Goal: Information Seeking & Learning: Learn about a topic

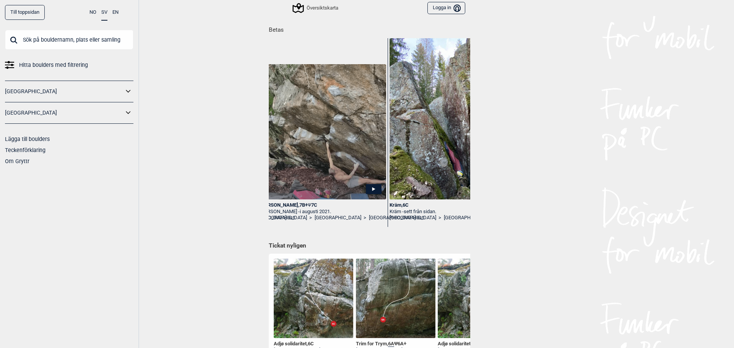
scroll to position [0, 1111]
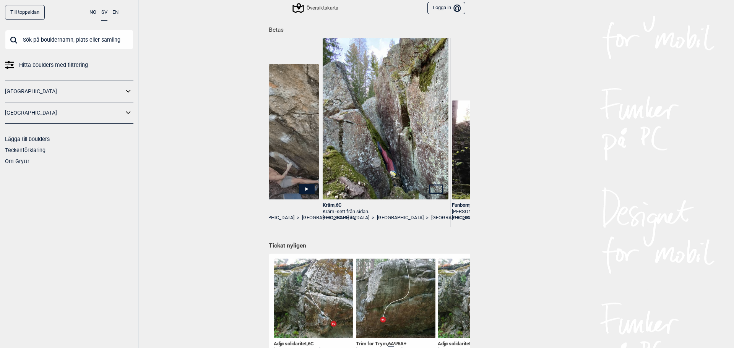
click at [403, 164] on img at bounding box center [386, 116] width 126 height 168
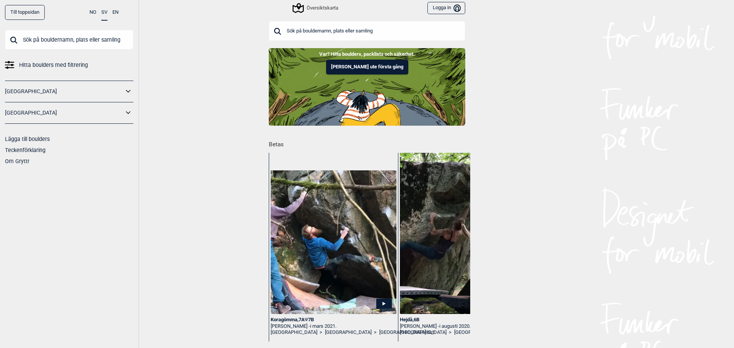
click at [429, 7] on button "Logga in Bruker" at bounding box center [446, 8] width 38 height 13
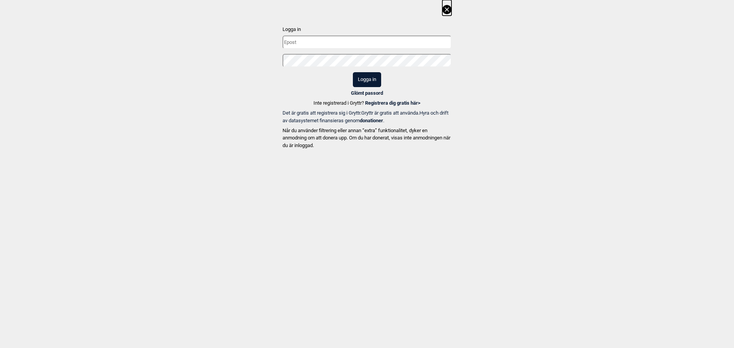
click at [387, 105] on link "Registrera dig gratis här >" at bounding box center [392, 103] width 55 height 6
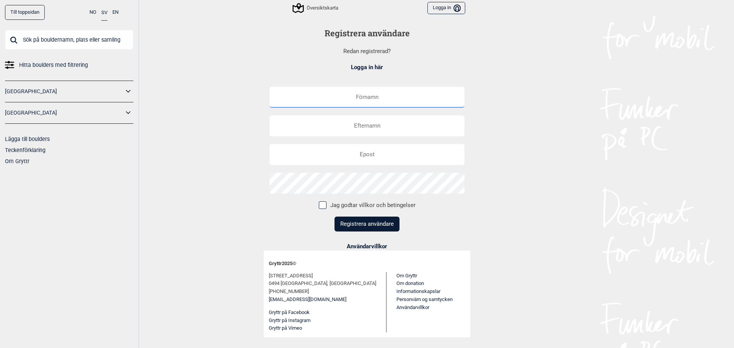
click at [382, 102] on input "text" at bounding box center [367, 97] width 195 height 21
type input "Viktor"
type input "Persson"
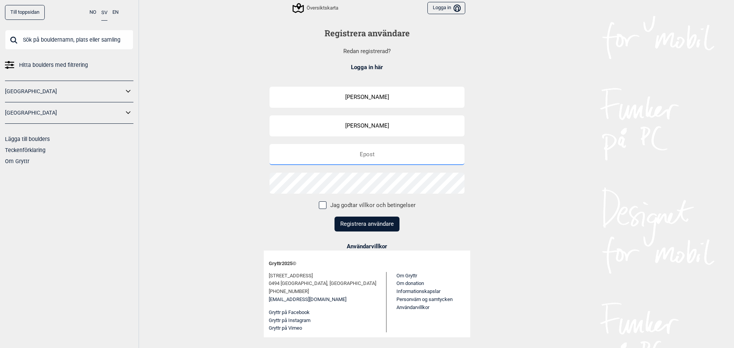
type input "[EMAIL_ADDRESS][DOMAIN_NAME]"
click at [325, 206] on span at bounding box center [323, 205] width 8 height 8
click at [325, 206] on input "Jag godtar villkor och betingelser" at bounding box center [322, 204] width 5 height 5
checkbox input "true"
click at [370, 226] on button "Registrera användare" at bounding box center [367, 224] width 65 height 15
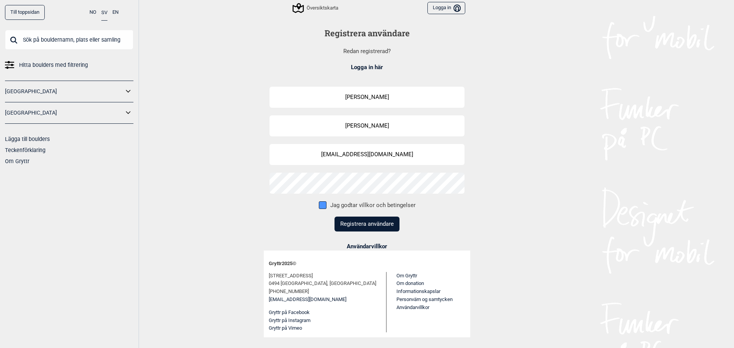
click at [367, 223] on main "Registrera användare Redan registrerad? Logga in här Viktor Persson vpersson549…" at bounding box center [367, 182] width 206 height 332
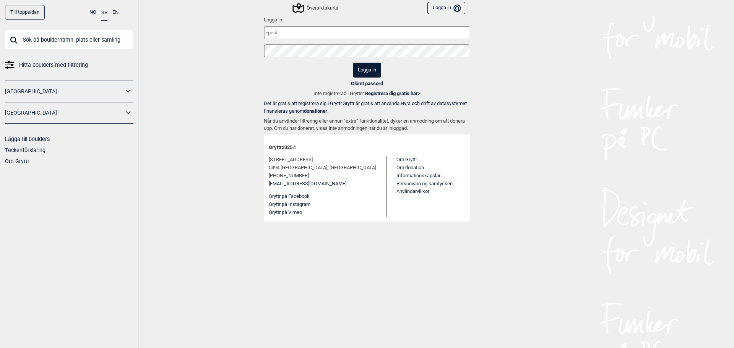
type input "[EMAIL_ADDRESS][DOMAIN_NAME]"
click at [363, 68] on button "Logga in" at bounding box center [367, 70] width 28 height 15
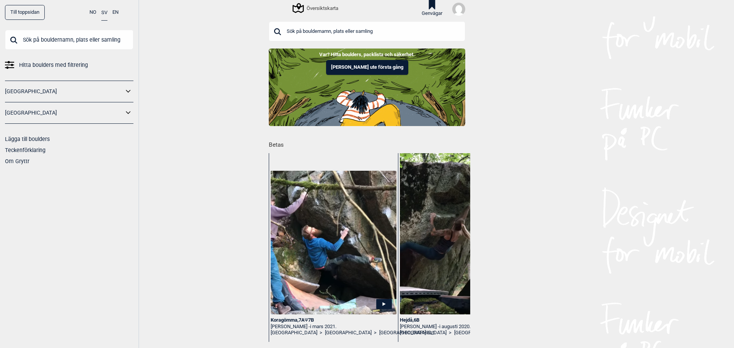
click at [25, 110] on link "[GEOGRAPHIC_DATA]" at bounding box center [64, 112] width 119 height 11
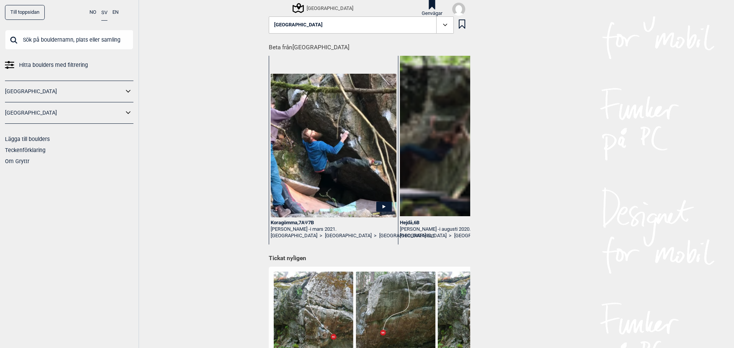
click at [125, 114] on icon at bounding box center [128, 112] width 10 height 11
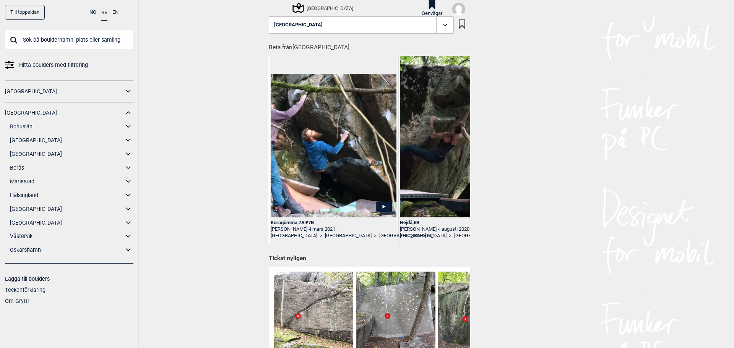
click at [24, 210] on link "[GEOGRAPHIC_DATA]" at bounding box center [67, 209] width 114 height 11
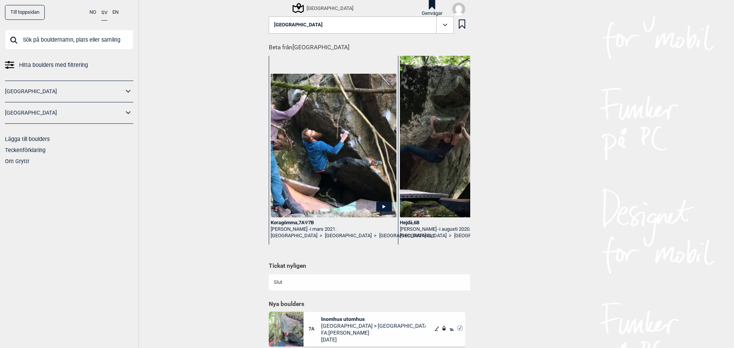
click at [127, 111] on icon at bounding box center [128, 112] width 10 height 11
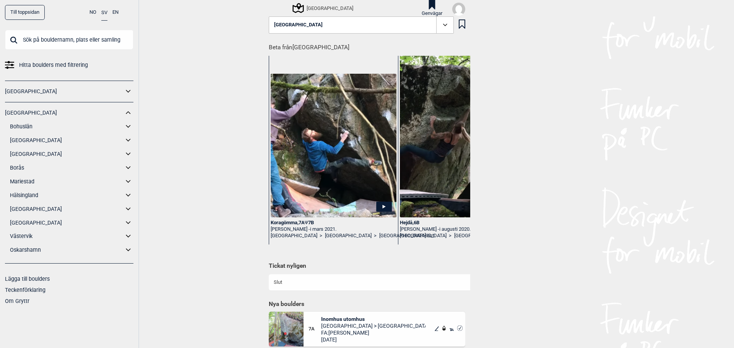
click at [27, 210] on link "[GEOGRAPHIC_DATA]" at bounding box center [67, 209] width 114 height 11
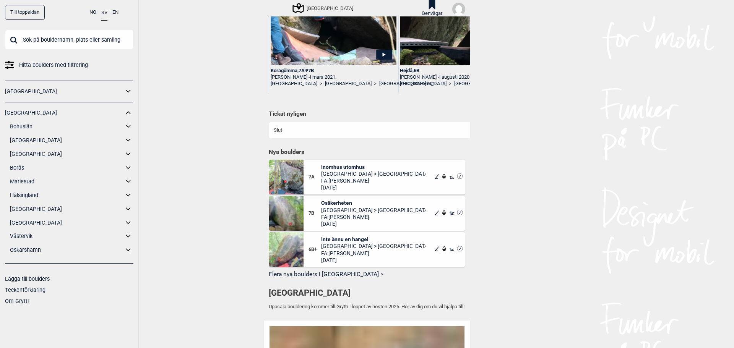
scroll to position [153, 0]
click at [290, 180] on img at bounding box center [286, 176] width 35 height 35
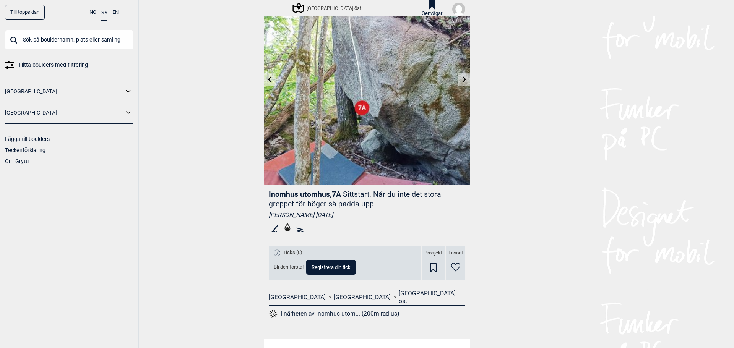
scroll to position [122, 0]
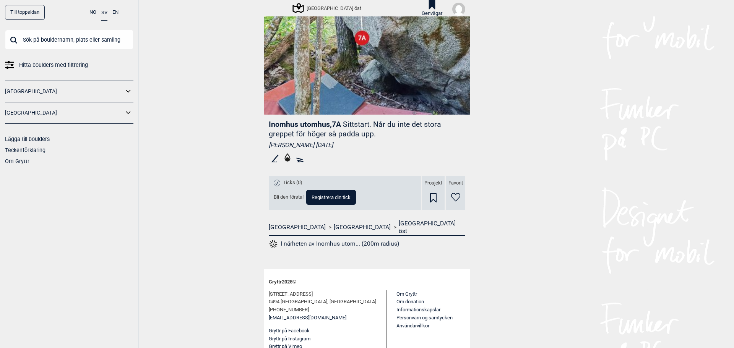
click at [318, 239] on button "I närheten av Inomhus utom... (200m radius)" at bounding box center [334, 244] width 130 height 10
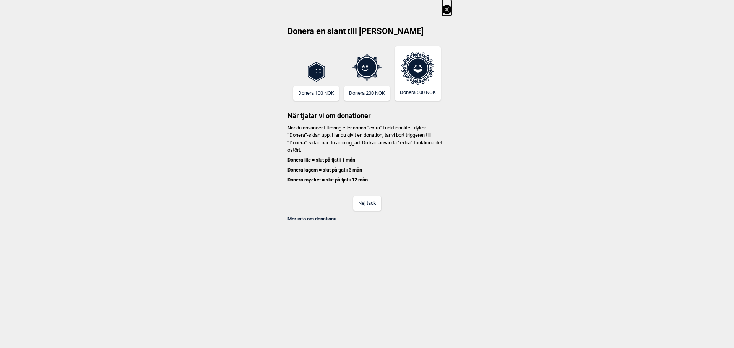
scroll to position [0, 60]
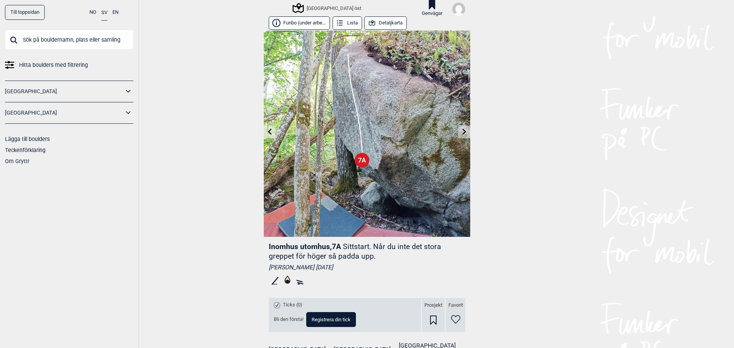
click at [100, 118] on link "[GEOGRAPHIC_DATA]" at bounding box center [64, 112] width 119 height 11
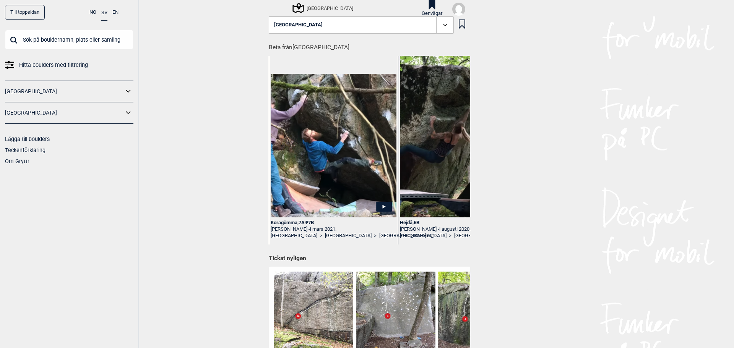
scroll to position [115, 0]
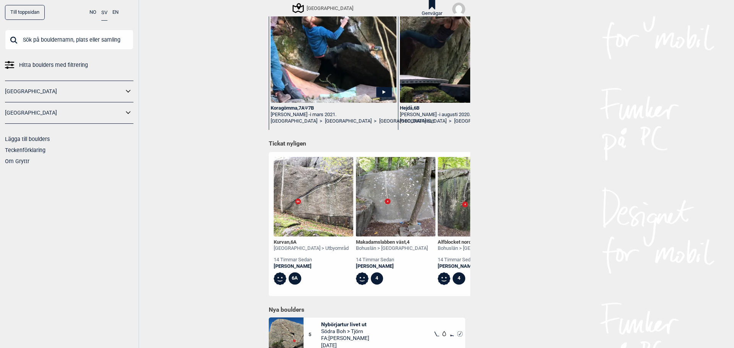
click at [129, 113] on icon at bounding box center [128, 112] width 5 height 3
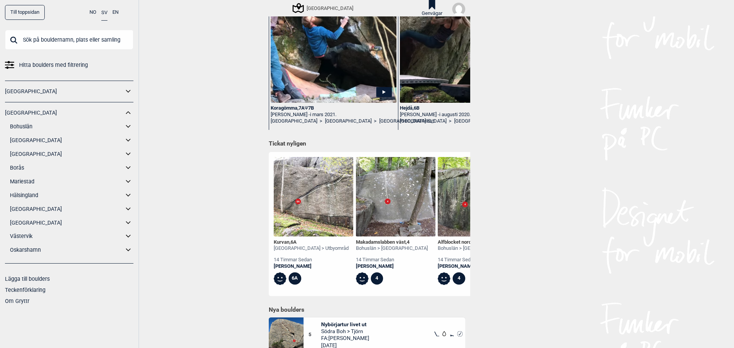
click at [28, 211] on link "[GEOGRAPHIC_DATA]" at bounding box center [67, 209] width 114 height 11
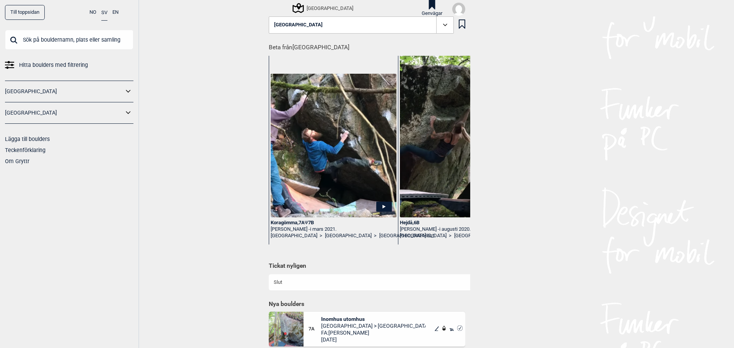
click at [300, 3] on icon at bounding box center [298, 8] width 15 height 15
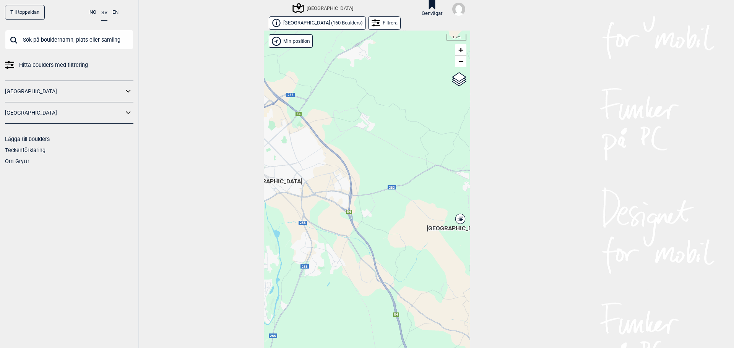
scroll to position [12, 0]
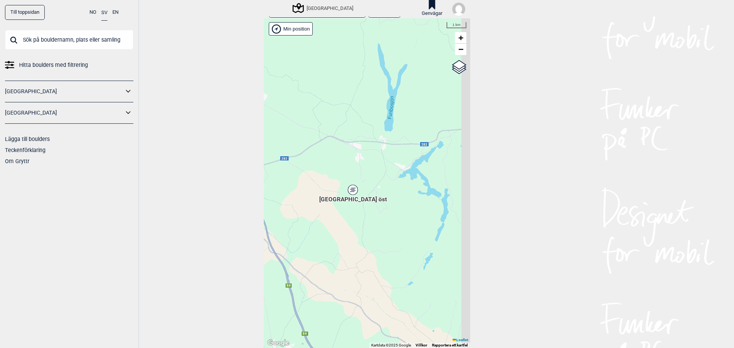
drag, startPoint x: 398, startPoint y: 233, endPoint x: 294, endPoint y: 214, distance: 105.6
click at [294, 214] on div "Hallingdal Gol [PERSON_NAME] Kolomoen [GEOGRAPHIC_DATA] [GEOGRAPHIC_DATA] [GEOG…" at bounding box center [367, 183] width 206 height 330
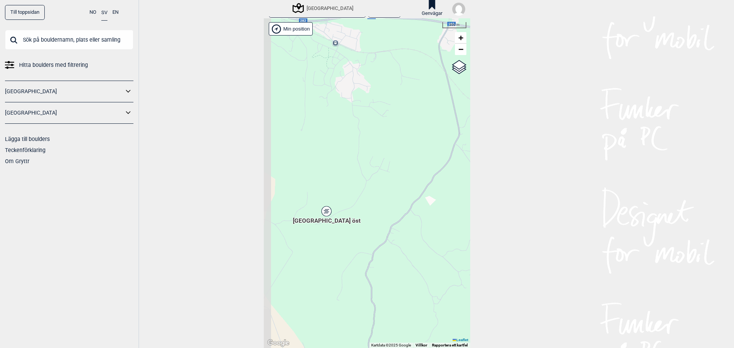
drag, startPoint x: 332, startPoint y: 178, endPoint x: 379, endPoint y: 250, distance: 85.2
click at [379, 250] on div "Hallingdal Gol [PERSON_NAME] Kolomoen [GEOGRAPHIC_DATA] [GEOGRAPHIC_DATA] [GEOG…" at bounding box center [367, 183] width 206 height 330
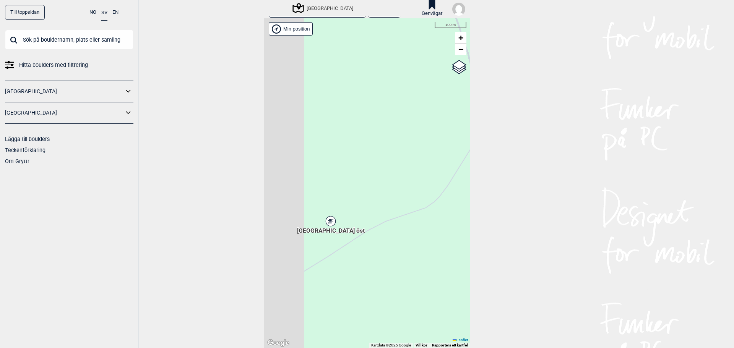
drag, startPoint x: 352, startPoint y: 215, endPoint x: 469, endPoint y: 196, distance: 118.5
click at [469, 196] on div "Till toppsidan NO SV EN Hitta boulders med filtrering [GEOGRAPHIC_DATA] [GEOGRA…" at bounding box center [367, 174] width 734 height 348
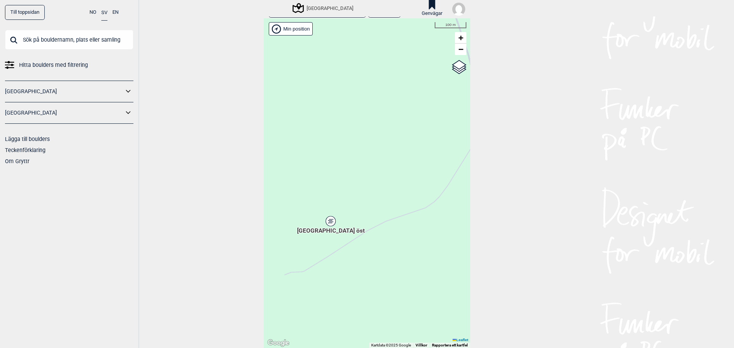
click at [122, 110] on link "[GEOGRAPHIC_DATA]" at bounding box center [64, 112] width 119 height 11
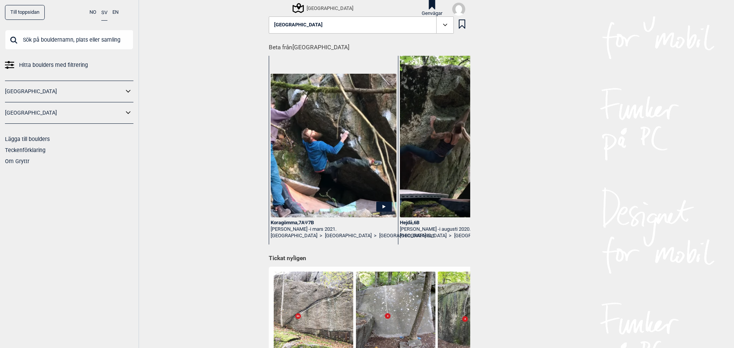
click at [126, 111] on icon at bounding box center [128, 112] width 10 height 11
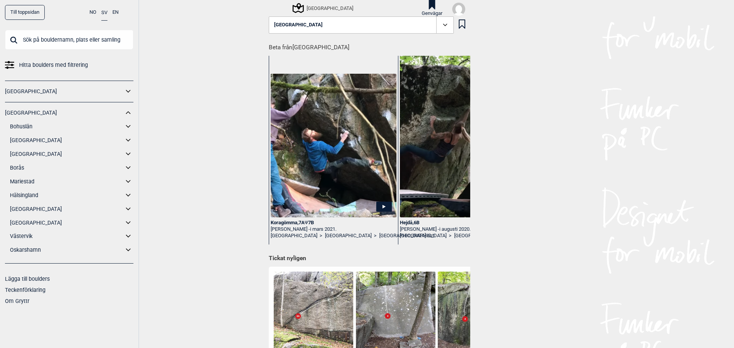
click at [29, 210] on link "[GEOGRAPHIC_DATA]" at bounding box center [67, 209] width 114 height 11
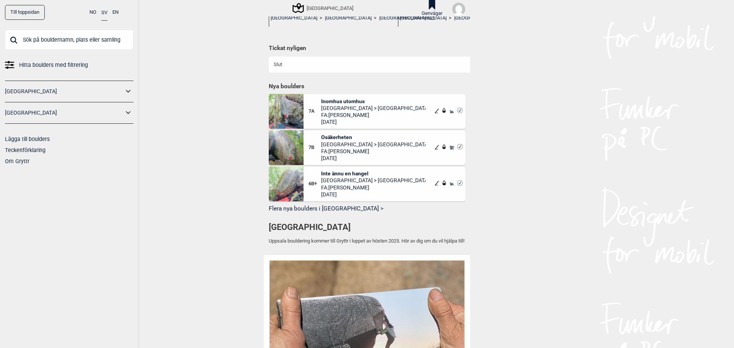
scroll to position [208, 0]
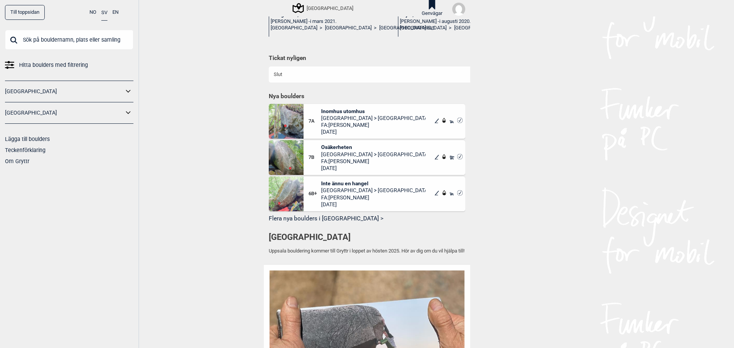
click at [285, 164] on img at bounding box center [286, 157] width 35 height 35
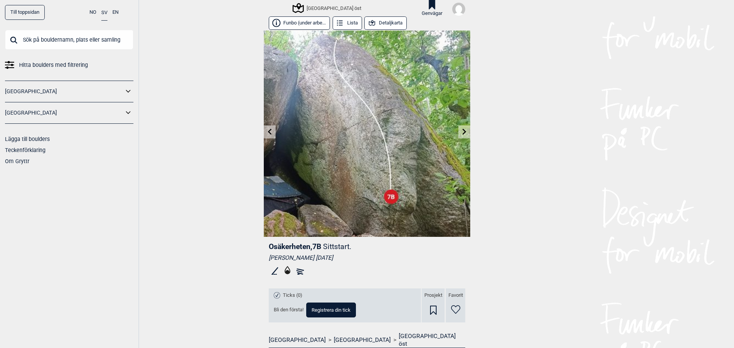
click at [284, 22] on button "Funbo (under arbe..." at bounding box center [299, 22] width 61 height 13
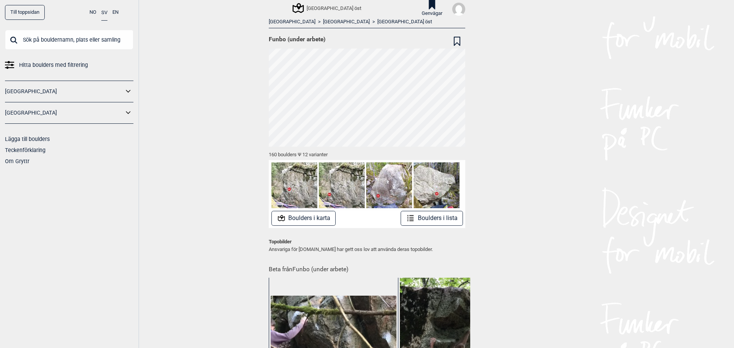
click at [319, 222] on button "Boulders i karta" at bounding box center [303, 218] width 65 height 15
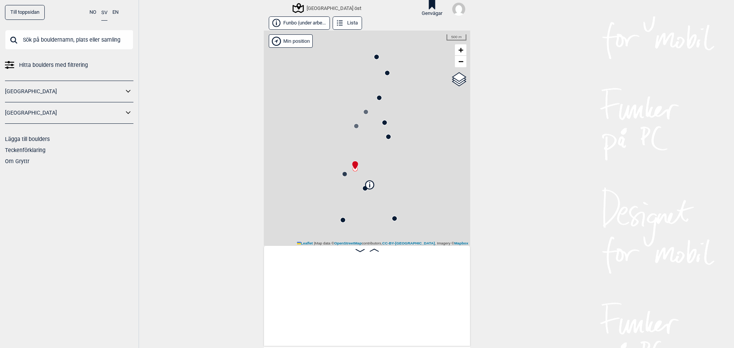
scroll to position [0, 60]
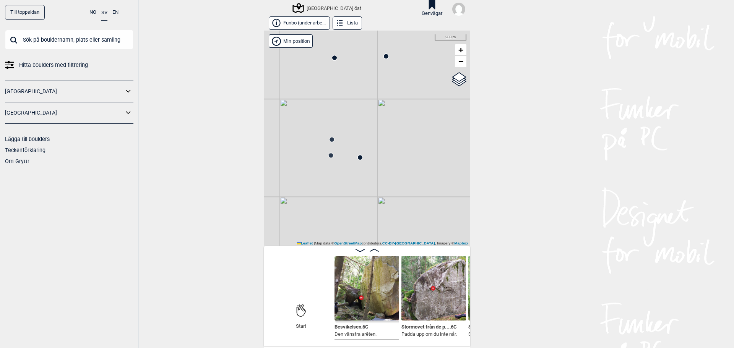
drag, startPoint x: 369, startPoint y: 223, endPoint x: 364, endPoint y: 42, distance: 180.1
click at [364, 42] on div "[GEOGRAPHIC_DATA] öst" at bounding box center [367, 138] width 206 height 215
drag, startPoint x: 332, startPoint y: 174, endPoint x: 335, endPoint y: 163, distance: 10.9
click at [335, 163] on div "[GEOGRAPHIC_DATA] öst" at bounding box center [367, 138] width 206 height 215
click at [362, 128] on circle at bounding box center [364, 129] width 5 height 5
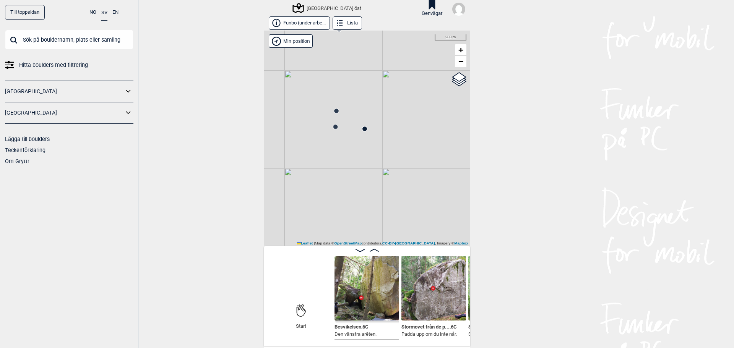
scroll to position [0, 3238]
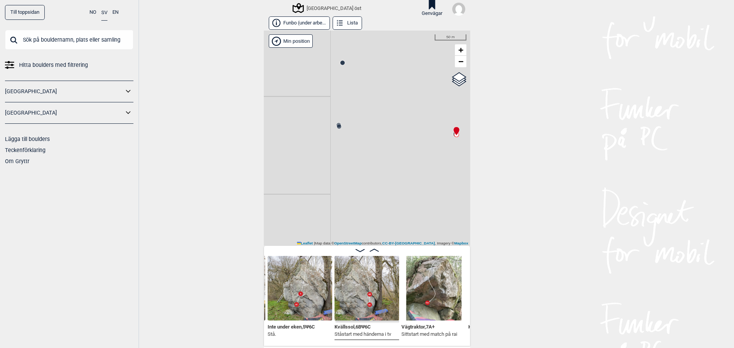
drag, startPoint x: 401, startPoint y: 128, endPoint x: 242, endPoint y: 118, distance: 159.7
click at [242, 118] on div "Till toppsidan NO SV EN Hitta boulders med filtrering [GEOGRAPHIC_DATA] [GEOGRA…" at bounding box center [367, 174] width 734 height 348
drag, startPoint x: 374, startPoint y: 126, endPoint x: 359, endPoint y: 140, distance: 20.5
click at [359, 140] on div "[GEOGRAPHIC_DATA] öst" at bounding box center [367, 138] width 206 height 215
click at [463, 81] on div "OpenStreetMap Google satellite" at bounding box center [446, 81] width 39 height 20
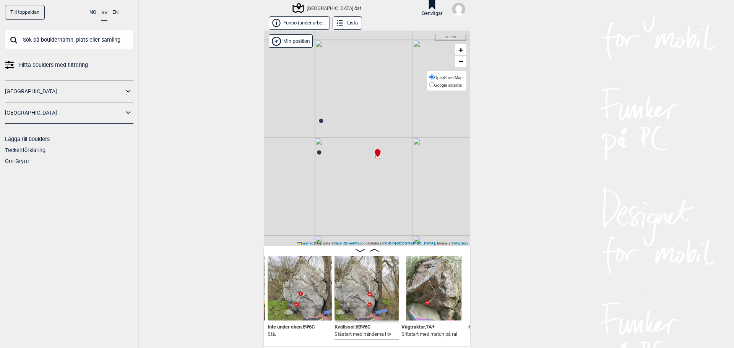
click at [447, 86] on span "Google satellite" at bounding box center [448, 85] width 28 height 5
click at [434, 86] on input "Google satellite" at bounding box center [431, 84] width 5 height 5
radio input "true"
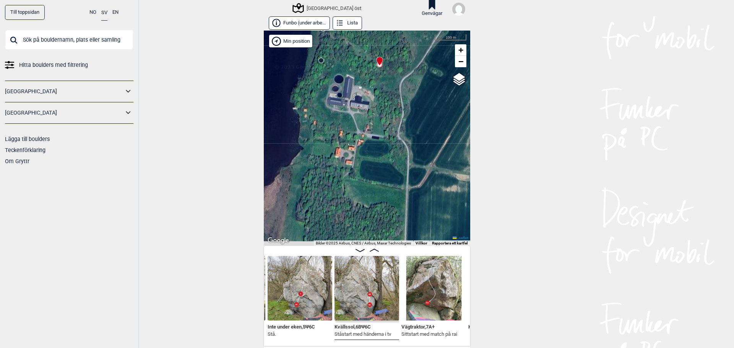
drag, startPoint x: 345, startPoint y: 209, endPoint x: 347, endPoint y: 95, distance: 113.6
click at [347, 95] on div "[GEOGRAPHIC_DATA] öst" at bounding box center [367, 138] width 206 height 215
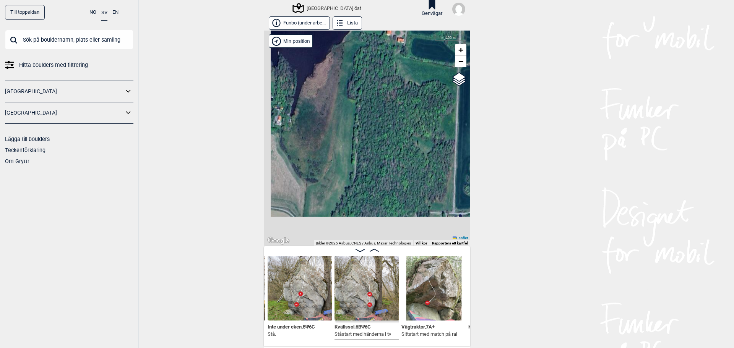
drag, startPoint x: 317, startPoint y: 174, endPoint x: 366, endPoint y: 83, distance: 103.8
click at [366, 83] on div "[GEOGRAPHIC_DATA] öst" at bounding box center [367, 138] width 206 height 215
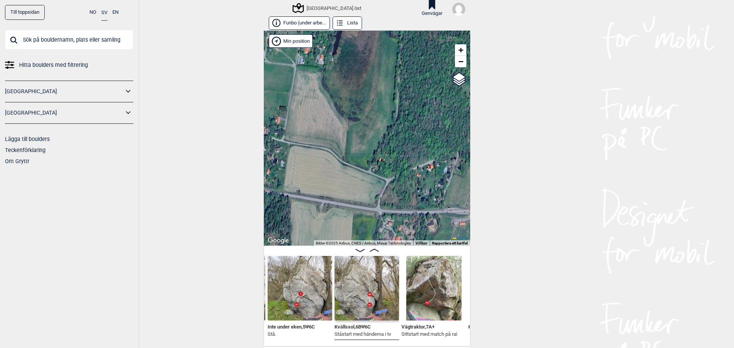
drag, startPoint x: 341, startPoint y: 173, endPoint x: 421, endPoint y: 50, distance: 146.4
click at [421, 50] on div "[GEOGRAPHIC_DATA] öst" at bounding box center [367, 138] width 206 height 215
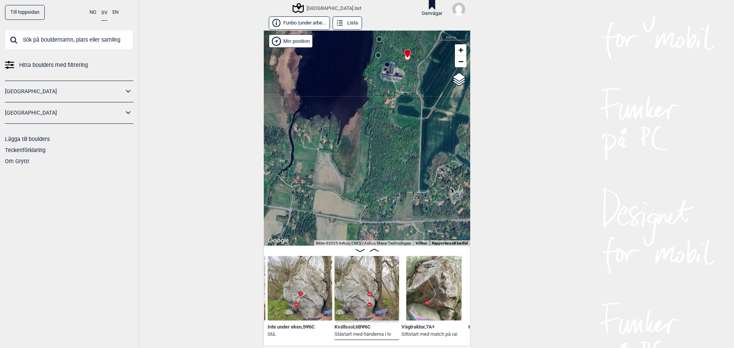
drag, startPoint x: 409, startPoint y: 87, endPoint x: 364, endPoint y: 172, distance: 96.3
click at [364, 172] on div "[GEOGRAPHIC_DATA] öst" at bounding box center [367, 138] width 206 height 215
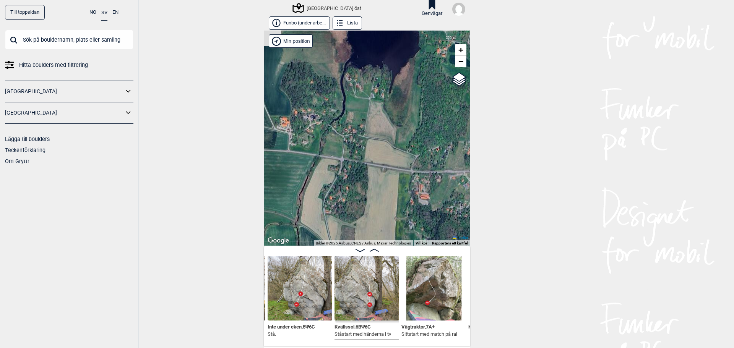
drag, startPoint x: 396, startPoint y: 97, endPoint x: 447, endPoint y: 46, distance: 72.2
click at [447, 46] on div "[GEOGRAPHIC_DATA] öst" at bounding box center [367, 138] width 206 height 215
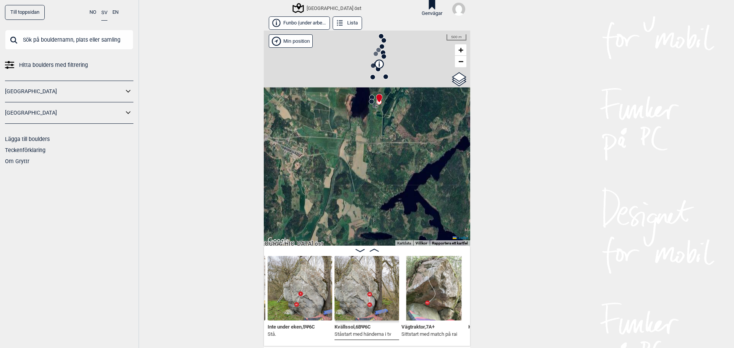
drag, startPoint x: 359, startPoint y: 176, endPoint x: 335, endPoint y: 188, distance: 26.0
click at [335, 188] on div "[GEOGRAPHIC_DATA] öst" at bounding box center [367, 138] width 206 height 215
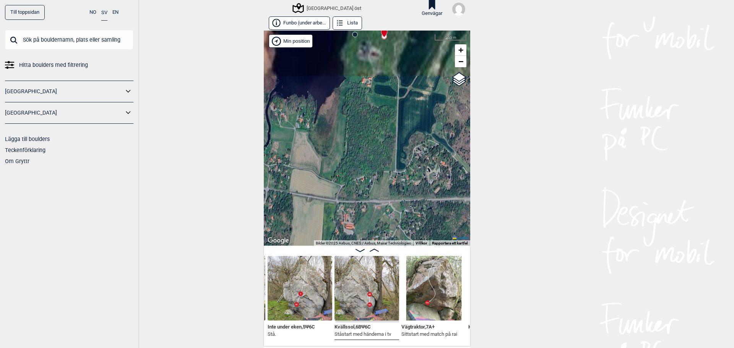
drag, startPoint x: 341, startPoint y: 117, endPoint x: 331, endPoint y: 171, distance: 54.9
click at [331, 171] on div "[GEOGRAPHIC_DATA] öst" at bounding box center [367, 138] width 206 height 215
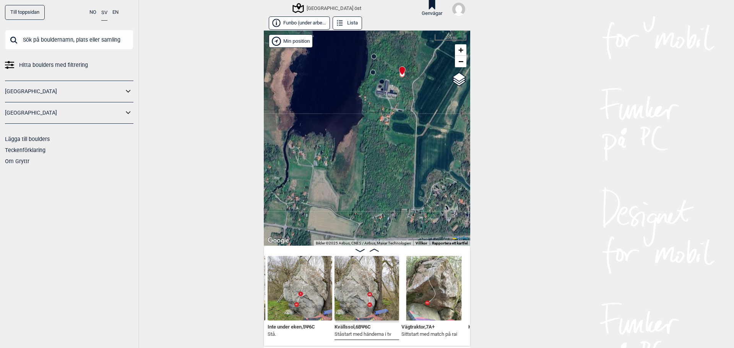
drag, startPoint x: 330, startPoint y: 168, endPoint x: 342, endPoint y: 199, distance: 33.4
click at [342, 199] on div "[GEOGRAPHIC_DATA] öst" at bounding box center [367, 138] width 206 height 215
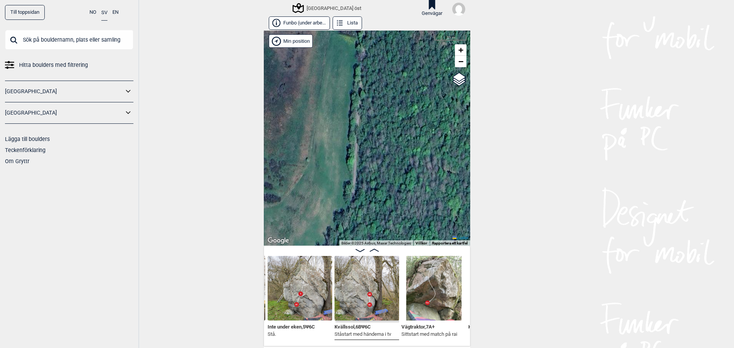
drag, startPoint x: 364, startPoint y: 179, endPoint x: 374, endPoint y: 34, distance: 146.0
click at [374, 34] on div "[GEOGRAPHIC_DATA] öst" at bounding box center [367, 138] width 206 height 215
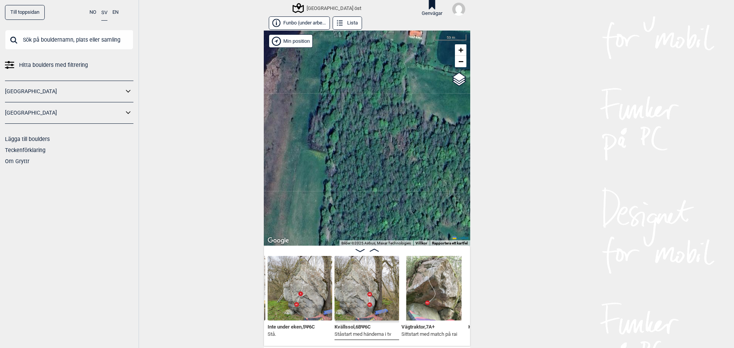
drag, startPoint x: 361, startPoint y: 119, endPoint x: 337, endPoint y: 222, distance: 105.1
click at [337, 222] on div "[GEOGRAPHIC_DATA] öst" at bounding box center [367, 138] width 206 height 215
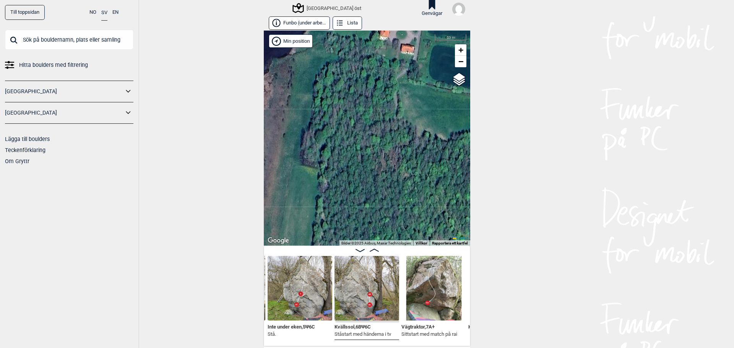
drag, startPoint x: 346, startPoint y: 117, endPoint x: 331, endPoint y: 149, distance: 35.1
click at [331, 149] on div "[GEOGRAPHIC_DATA] öst" at bounding box center [367, 138] width 206 height 215
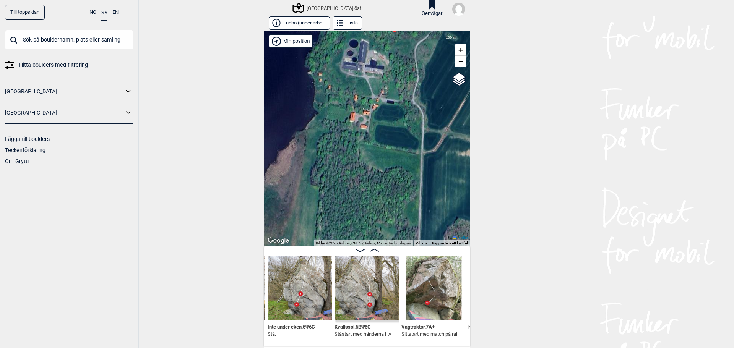
drag, startPoint x: 333, startPoint y: 138, endPoint x: 331, endPoint y: 153, distance: 14.7
click at [331, 153] on div "[GEOGRAPHIC_DATA] öst" at bounding box center [367, 138] width 206 height 215
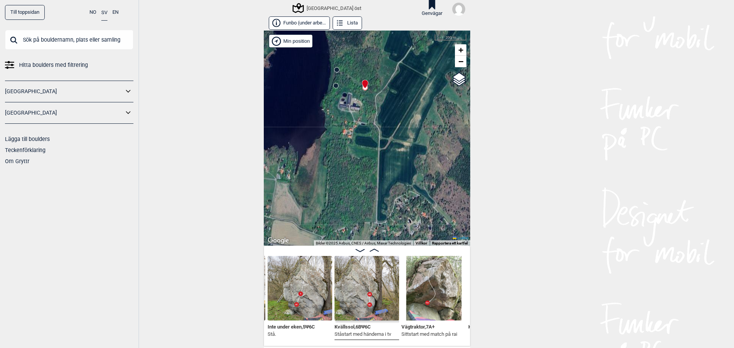
click at [325, 162] on div "[GEOGRAPHIC_DATA] öst" at bounding box center [367, 138] width 206 height 215
drag, startPoint x: 324, startPoint y: 162, endPoint x: 343, endPoint y: 138, distance: 29.7
click at [343, 138] on div "[GEOGRAPHIC_DATA] öst" at bounding box center [367, 138] width 206 height 215
drag, startPoint x: 525, startPoint y: 96, endPoint x: 521, endPoint y: 114, distance: 19.3
click at [523, 103] on div "Till toppsidan NO SV EN Hitta boulders med filtrering [GEOGRAPHIC_DATA] [GEOGRA…" at bounding box center [367, 174] width 734 height 348
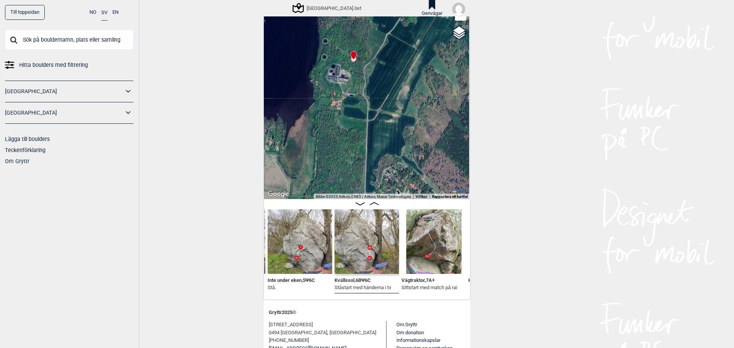
scroll to position [31, 0]
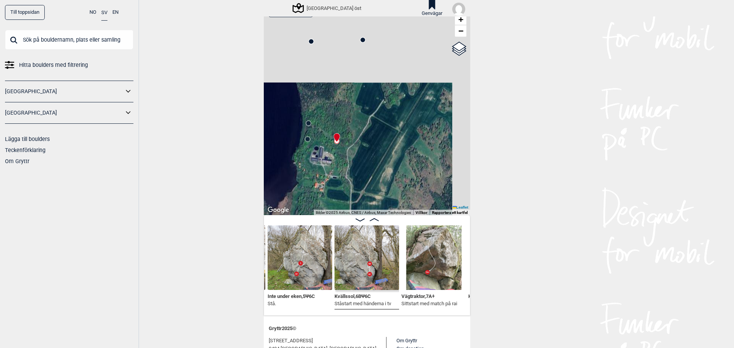
drag, startPoint x: 365, startPoint y: 99, endPoint x: 340, endPoint y: 182, distance: 86.0
click at [340, 182] on div "[GEOGRAPHIC_DATA] öst" at bounding box center [367, 107] width 206 height 215
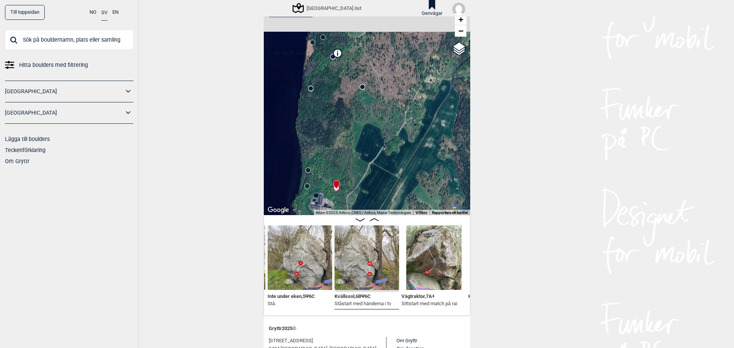
drag, startPoint x: 336, startPoint y: 90, endPoint x: 338, endPoint y: 133, distance: 43.2
click at [338, 133] on div "[GEOGRAPHIC_DATA] öst" at bounding box center [367, 107] width 206 height 215
click at [309, 89] on circle at bounding box center [311, 88] width 5 height 5
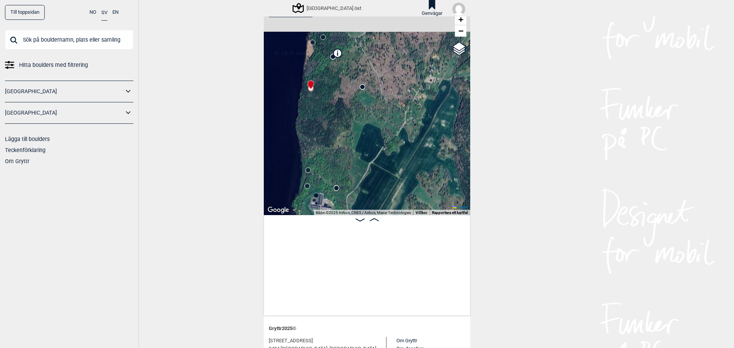
scroll to position [0, 7255]
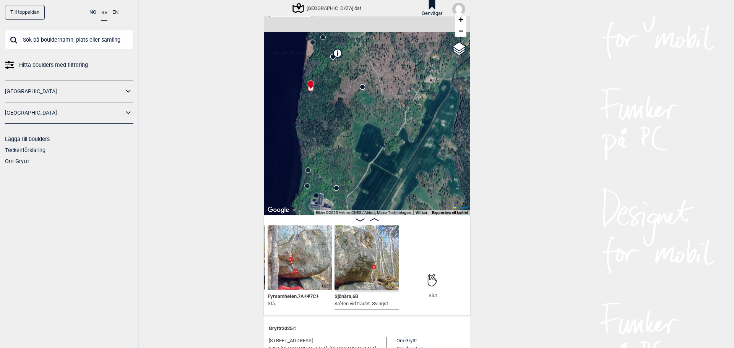
click at [306, 189] on icon at bounding box center [307, 186] width 6 height 6
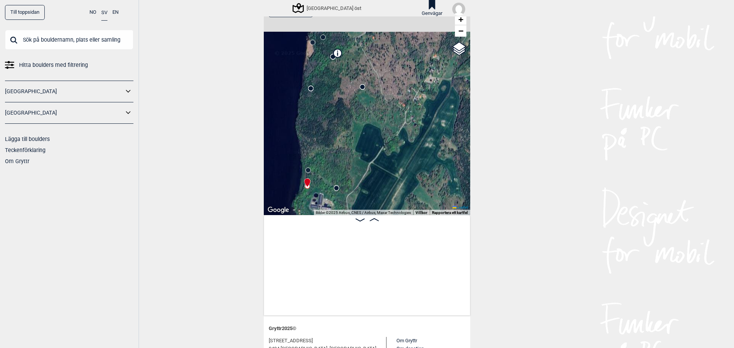
scroll to position [0, 5510]
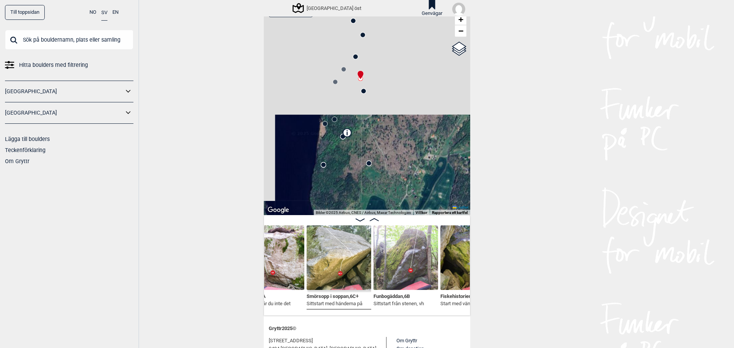
scroll to position [0, 5334]
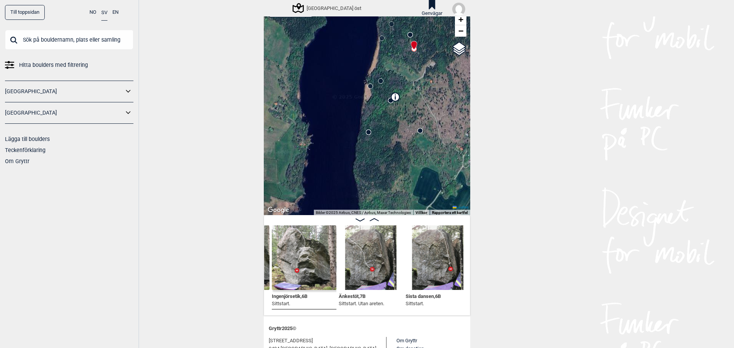
scroll to position [0, 5697]
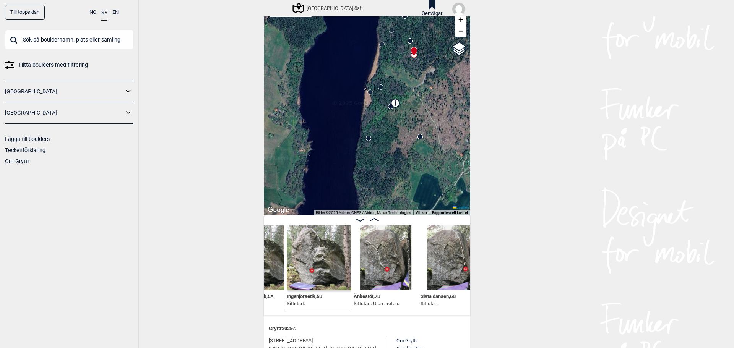
click at [378, 91] on div "[GEOGRAPHIC_DATA] öst" at bounding box center [367, 107] width 206 height 215
click at [379, 87] on circle at bounding box center [381, 87] width 5 height 5
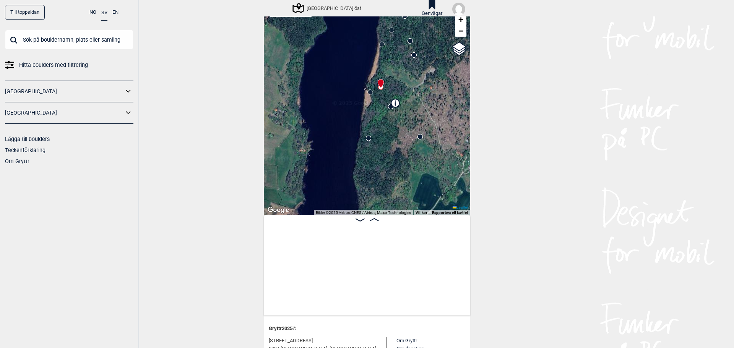
scroll to position [0, 60]
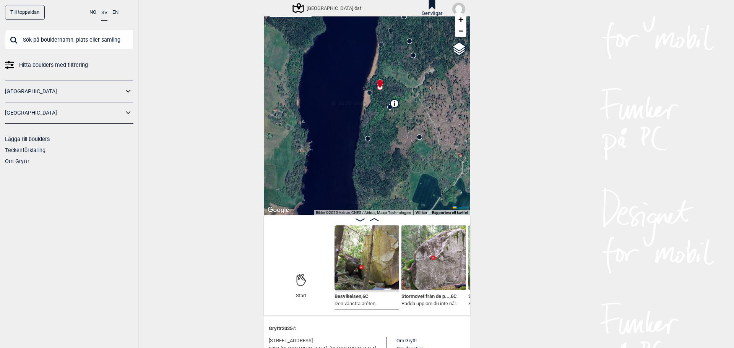
click at [368, 94] on circle at bounding box center [369, 93] width 5 height 5
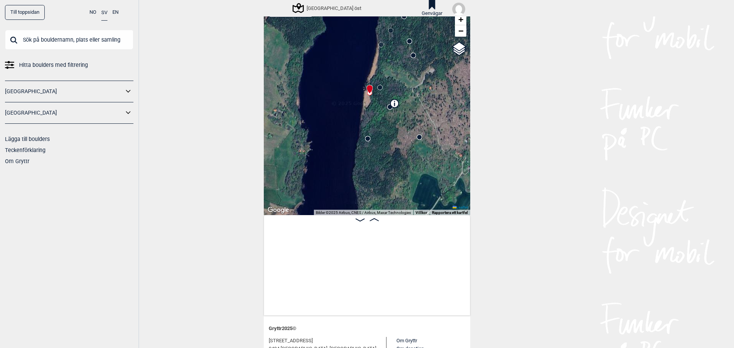
scroll to position [0, 2914]
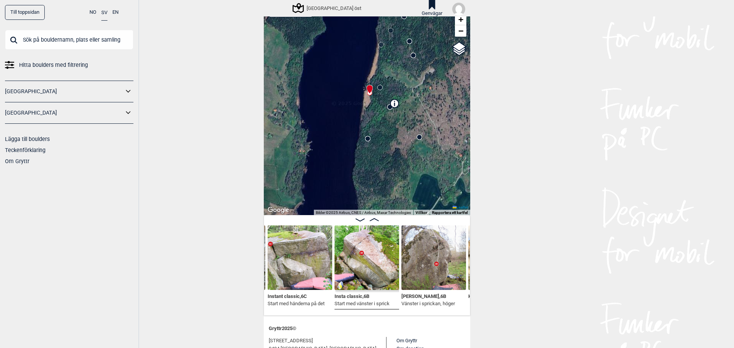
click at [366, 140] on circle at bounding box center [368, 138] width 5 height 5
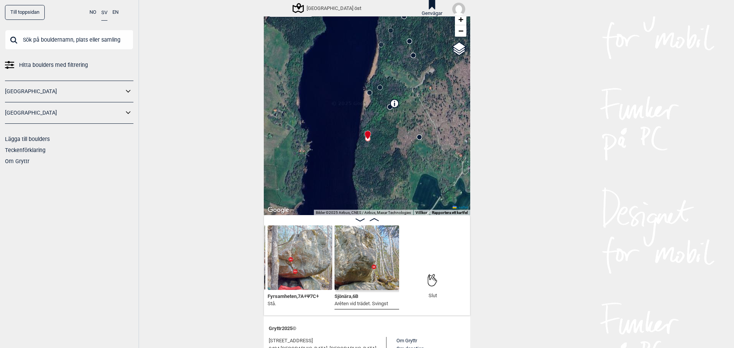
click at [419, 141] on div "[GEOGRAPHIC_DATA] öst" at bounding box center [367, 107] width 206 height 215
click at [419, 136] on circle at bounding box center [419, 137] width 5 height 5
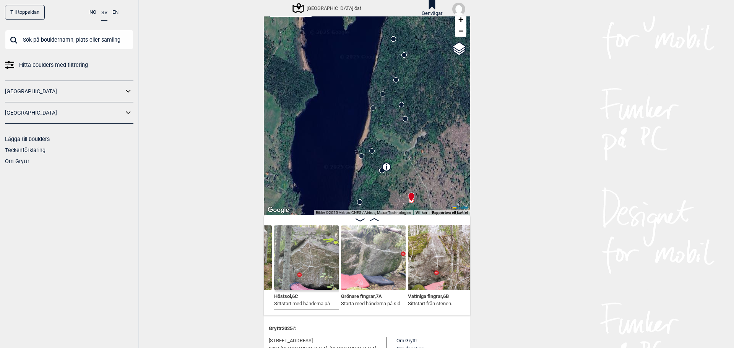
scroll to position [0, 1474]
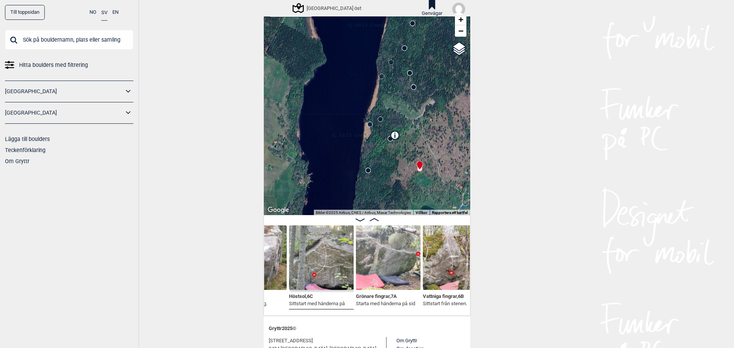
drag, startPoint x: 423, startPoint y: 189, endPoint x: 429, endPoint y: 132, distance: 57.3
click at [432, 157] on div "[GEOGRAPHIC_DATA] öst" at bounding box center [367, 107] width 206 height 215
click at [388, 141] on icon at bounding box center [391, 139] width 6 height 6
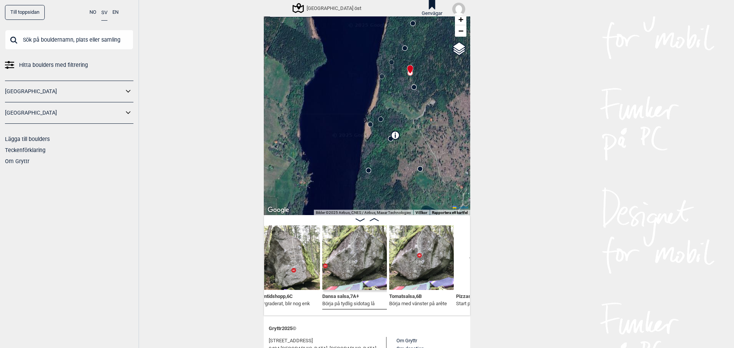
scroll to position [0, 4812]
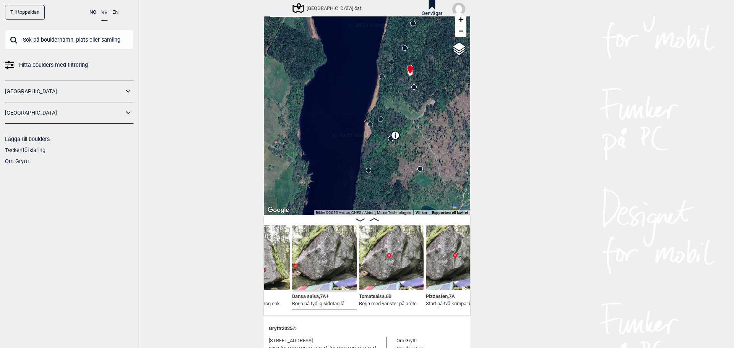
click at [391, 140] on icon at bounding box center [395, 135] width 9 height 9
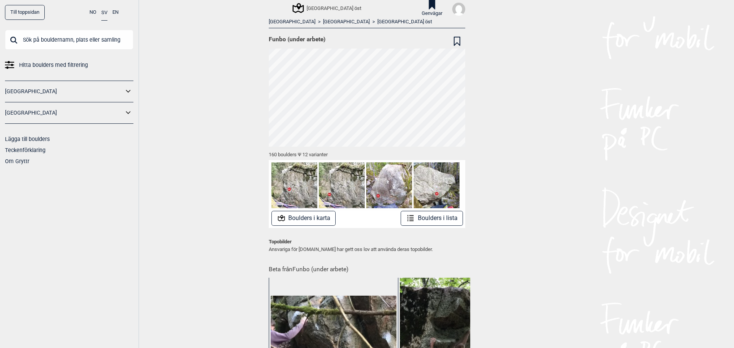
click at [412, 216] on button "Boulders i lista" at bounding box center [432, 218] width 62 height 15
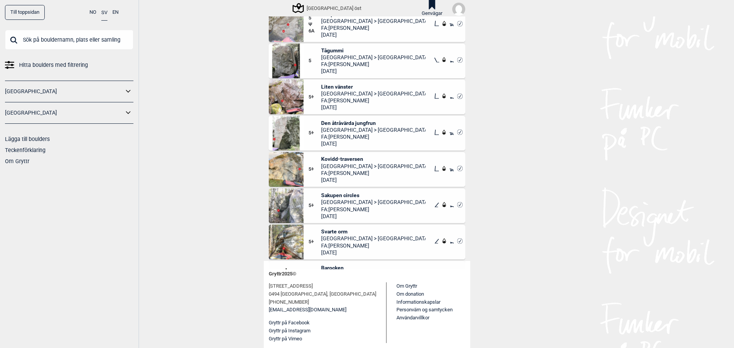
scroll to position [234, 0]
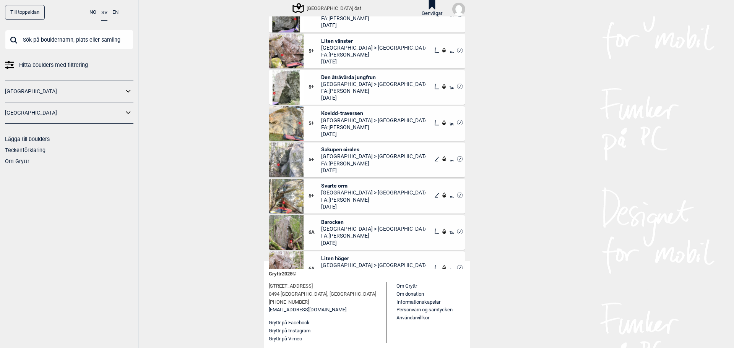
drag, startPoint x: 460, startPoint y: 268, endPoint x: 483, endPoint y: 287, distance: 29.9
click at [483, 287] on div "Till toppsidan NO SV EN Hitta boulders med filtrering [GEOGRAPHIC_DATA] [GEOGRA…" at bounding box center [367, 174] width 734 height 348
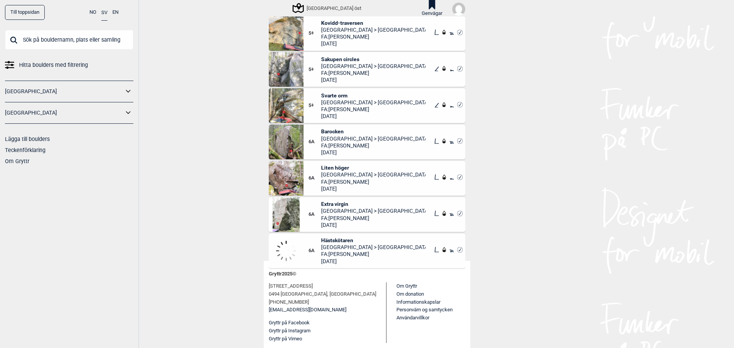
scroll to position [331, 0]
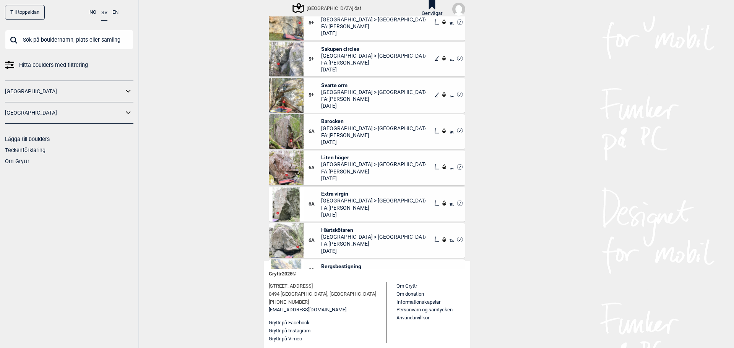
click at [329, 119] on span "Barocken" at bounding box center [373, 121] width 105 height 7
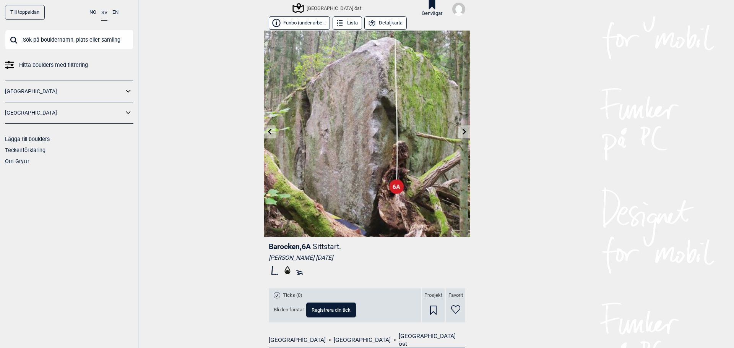
click at [374, 19] on icon at bounding box center [372, 23] width 8 height 8
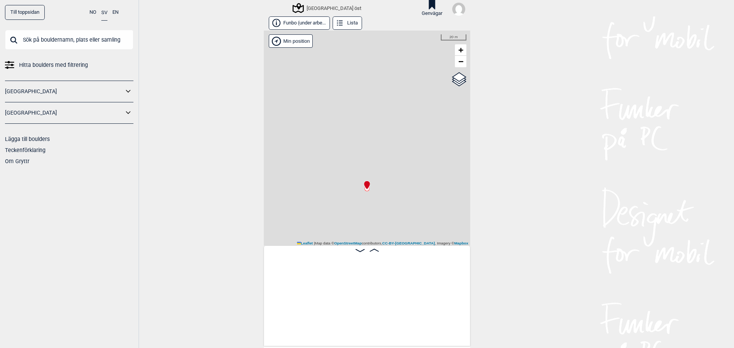
scroll to position [0, 7754]
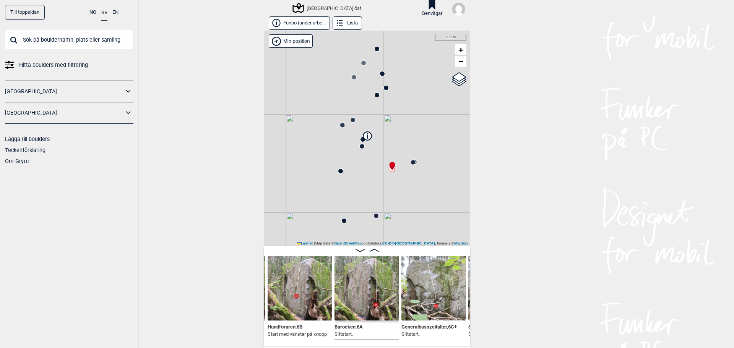
click at [338, 174] on icon at bounding box center [341, 171] width 6 height 6
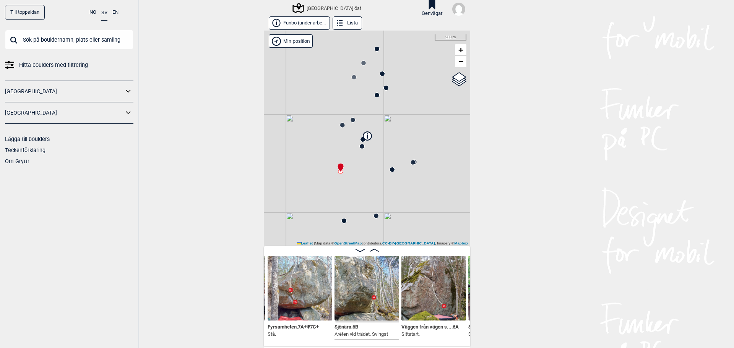
click at [390, 171] on circle at bounding box center [392, 169] width 5 height 5
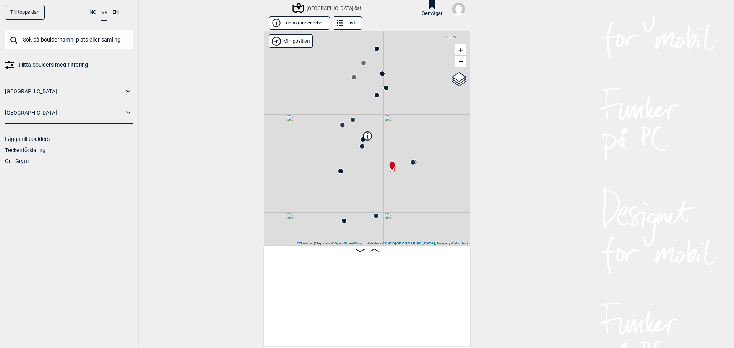
scroll to position [0, 7754]
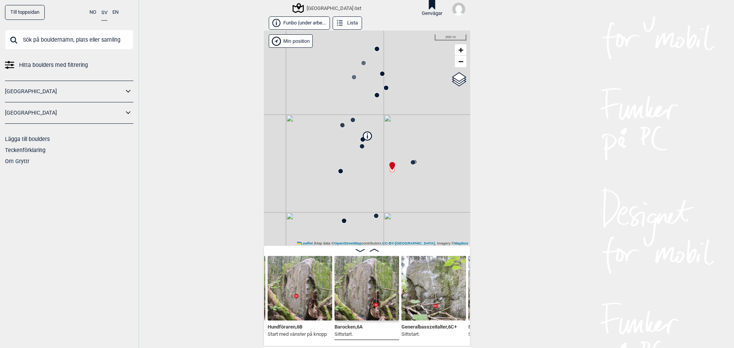
click at [411, 162] on circle at bounding box center [413, 162] width 5 height 5
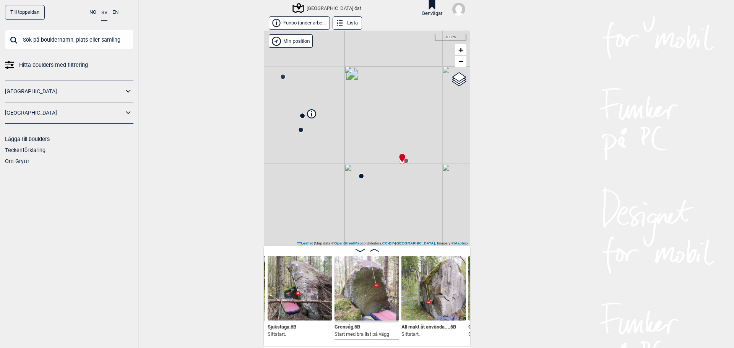
click at [404, 160] on circle at bounding box center [406, 161] width 5 height 5
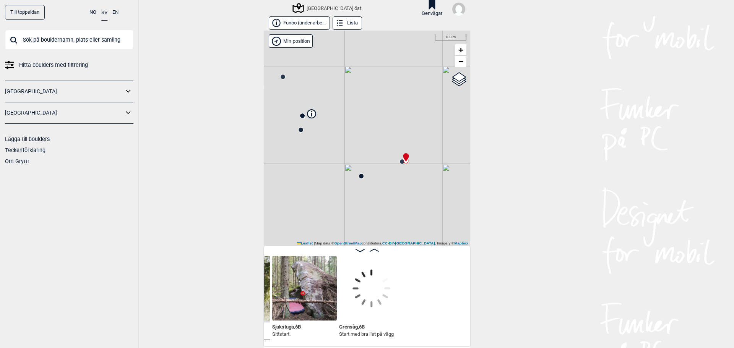
scroll to position [0, 7107]
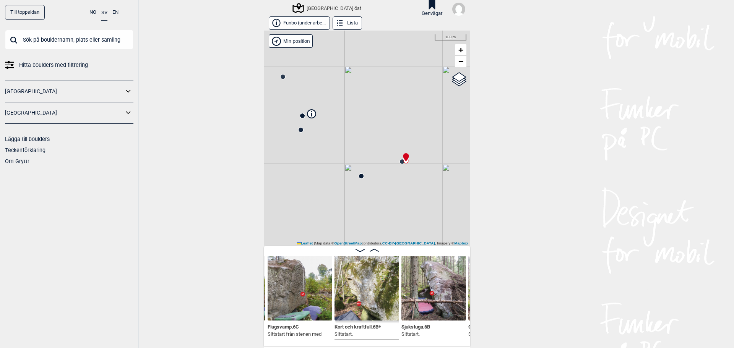
click at [400, 161] on circle at bounding box center [402, 161] width 5 height 5
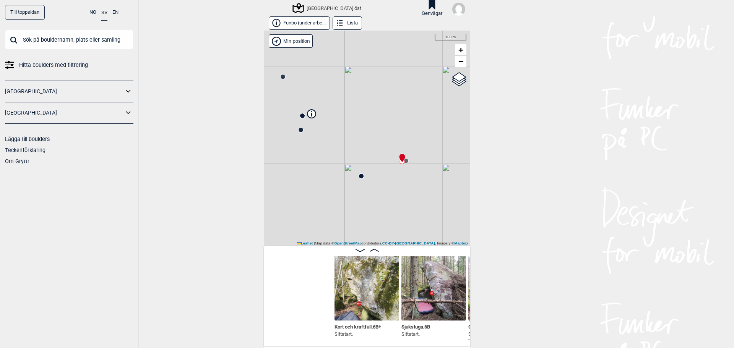
scroll to position [0, 7241]
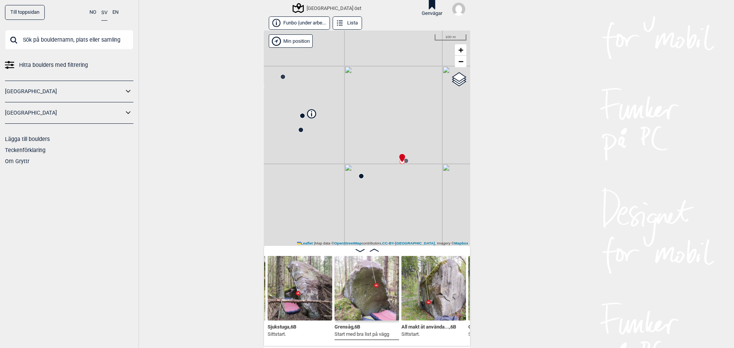
click at [359, 175] on circle at bounding box center [361, 176] width 5 height 5
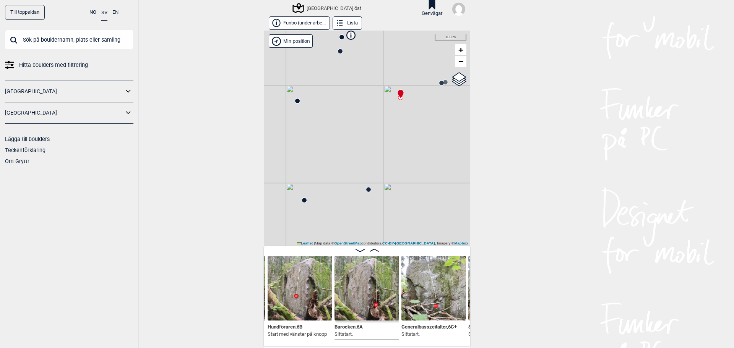
drag, startPoint x: 319, startPoint y: 195, endPoint x: 358, endPoint y: 116, distance: 88.1
click at [358, 116] on div "[GEOGRAPHIC_DATA] öst" at bounding box center [367, 138] width 206 height 215
click at [367, 191] on circle at bounding box center [368, 189] width 5 height 5
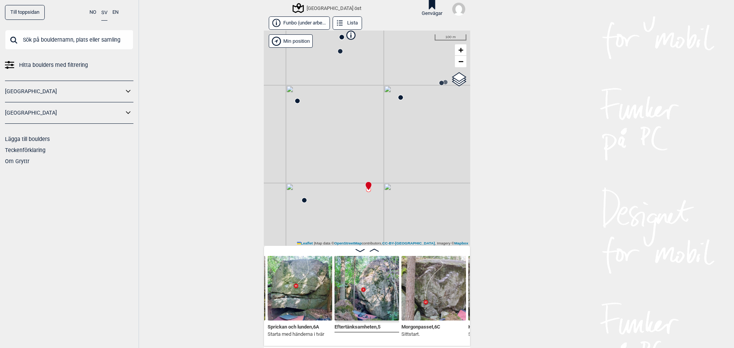
click at [302, 202] on circle at bounding box center [304, 200] width 5 height 5
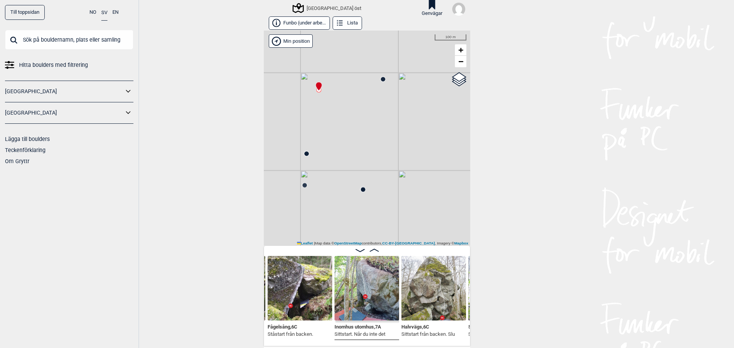
drag, startPoint x: 331, startPoint y: 211, endPoint x: 346, endPoint y: 100, distance: 111.4
click at [346, 100] on div "[GEOGRAPHIC_DATA] öst" at bounding box center [367, 138] width 206 height 215
drag, startPoint x: 319, startPoint y: 141, endPoint x: 311, endPoint y: 180, distance: 39.4
click at [311, 180] on div "[GEOGRAPHIC_DATA] öst" at bounding box center [367, 138] width 206 height 215
click at [354, 168] on circle at bounding box center [356, 169] width 5 height 5
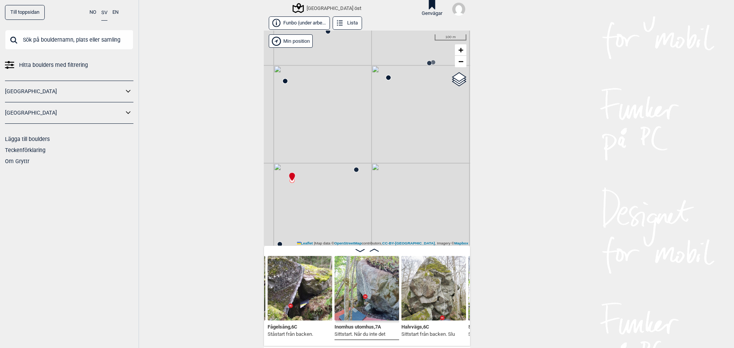
scroll to position [0, 9145]
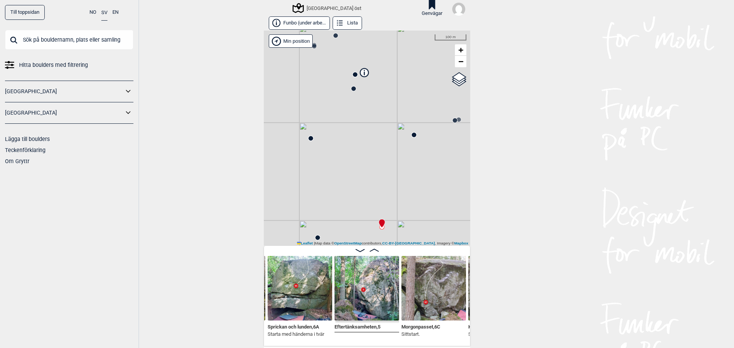
drag, startPoint x: 317, startPoint y: 103, endPoint x: 343, endPoint y: 154, distance: 56.9
click at [343, 154] on div "[GEOGRAPHIC_DATA] öst" at bounding box center [367, 138] width 206 height 215
click at [310, 138] on icon at bounding box center [311, 138] width 6 height 6
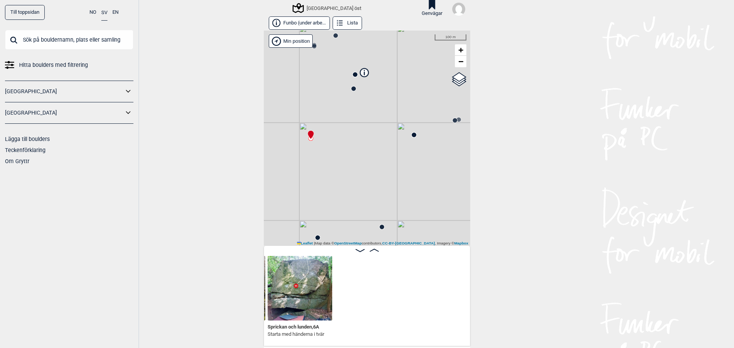
scroll to position [0, 8944]
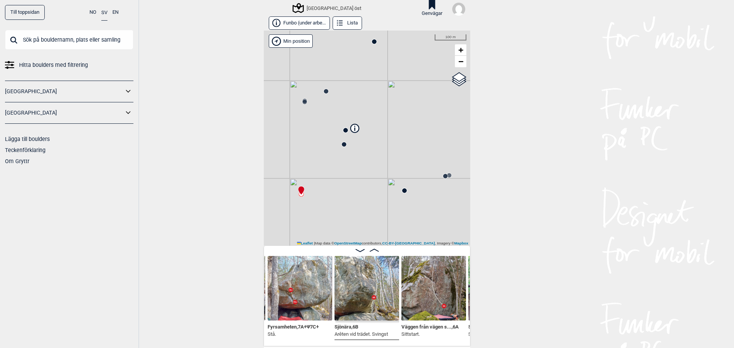
drag, startPoint x: 316, startPoint y: 112, endPoint x: 312, endPoint y: 156, distance: 44.1
click at [312, 156] on div "[GEOGRAPHIC_DATA] öst" at bounding box center [367, 138] width 206 height 215
click at [434, 301] on img at bounding box center [433, 288] width 65 height 65
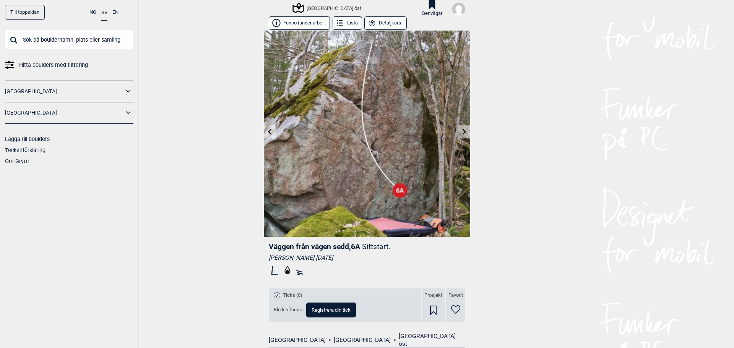
drag, startPoint x: 382, startPoint y: 21, endPoint x: 172, endPoint y: 171, distance: 257.5
click at [172, 171] on div "Till toppsidan NO SV EN Hitta boulders med filtrering [GEOGRAPHIC_DATA] [GEOGRA…" at bounding box center [367, 174] width 734 height 348
click at [369, 20] on icon at bounding box center [372, 23] width 8 height 8
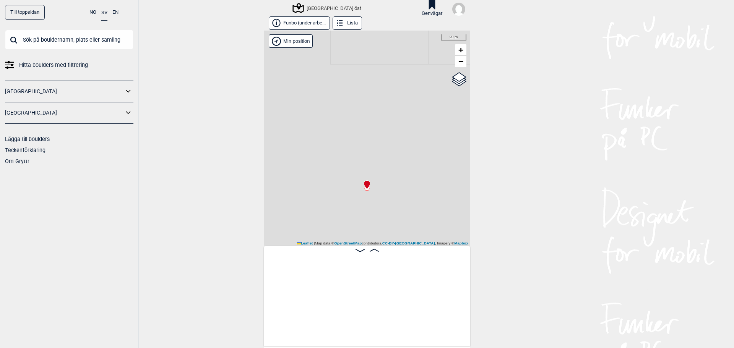
scroll to position [0, 8981]
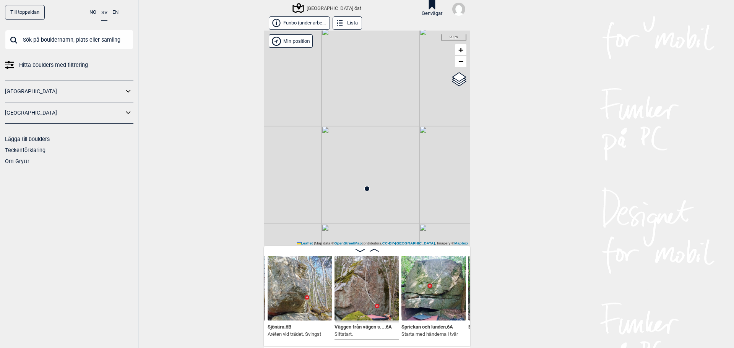
click at [365, 191] on icon at bounding box center [367, 189] width 6 height 6
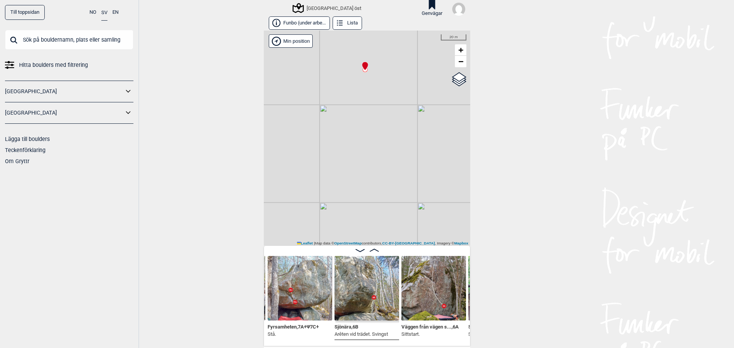
drag, startPoint x: 344, startPoint y: 219, endPoint x: 335, endPoint y: 117, distance: 103.3
click at [336, 107] on div "[GEOGRAPHIC_DATA] öst" at bounding box center [367, 138] width 206 height 215
drag, startPoint x: 400, startPoint y: 86, endPoint x: 361, endPoint y: 153, distance: 76.7
click at [361, 153] on div "[GEOGRAPHIC_DATA] öst" at bounding box center [367, 138] width 206 height 215
click at [344, 123] on circle at bounding box center [346, 124] width 5 height 5
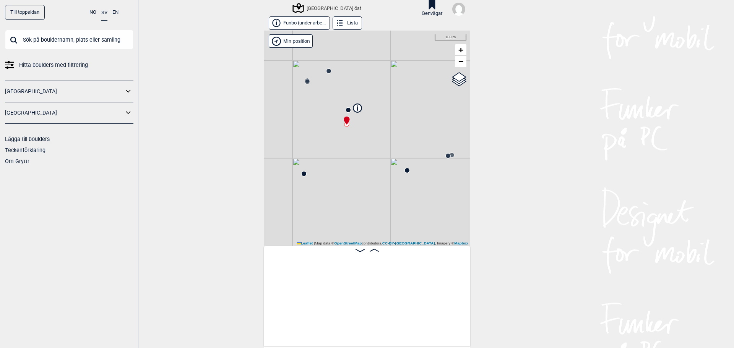
scroll to position [0, 7043]
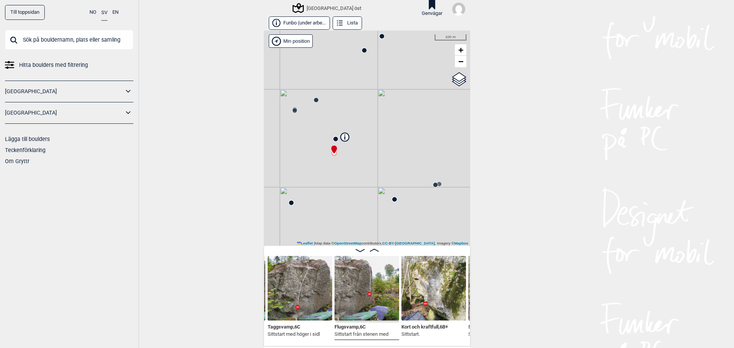
drag, startPoint x: 336, startPoint y: 74, endPoint x: 323, endPoint y: 103, distance: 31.7
click at [323, 103] on div "[GEOGRAPHIC_DATA] öst" at bounding box center [367, 138] width 206 height 215
click at [333, 138] on circle at bounding box center [335, 139] width 5 height 5
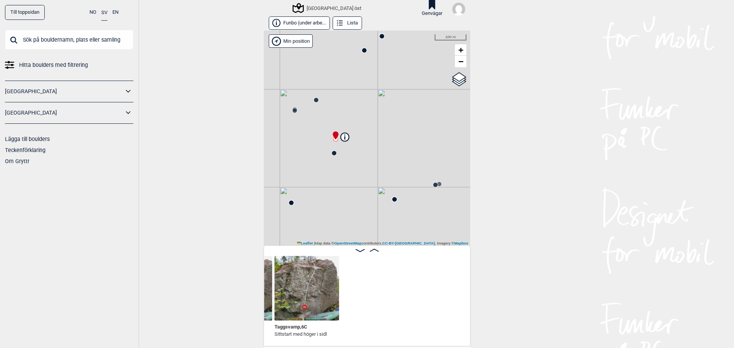
scroll to position [0, 6849]
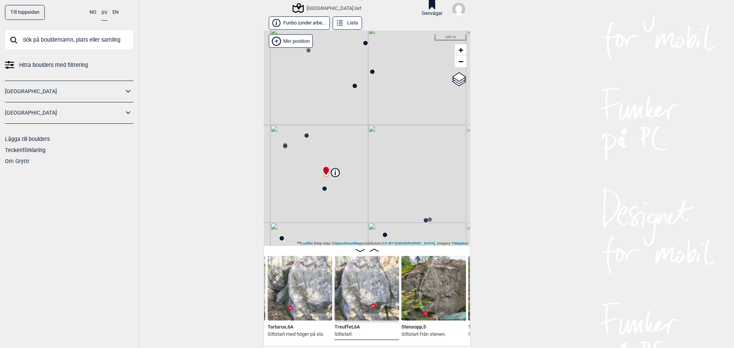
drag, startPoint x: 339, startPoint y: 105, endPoint x: 329, endPoint y: 140, distance: 36.8
click at [329, 140] on div "[GEOGRAPHIC_DATA] öst" at bounding box center [367, 138] width 206 height 215
click at [283, 146] on circle at bounding box center [285, 146] width 5 height 5
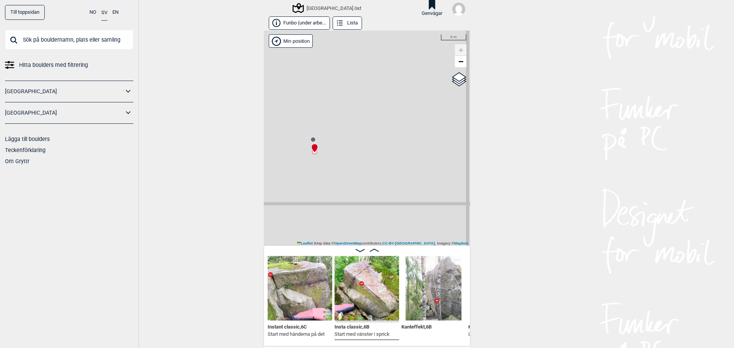
drag, startPoint x: 293, startPoint y: 198, endPoint x: 303, endPoint y: 60, distance: 138.0
click at [305, 50] on div "[GEOGRAPHIC_DATA] öst" at bounding box center [367, 138] width 206 height 215
click at [312, 139] on circle at bounding box center [313, 139] width 5 height 5
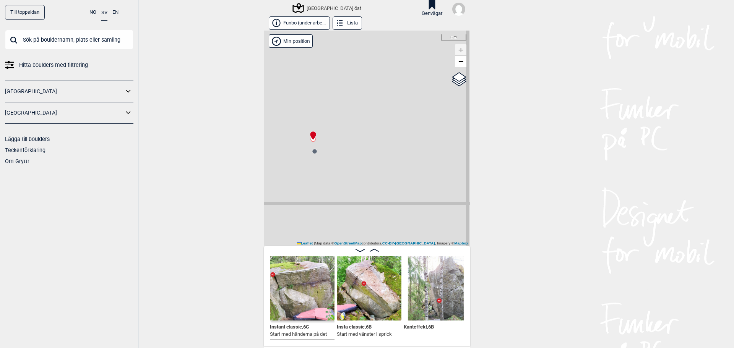
scroll to position [0, 5557]
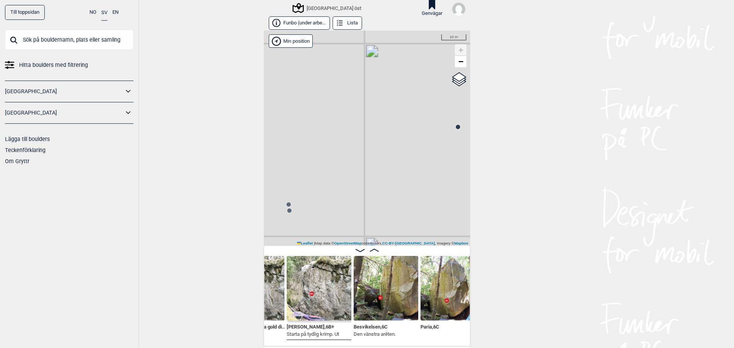
scroll to position [0, 5350]
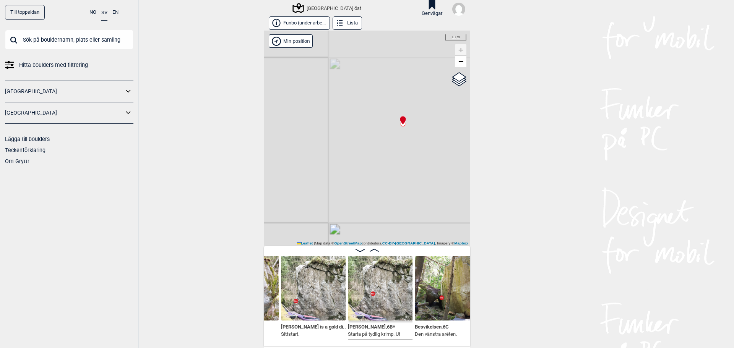
drag, startPoint x: 340, startPoint y: 219, endPoint x: 357, endPoint y: 162, distance: 59.4
click at [357, 162] on div "[GEOGRAPHIC_DATA] öst" at bounding box center [367, 138] width 206 height 215
click at [335, 184] on circle at bounding box center [337, 185] width 5 height 5
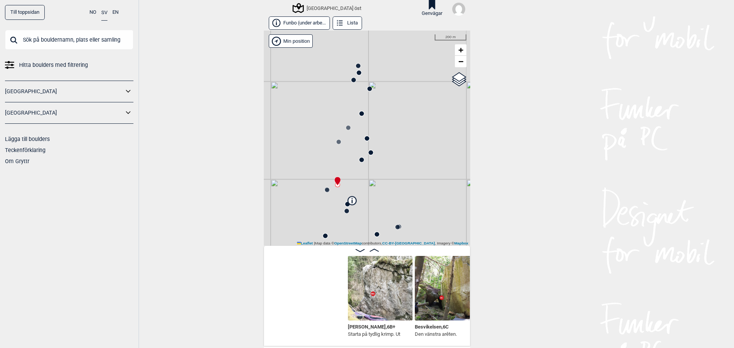
scroll to position [0, 5497]
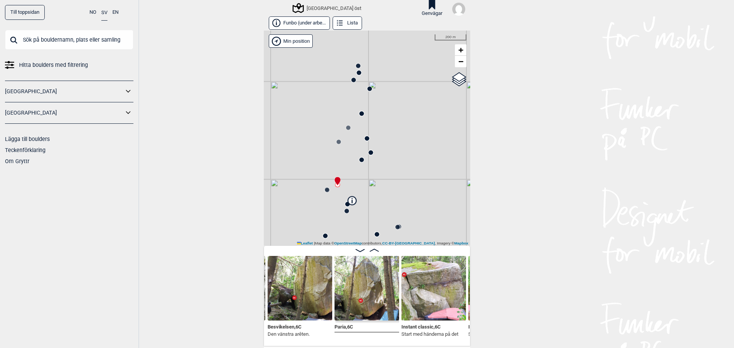
click at [337, 141] on circle at bounding box center [338, 142] width 5 height 5
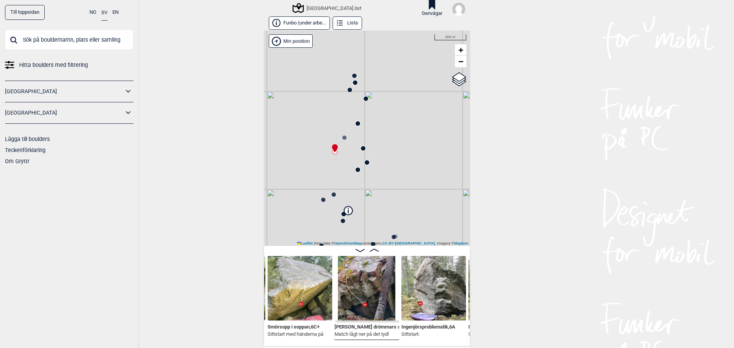
drag, startPoint x: 346, startPoint y: 147, endPoint x: 339, endPoint y: 163, distance: 17.7
click at [339, 163] on div "[GEOGRAPHIC_DATA] öst" at bounding box center [367, 138] width 206 height 215
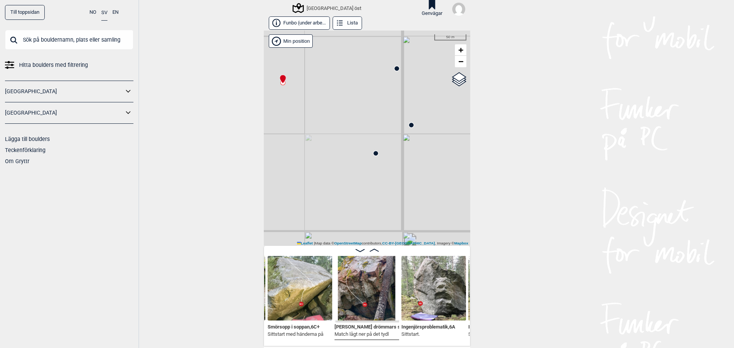
drag, startPoint x: 346, startPoint y: 180, endPoint x: 338, endPoint y: 113, distance: 67.0
click at [338, 113] on div "[GEOGRAPHIC_DATA] öst" at bounding box center [367, 138] width 206 height 215
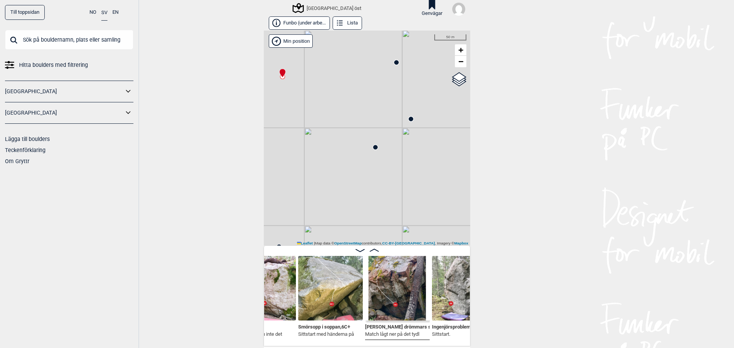
scroll to position [0, 4066]
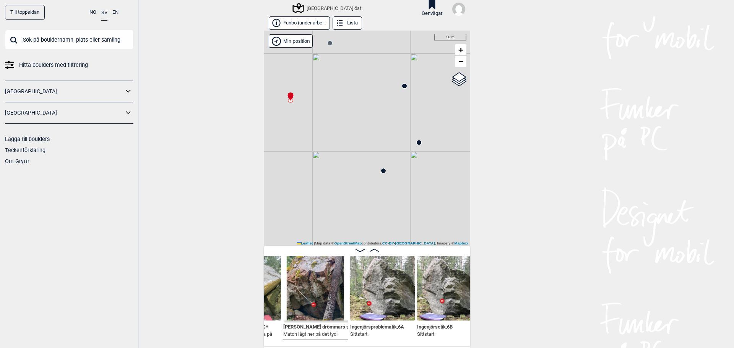
scroll to position [0, 4204]
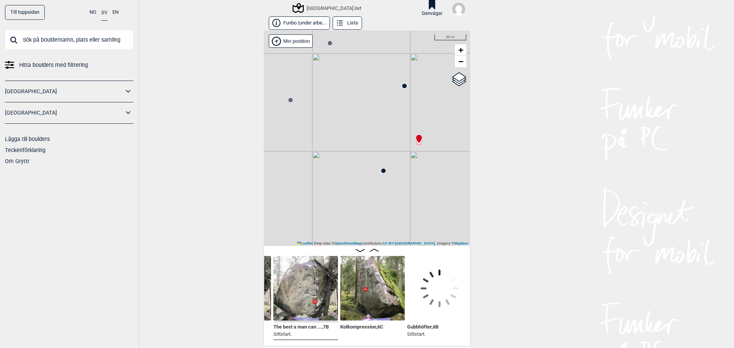
scroll to position [0, 4765]
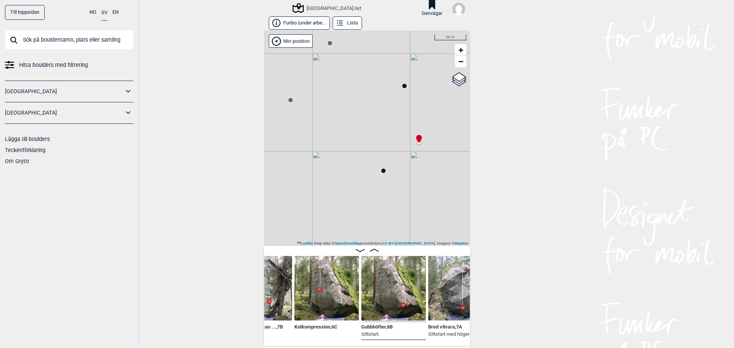
scroll to position [0, 4861]
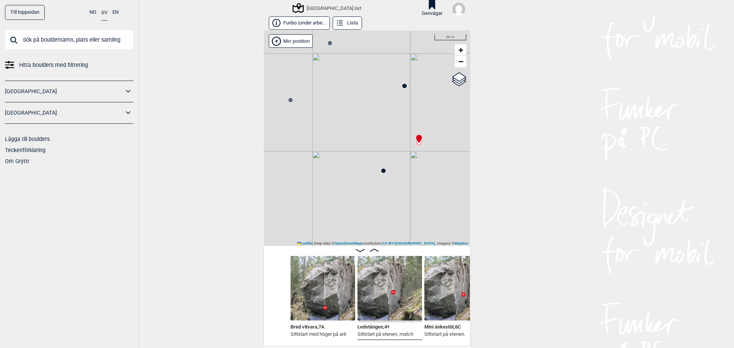
scroll to position [0, 4968]
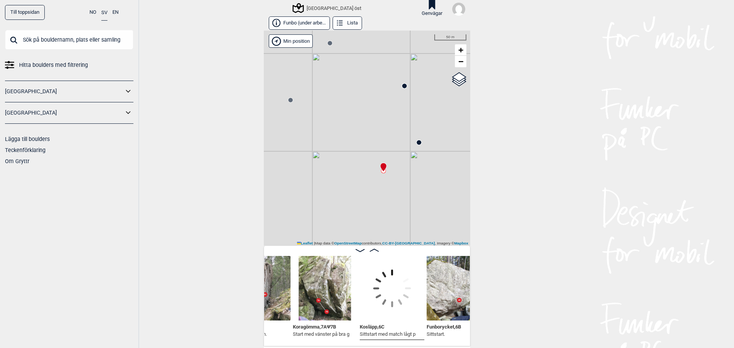
scroll to position [0, 5172]
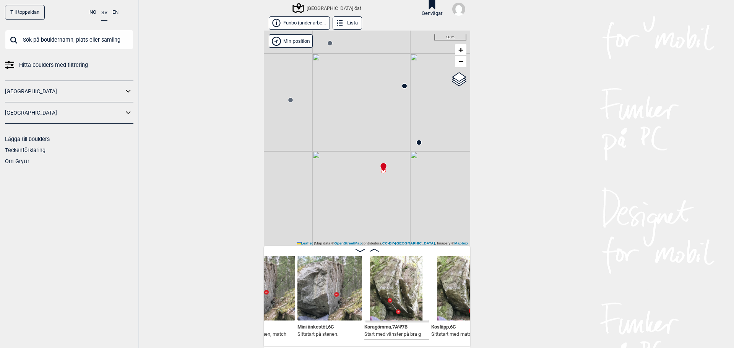
scroll to position [0, 5019]
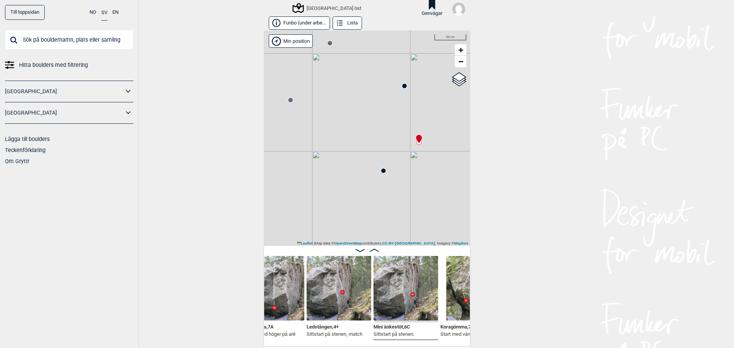
scroll to position [0, 4932]
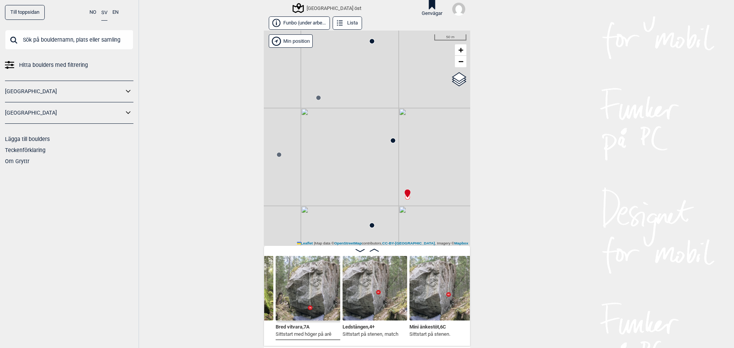
drag, startPoint x: 331, startPoint y: 132, endPoint x: 318, endPoint y: 200, distance: 69.4
click at [318, 200] on div "[GEOGRAPHIC_DATA] öst" at bounding box center [367, 138] width 206 height 215
click at [276, 167] on icon at bounding box center [277, 168] width 6 height 6
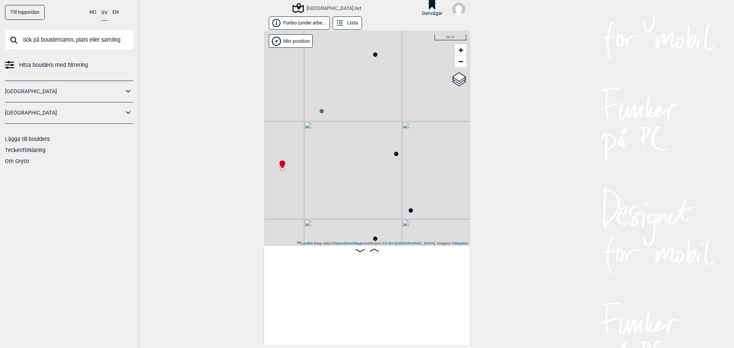
scroll to position [0, 4138]
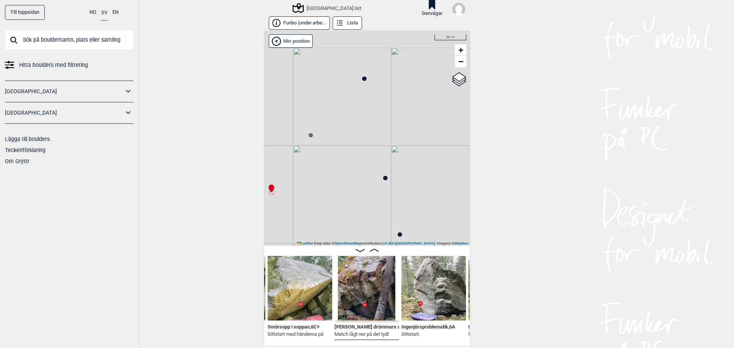
drag, startPoint x: 377, startPoint y: 141, endPoint x: 357, endPoint y: 165, distance: 30.8
click at [357, 165] on div "[GEOGRAPHIC_DATA] öst" at bounding box center [367, 138] width 206 height 215
click at [383, 180] on circle at bounding box center [385, 178] width 5 height 5
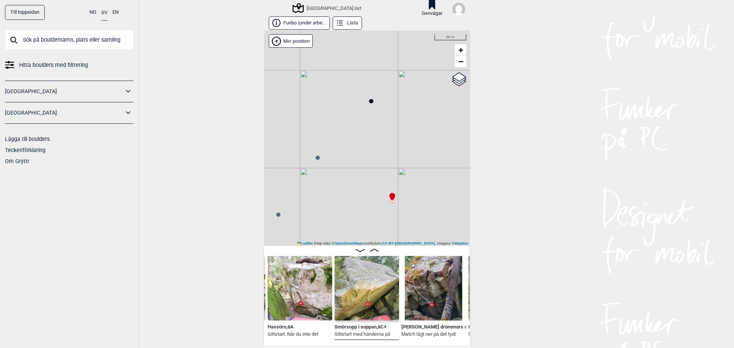
drag, startPoint x: 330, startPoint y: 146, endPoint x: 337, endPoint y: 169, distance: 23.9
click at [337, 169] on div "[GEOGRAPHIC_DATA] öst" at bounding box center [367, 138] width 206 height 215
click at [315, 158] on icon at bounding box center [318, 158] width 6 height 6
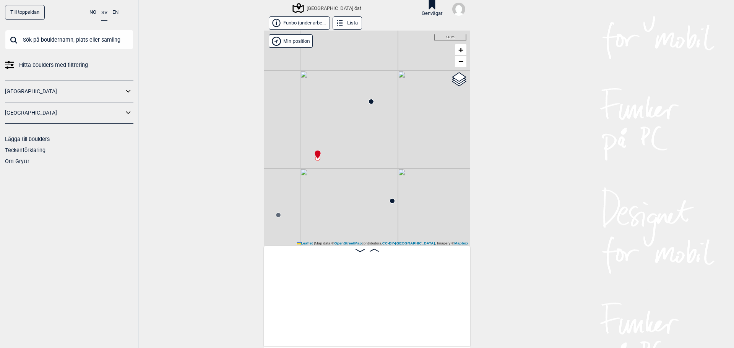
scroll to position [0, 3231]
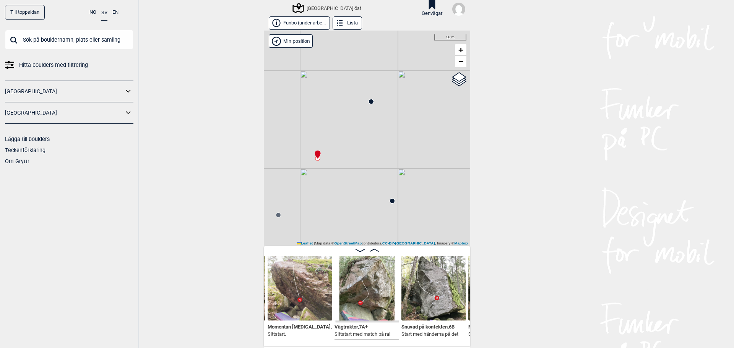
click at [391, 202] on circle at bounding box center [392, 201] width 5 height 5
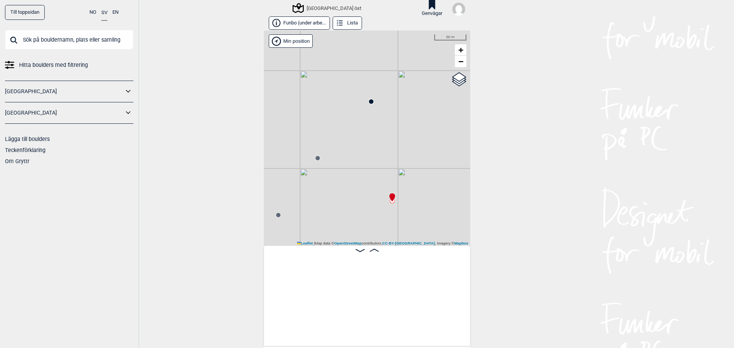
scroll to position [0, 4082]
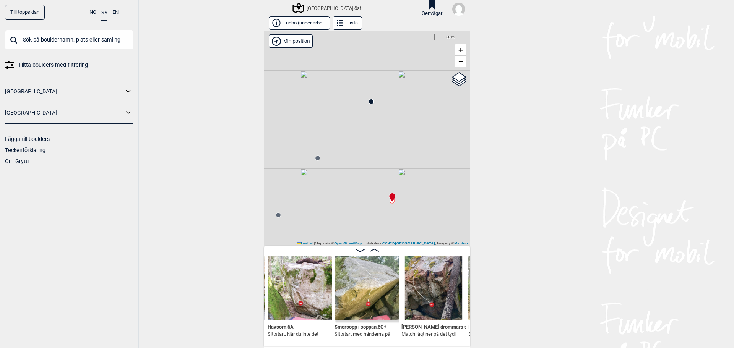
drag, startPoint x: 276, startPoint y: 270, endPoint x: 193, endPoint y: 271, distance: 83.4
click at [193, 271] on div "Till toppsidan NO SV EN Hitta boulders med filtrering [GEOGRAPHIC_DATA] [GEOGRA…" at bounding box center [367, 174] width 734 height 348
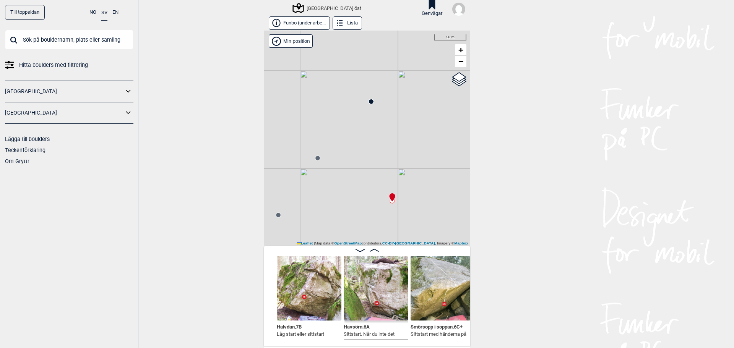
scroll to position [0, 4008]
click at [294, 298] on img at bounding box center [309, 288] width 65 height 65
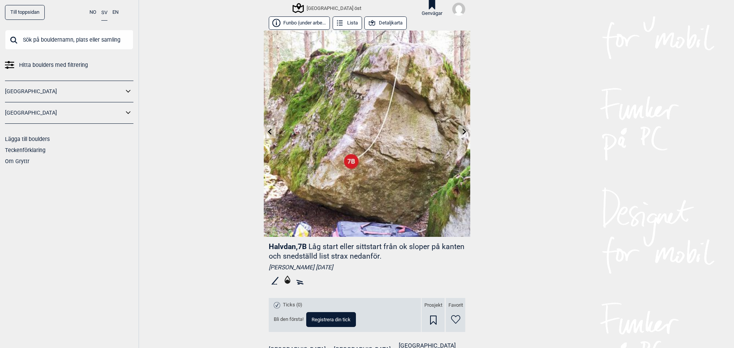
click at [385, 21] on button "Detaljkarta" at bounding box center [385, 22] width 42 height 13
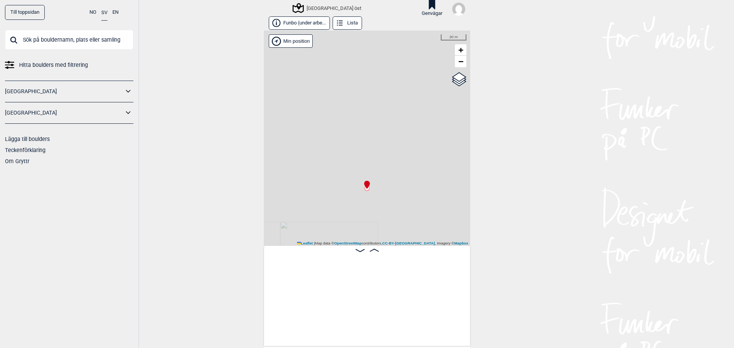
scroll to position [0, 3941]
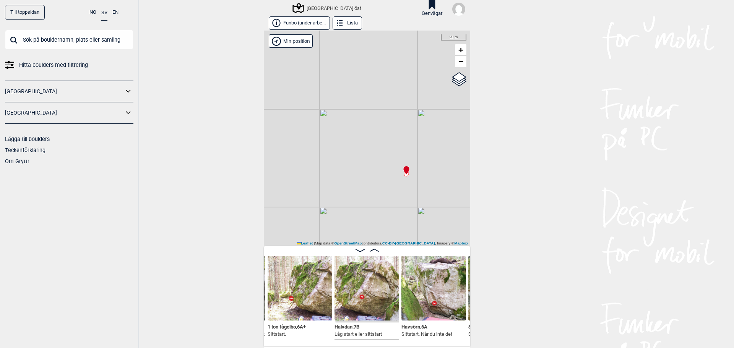
drag, startPoint x: 316, startPoint y: 161, endPoint x: 399, endPoint y: 132, distance: 87.9
click at [399, 132] on div "[GEOGRAPHIC_DATA] öst" at bounding box center [367, 138] width 206 height 215
drag, startPoint x: 368, startPoint y: 123, endPoint x: 361, endPoint y: 149, distance: 26.2
click at [361, 149] on div "[GEOGRAPHIC_DATA] öst" at bounding box center [367, 138] width 206 height 215
click at [350, 149] on icon at bounding box center [353, 148] width 6 height 6
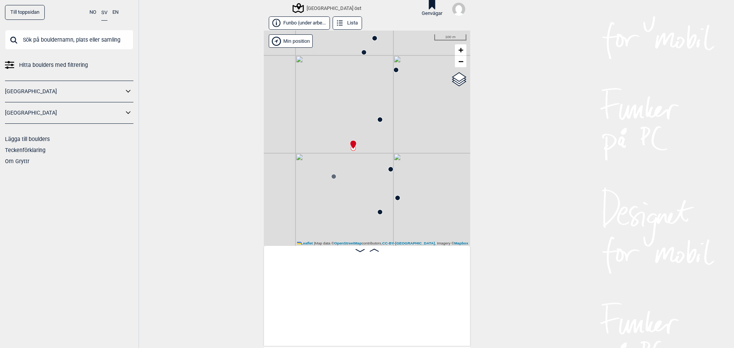
scroll to position [0, 3231]
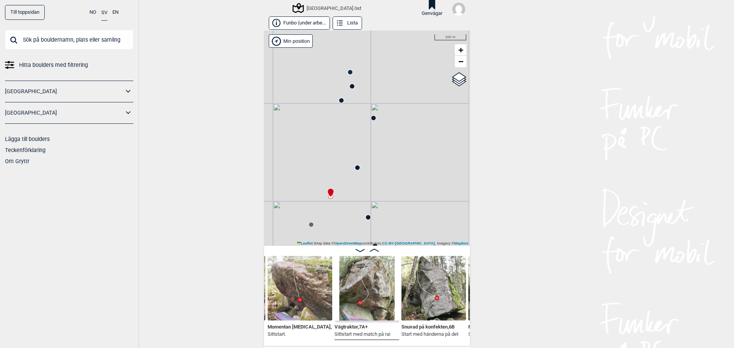
drag, startPoint x: 360, startPoint y: 107, endPoint x: 337, endPoint y: 155, distance: 53.2
click at [337, 155] on div "[GEOGRAPHIC_DATA] öst" at bounding box center [367, 138] width 206 height 215
click at [359, 168] on div "[GEOGRAPHIC_DATA] öst" at bounding box center [367, 138] width 206 height 215
click at [355, 168] on circle at bounding box center [357, 167] width 5 height 5
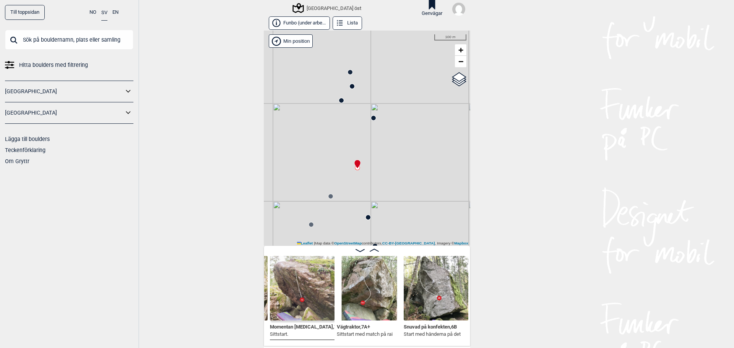
scroll to position [0, 3166]
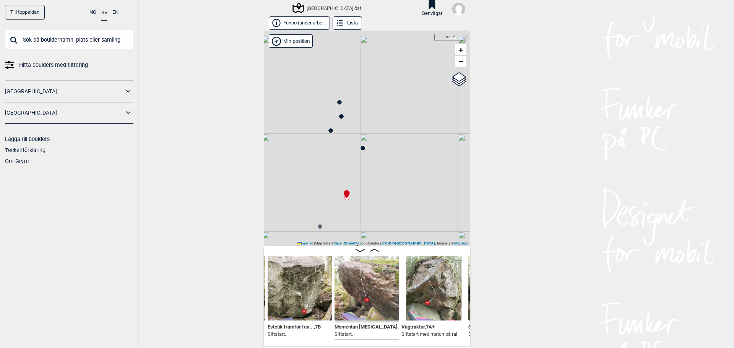
drag, startPoint x: 393, startPoint y: 121, endPoint x: 382, endPoint y: 151, distance: 31.8
click at [382, 151] on div "[GEOGRAPHIC_DATA] öst" at bounding box center [367, 138] width 206 height 215
click at [361, 149] on circle at bounding box center [362, 148] width 5 height 5
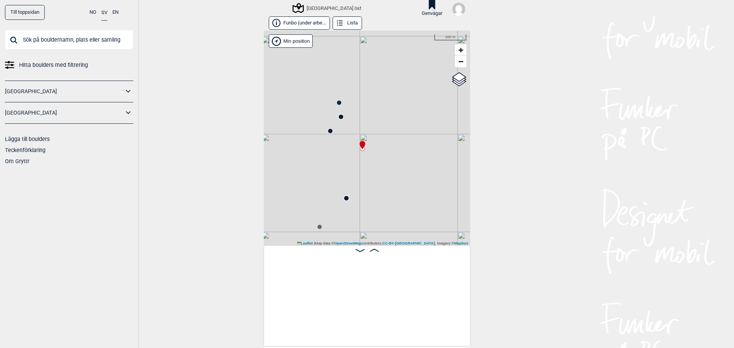
scroll to position [0, 1809]
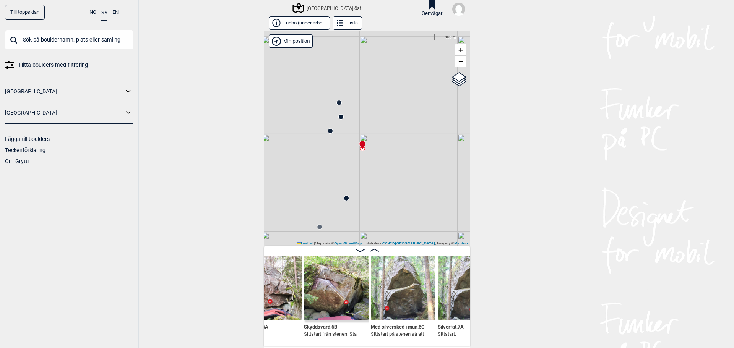
scroll to position [0, 1896]
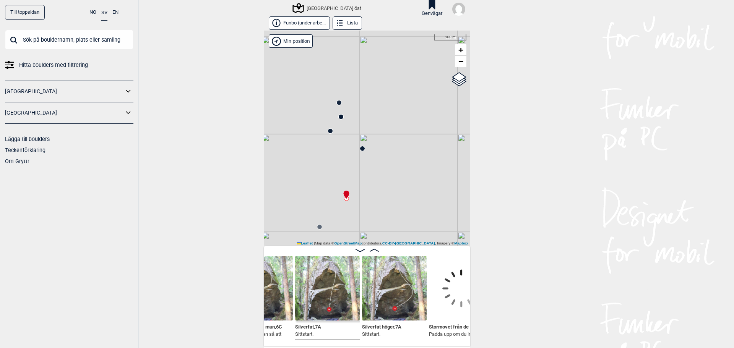
scroll to position [0, 2013]
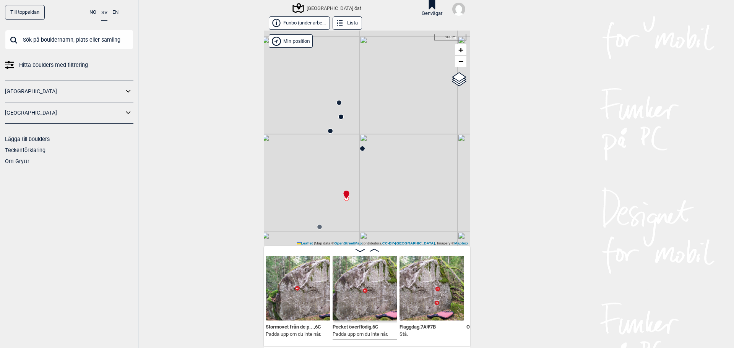
scroll to position [0, 2171]
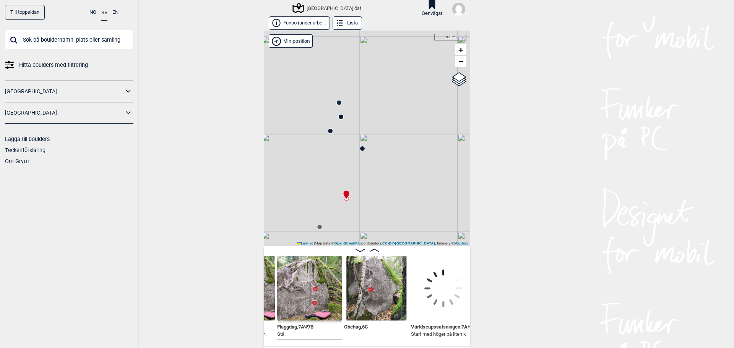
scroll to position [0, 2283]
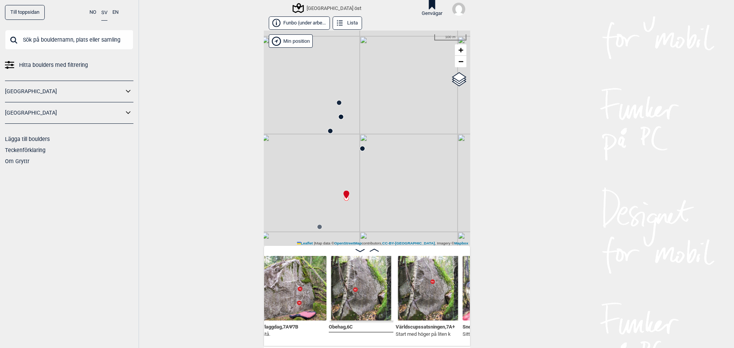
drag, startPoint x: 463, startPoint y: 339, endPoint x: 444, endPoint y: 343, distance: 19.6
click at [444, 343] on div "Pocket överflödig , 6C Padda upp om du inte når. [STREET_ADDRESS] Obehag , 6C V…" at bounding box center [367, 296] width 206 height 101
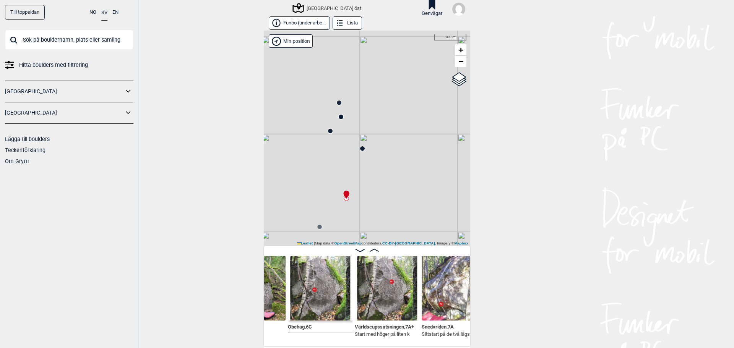
scroll to position [0, 2370]
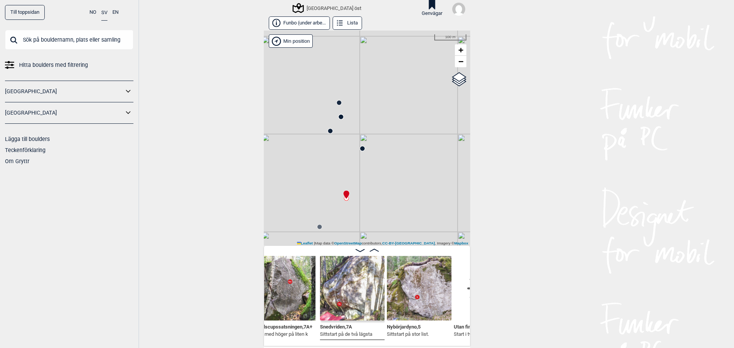
scroll to position [0, 2456]
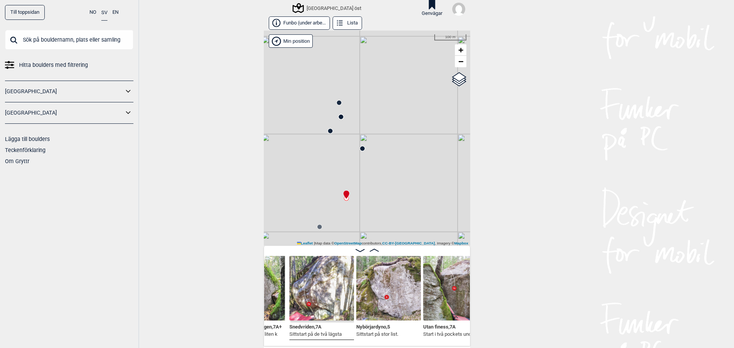
click at [362, 149] on circle at bounding box center [362, 148] width 5 height 5
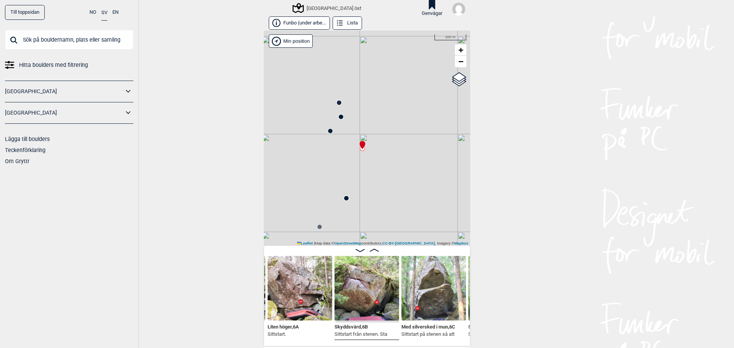
drag, startPoint x: 362, startPoint y: 149, endPoint x: 204, endPoint y: 188, distance: 162.8
click at [204, 188] on div "Till toppsidan NO SV EN Hitta boulders med filtrering [GEOGRAPHIC_DATA] [GEOGRA…" at bounding box center [367, 174] width 734 height 348
click at [329, 133] on circle at bounding box center [330, 130] width 5 height 5
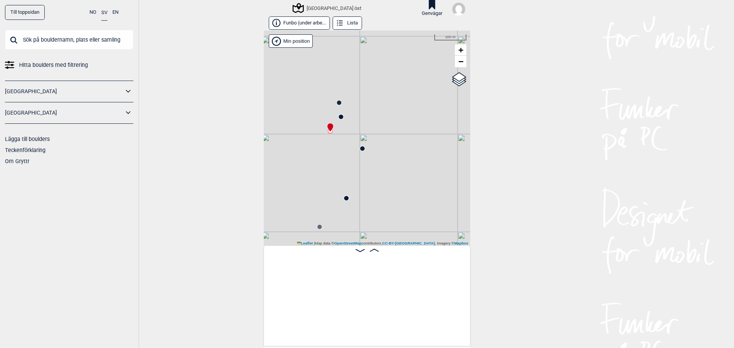
scroll to position [0, 1486]
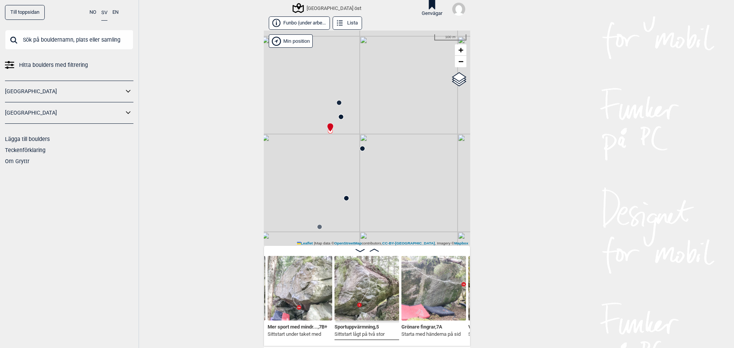
click at [341, 118] on icon at bounding box center [341, 117] width 6 height 6
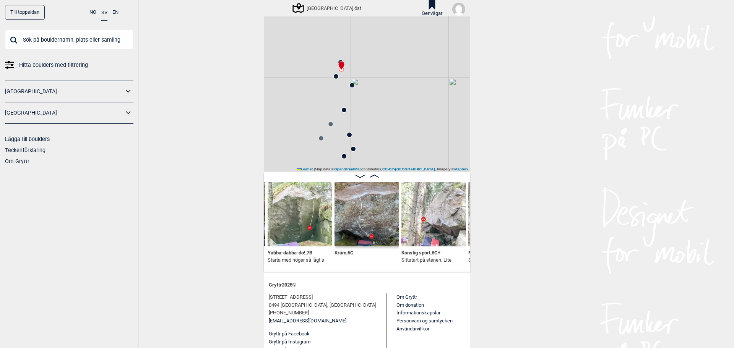
scroll to position [76, 0]
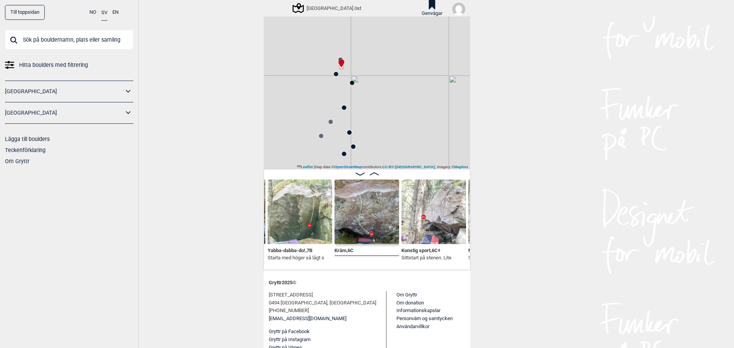
click at [349, 217] on img at bounding box center [367, 212] width 65 height 65
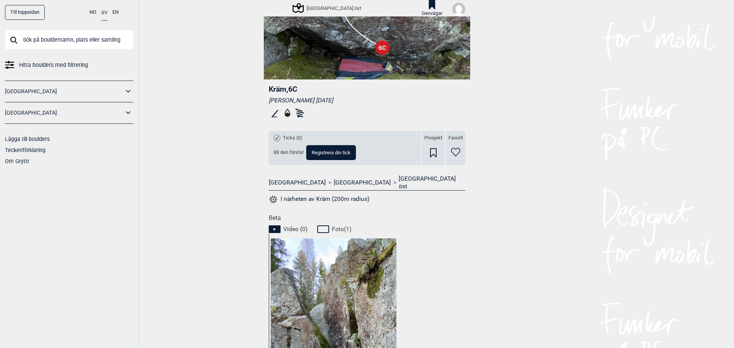
scroll to position [344, 0]
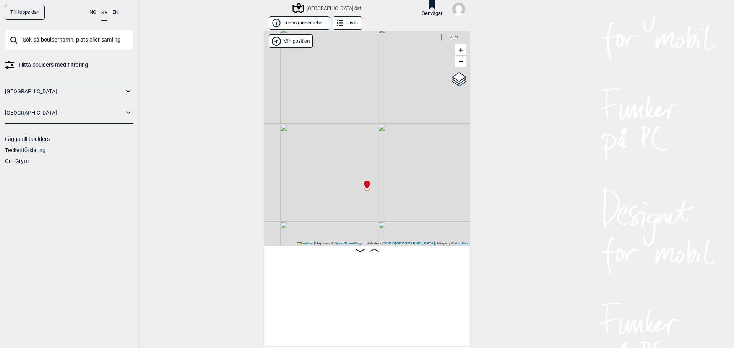
scroll to position [0, 3941]
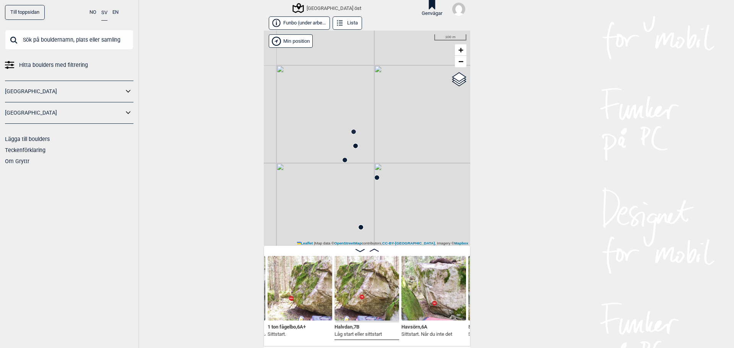
drag, startPoint x: 299, startPoint y: 120, endPoint x: 348, endPoint y: 163, distance: 65.6
click at [340, 211] on div "[GEOGRAPHIC_DATA] öst" at bounding box center [367, 138] width 206 height 215
click at [353, 129] on icon at bounding box center [354, 131] width 6 height 6
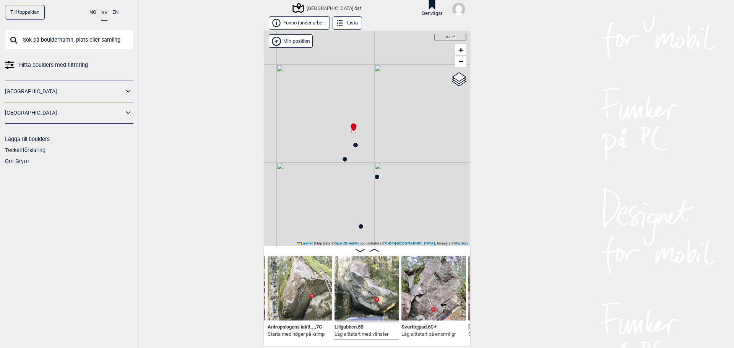
click at [353, 147] on circle at bounding box center [355, 145] width 5 height 5
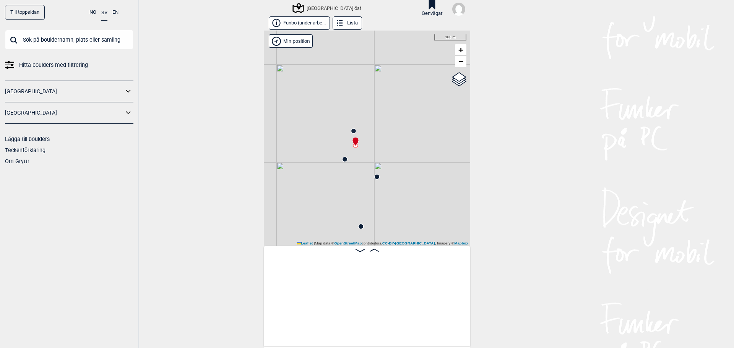
scroll to position [0, 1239]
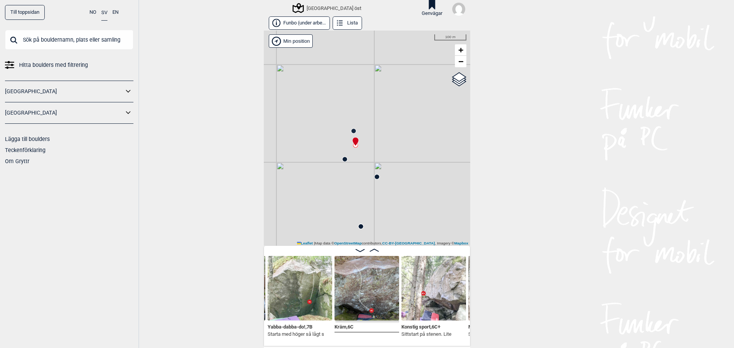
click at [343, 158] on circle at bounding box center [345, 159] width 5 height 5
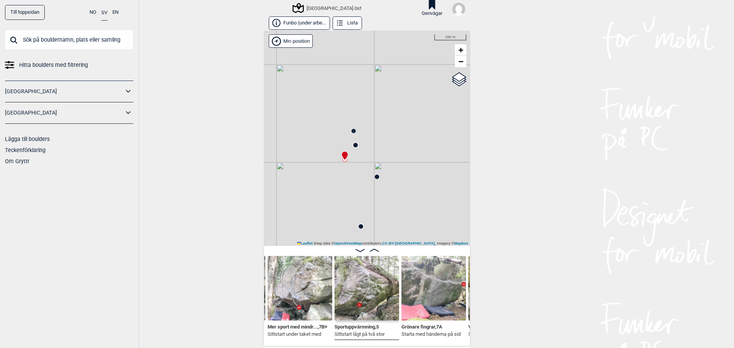
click at [375, 177] on circle at bounding box center [377, 177] width 5 height 5
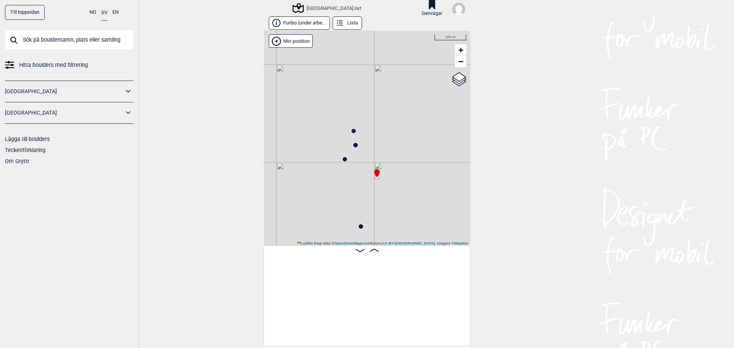
scroll to position [0, 1841]
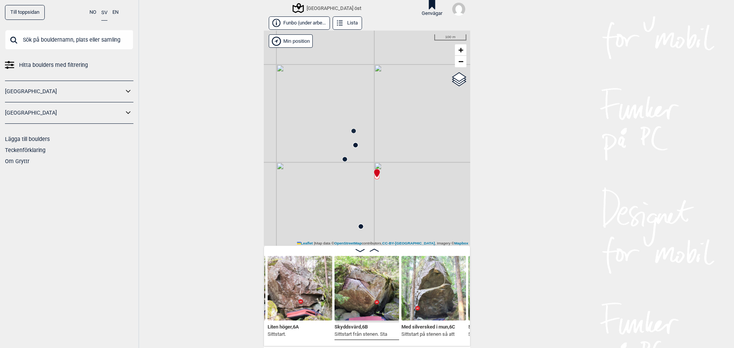
click at [352, 132] on circle at bounding box center [353, 131] width 5 height 5
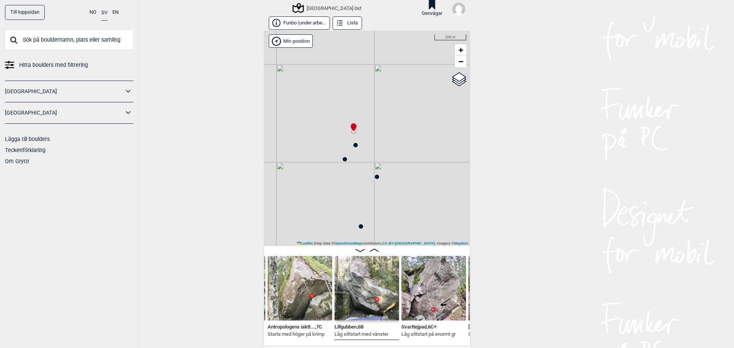
click at [377, 175] on icon at bounding box center [377, 177] width 6 height 6
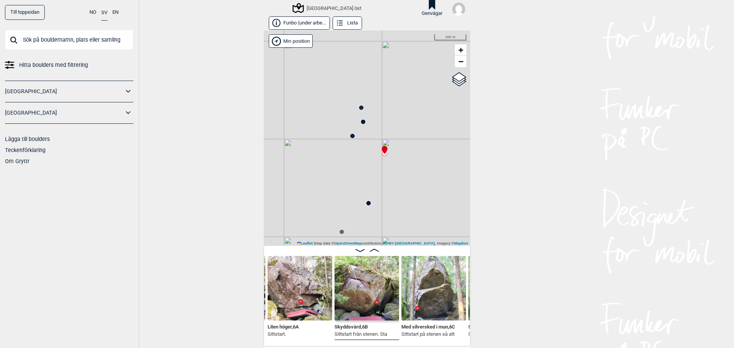
drag, startPoint x: 353, startPoint y: 202, endPoint x: 361, endPoint y: 178, distance: 25.4
click at [361, 178] on div "[GEOGRAPHIC_DATA] öst" at bounding box center [367, 138] width 206 height 215
click at [367, 205] on circle at bounding box center [369, 202] width 5 height 5
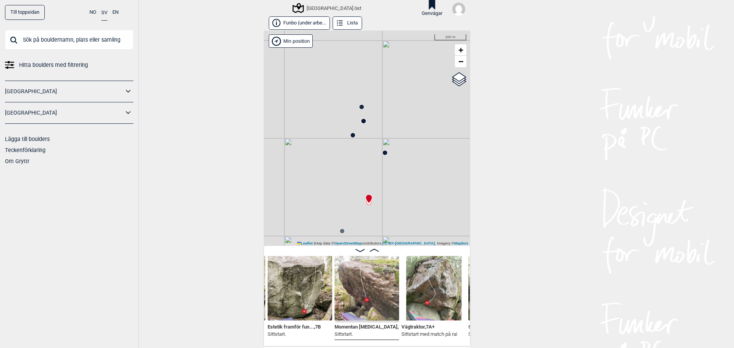
click at [340, 229] on icon at bounding box center [342, 231] width 6 height 6
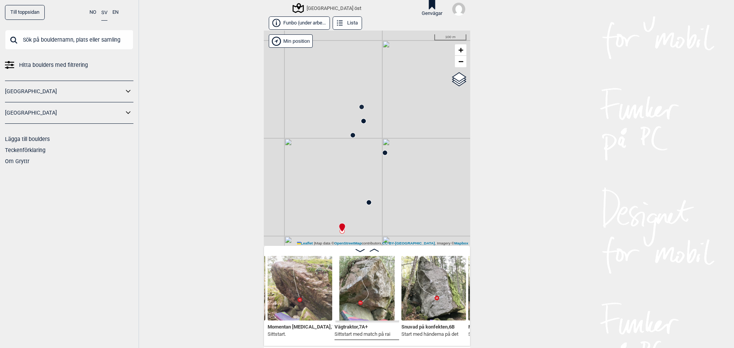
click at [368, 206] on div "[GEOGRAPHIC_DATA] öst" at bounding box center [367, 138] width 206 height 215
click at [370, 200] on div "[GEOGRAPHIC_DATA] öst" at bounding box center [367, 138] width 206 height 215
click at [367, 202] on circle at bounding box center [369, 202] width 5 height 5
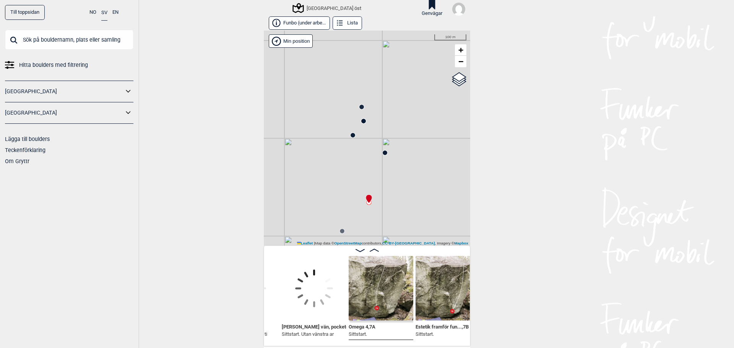
scroll to position [0, 3046]
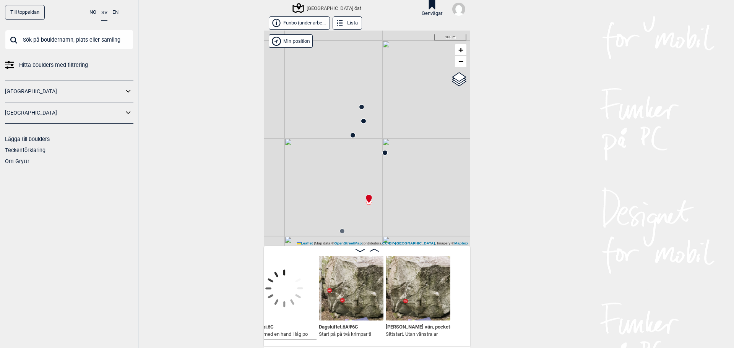
scroll to position [0, 2949]
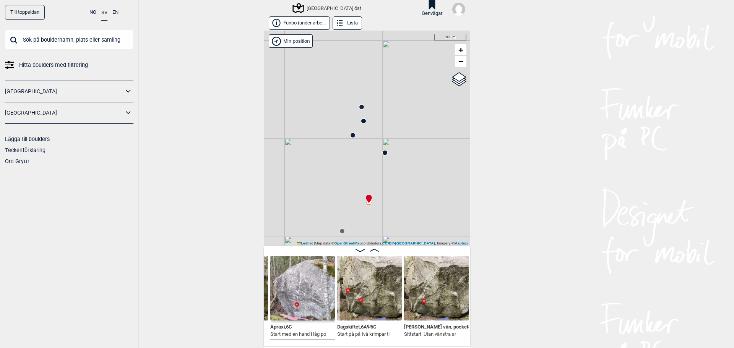
drag, startPoint x: 264, startPoint y: 338, endPoint x: 221, endPoint y: 324, distance: 44.6
click at [221, 324] on div "Till toppsidan NO SV EN Hitta boulders med filtrering [GEOGRAPHIC_DATA] [GEOGRA…" at bounding box center [367, 174] width 734 height 348
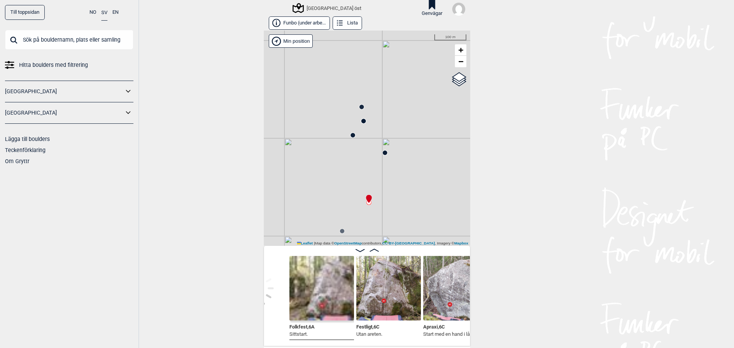
scroll to position [0, 2765]
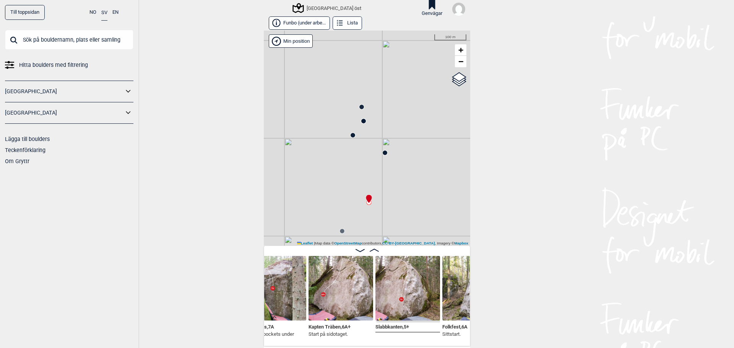
scroll to position [0, 2642]
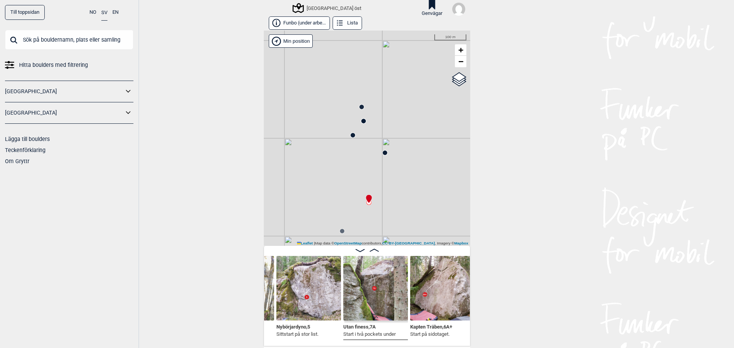
scroll to position [0, 2524]
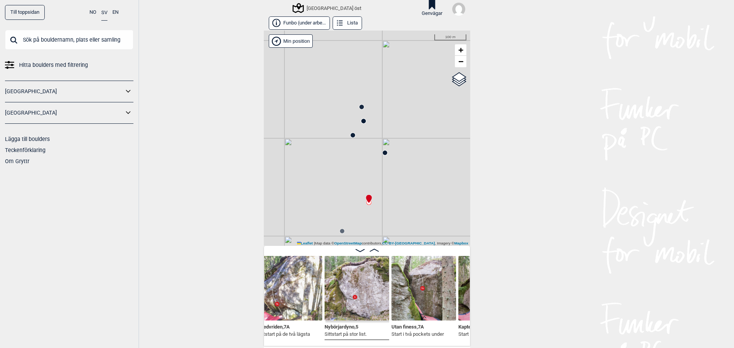
scroll to position [0, 2486]
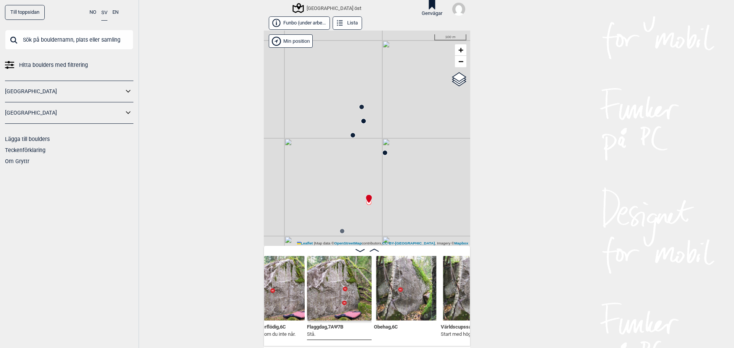
scroll to position [0, 2199]
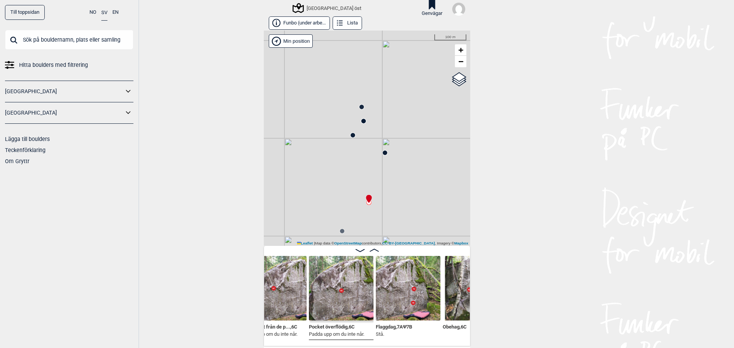
click at [346, 288] on img at bounding box center [341, 288] width 65 height 65
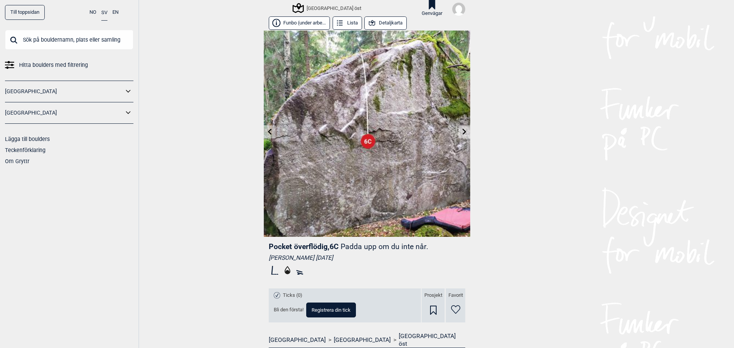
click at [383, 23] on button "Detaljkarta" at bounding box center [385, 22] width 42 height 13
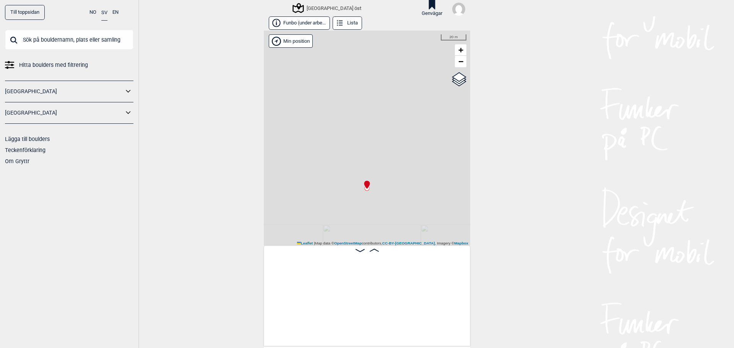
scroll to position [0, 2132]
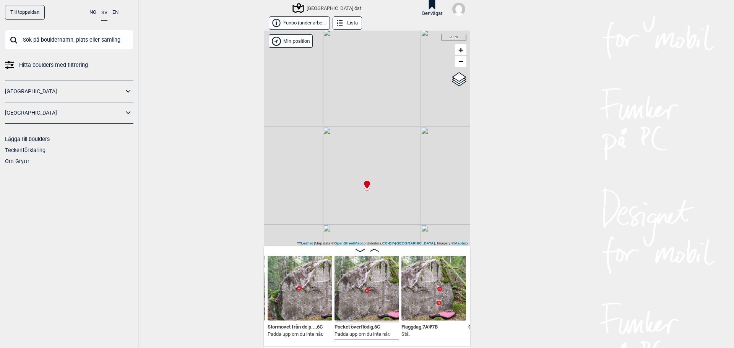
drag, startPoint x: 383, startPoint y: 23, endPoint x: 200, endPoint y: 160, distance: 228.0
click at [200, 160] on div "Till toppsidan NO SV EN Hitta boulders med filtrering [GEOGRAPHIC_DATA] [GEOGRA…" at bounding box center [367, 174] width 734 height 348
click at [455, 62] on link "−" at bounding box center [460, 61] width 11 height 11
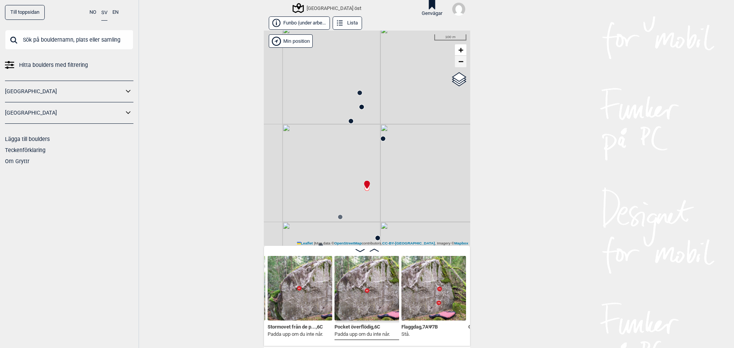
click at [455, 62] on link "−" at bounding box center [460, 61] width 11 height 11
drag, startPoint x: 343, startPoint y: 200, endPoint x: 327, endPoint y: 115, distance: 86.4
click at [327, 115] on div "[GEOGRAPHIC_DATA] öst" at bounding box center [367, 138] width 206 height 215
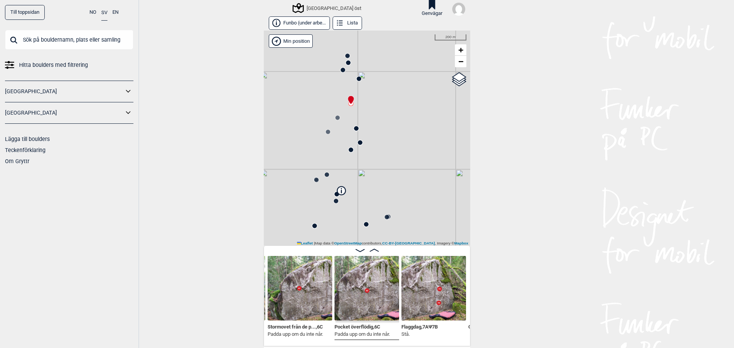
click at [354, 128] on circle at bounding box center [356, 128] width 5 height 5
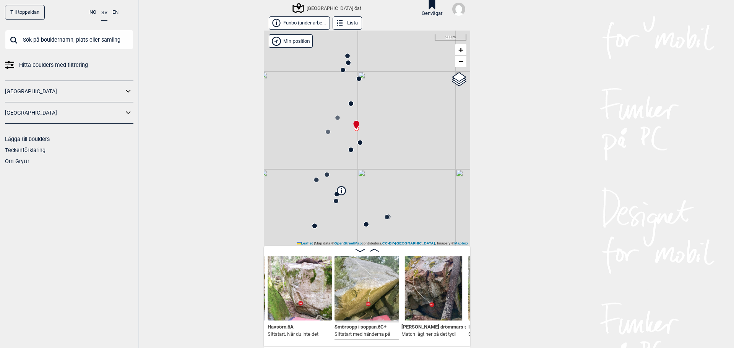
click at [301, 289] on img at bounding box center [300, 288] width 65 height 65
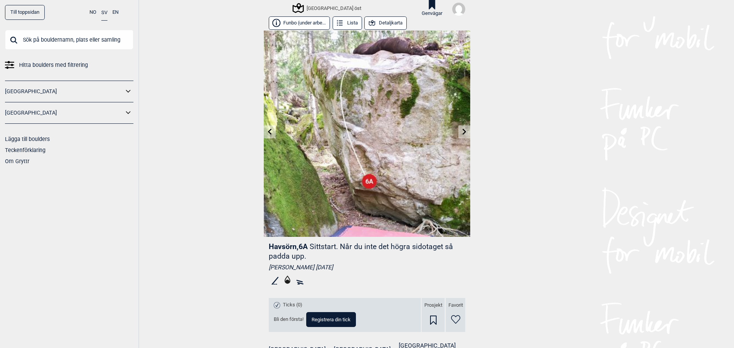
click at [375, 22] on button "Detaljkarta" at bounding box center [385, 22] width 42 height 13
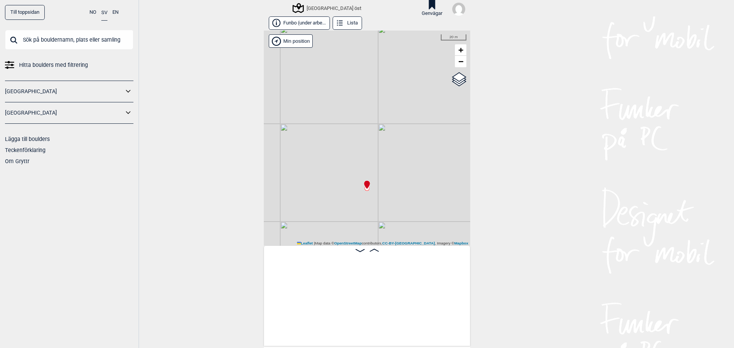
scroll to position [0, 4006]
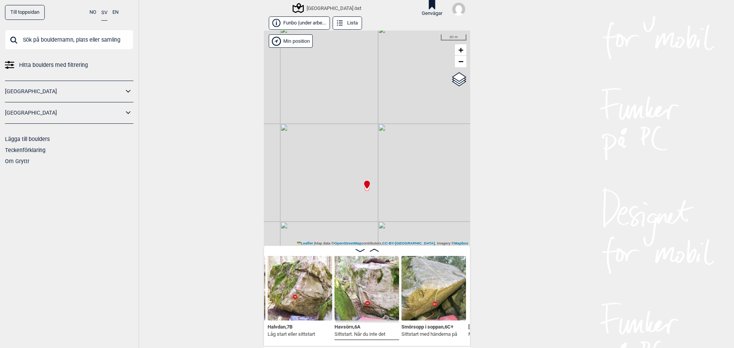
drag, startPoint x: 295, startPoint y: 134, endPoint x: 171, endPoint y: 139, distance: 124.0
click at [171, 139] on div "Till toppsidan NO SV EN Hitta boulders med filtrering [GEOGRAPHIC_DATA] [GEOGRA…" at bounding box center [367, 174] width 734 height 348
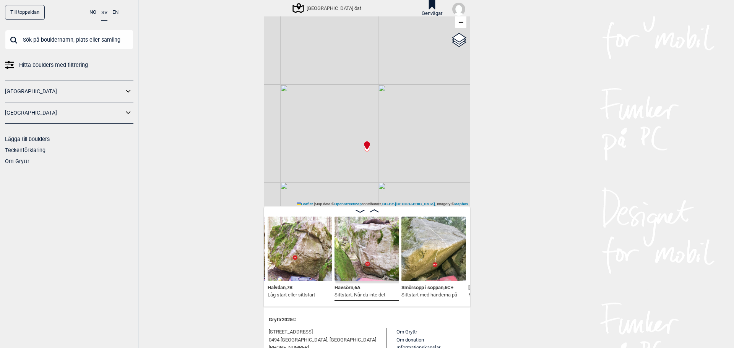
scroll to position [85, 0]
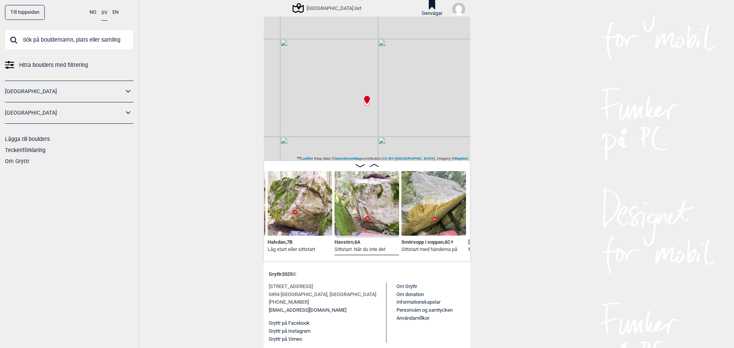
click at [358, 229] on img at bounding box center [367, 203] width 65 height 65
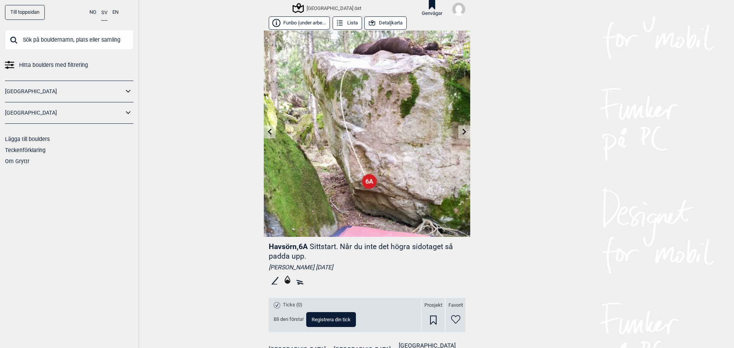
click at [381, 23] on button "Detaljkarta" at bounding box center [385, 22] width 42 height 13
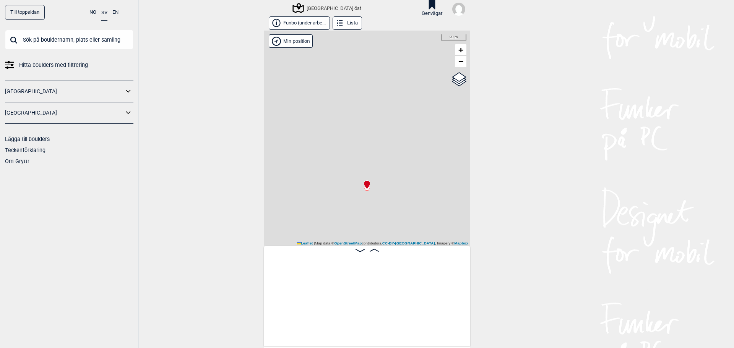
scroll to position [0, 4006]
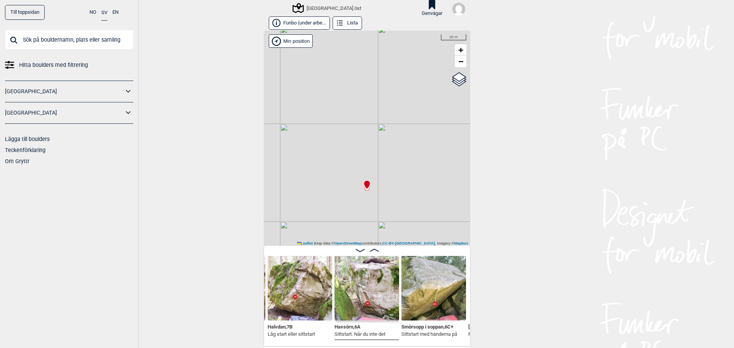
click at [355, 24] on button "Lista" at bounding box center [347, 22] width 29 height 13
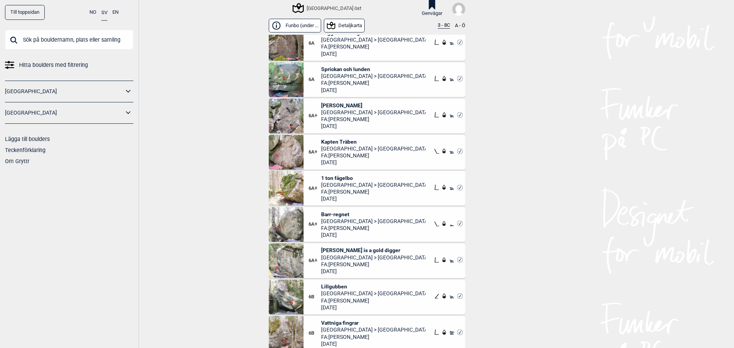
click at [353, 24] on button "Detaljkarta" at bounding box center [344, 25] width 41 height 13
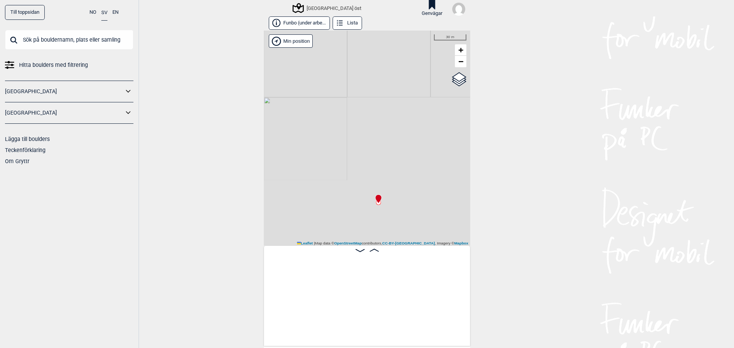
scroll to position [0, 8981]
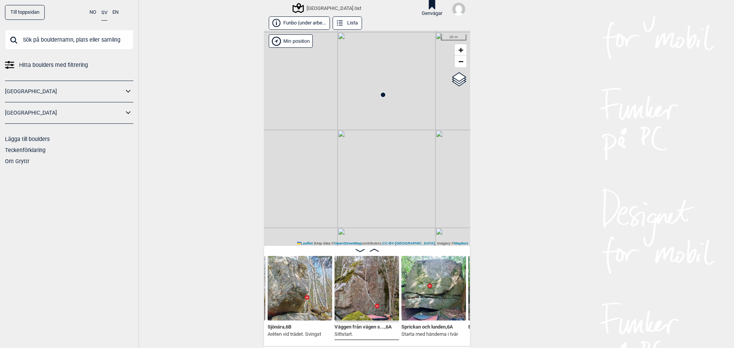
drag, startPoint x: 330, startPoint y: 192, endPoint x: 349, endPoint y: 84, distance: 109.9
click at [349, 84] on div "[GEOGRAPHIC_DATA] öst" at bounding box center [367, 138] width 206 height 215
drag, startPoint x: 350, startPoint y: 180, endPoint x: 348, endPoint y: 155, distance: 25.7
click at [353, 153] on div "[GEOGRAPHIC_DATA] öst" at bounding box center [367, 138] width 206 height 215
click at [318, 68] on icon at bounding box center [321, 65] width 6 height 6
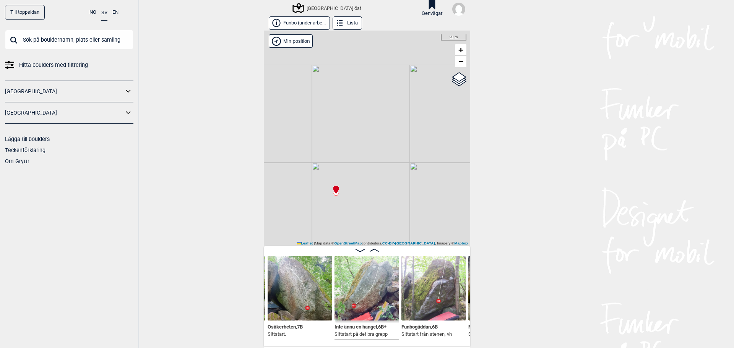
drag, startPoint x: 286, startPoint y: 109, endPoint x: 320, endPoint y: 144, distance: 48.4
click at [307, 206] on div "[GEOGRAPHIC_DATA] öst" at bounding box center [367, 138] width 206 height 215
drag, startPoint x: 316, startPoint y: 114, endPoint x: 315, endPoint y: 167, distance: 53.2
click at [315, 168] on div "[GEOGRAPHIC_DATA] öst" at bounding box center [367, 138] width 206 height 215
click at [333, 126] on circle at bounding box center [334, 125] width 5 height 5
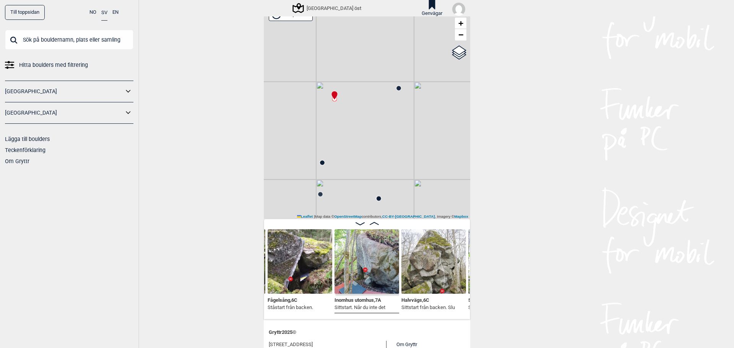
scroll to position [38, 0]
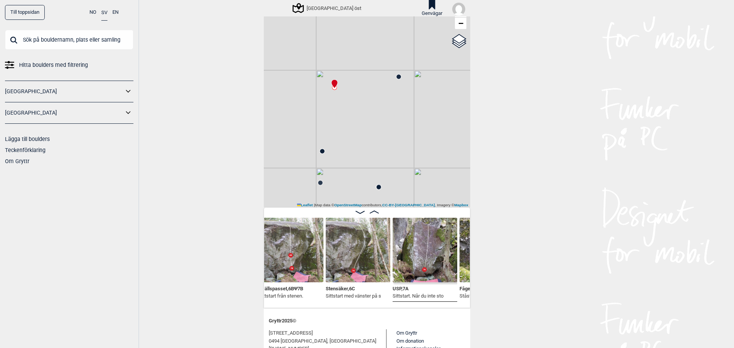
scroll to position [0, 9315]
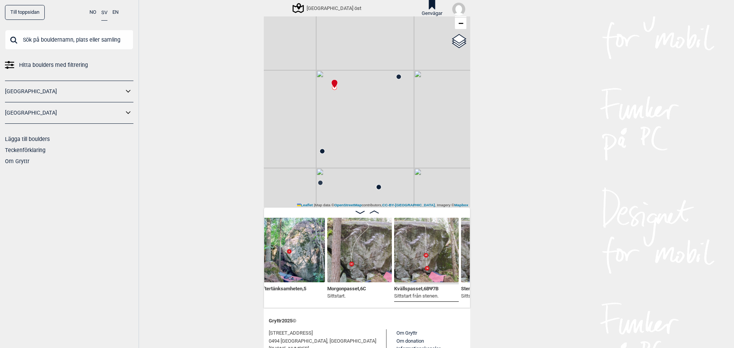
scroll to position [0, 9178]
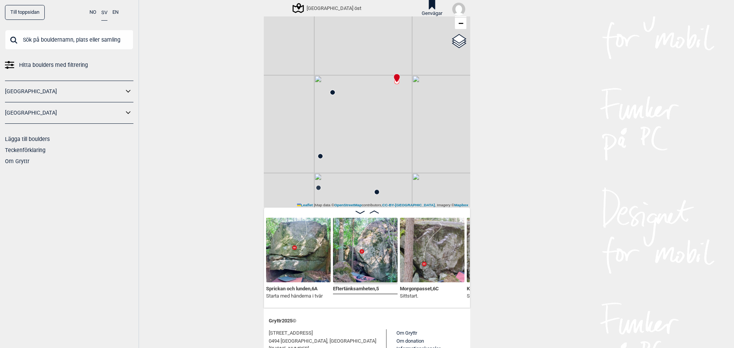
scroll to position [31, 0]
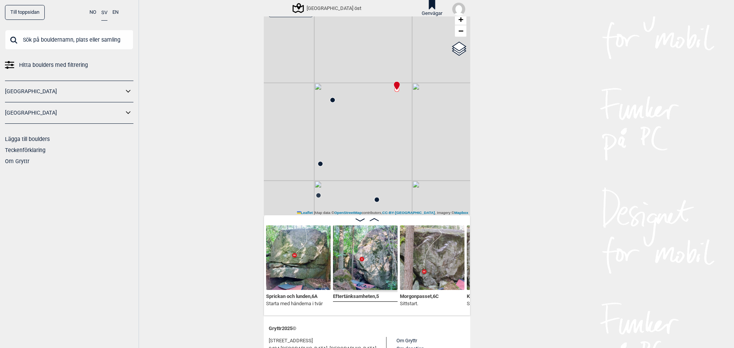
drag, startPoint x: 362, startPoint y: 110, endPoint x: 357, endPoint y: 130, distance: 20.3
click at [357, 130] on div "[GEOGRAPHIC_DATA] öst" at bounding box center [367, 107] width 206 height 215
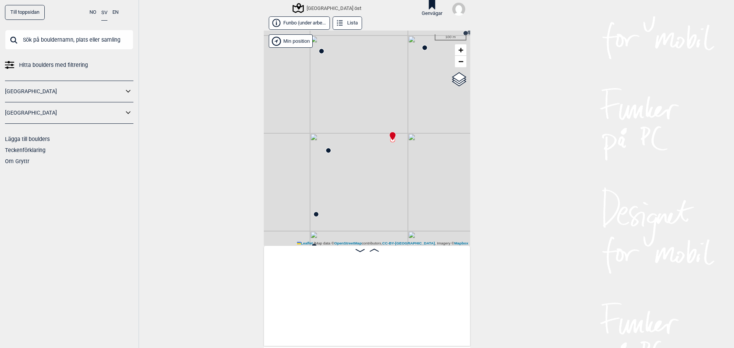
scroll to position [0, 9117]
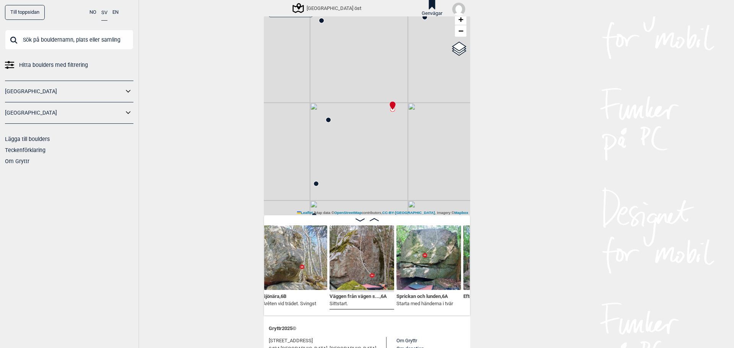
scroll to position [0, 8979]
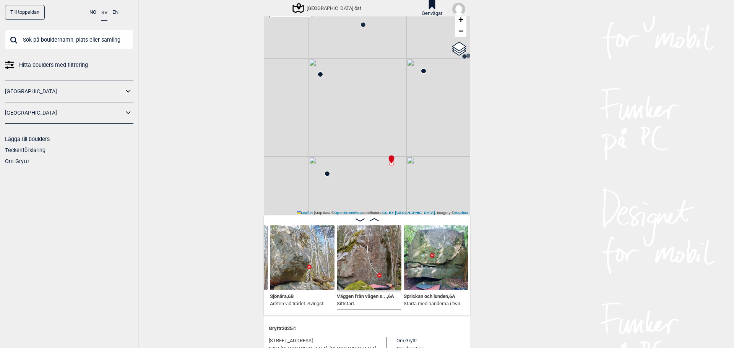
drag, startPoint x: 333, startPoint y: 98, endPoint x: 339, endPoint y: 159, distance: 61.1
click at [339, 159] on div "[GEOGRAPHIC_DATA] öst" at bounding box center [367, 107] width 206 height 215
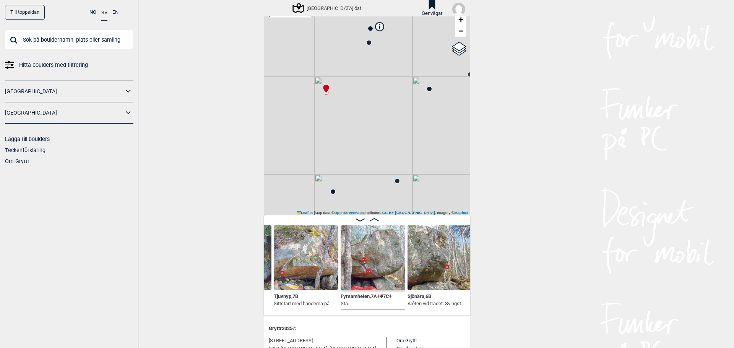
scroll to position [0, 8831]
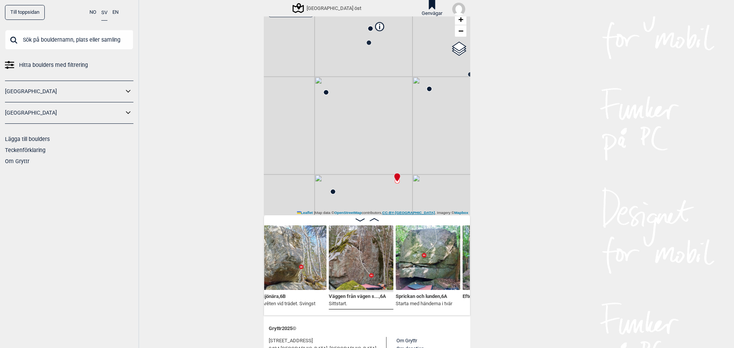
scroll to position [0, 8999]
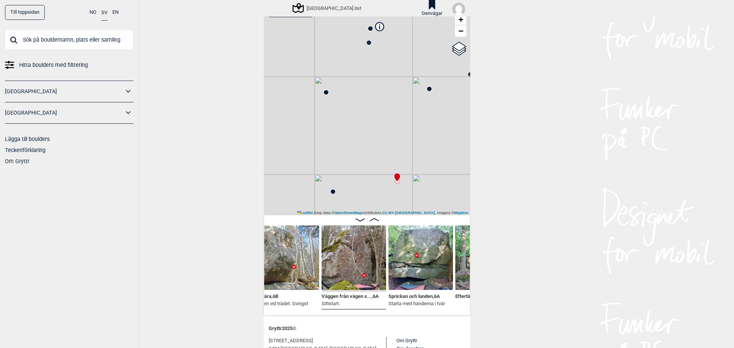
click at [325, 94] on circle at bounding box center [326, 92] width 5 height 5
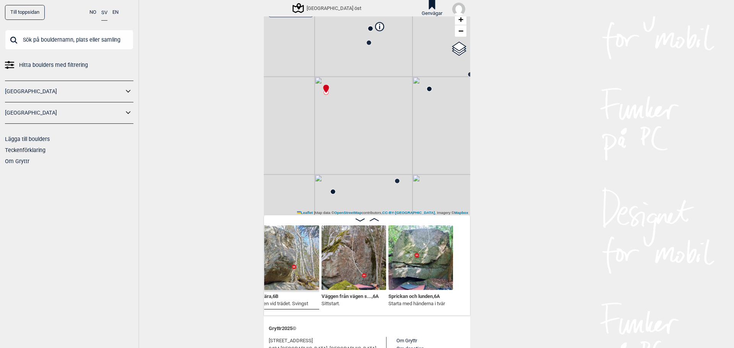
scroll to position [0, 8919]
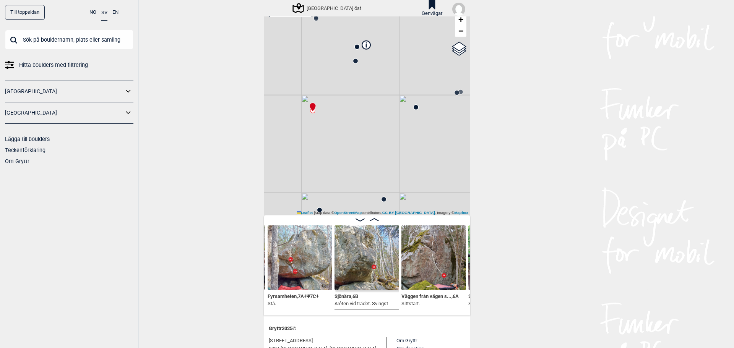
drag, startPoint x: 362, startPoint y: 87, endPoint x: 352, endPoint y: 101, distance: 17.1
click at [352, 101] on div "[GEOGRAPHIC_DATA] öst" at bounding box center [367, 107] width 206 height 215
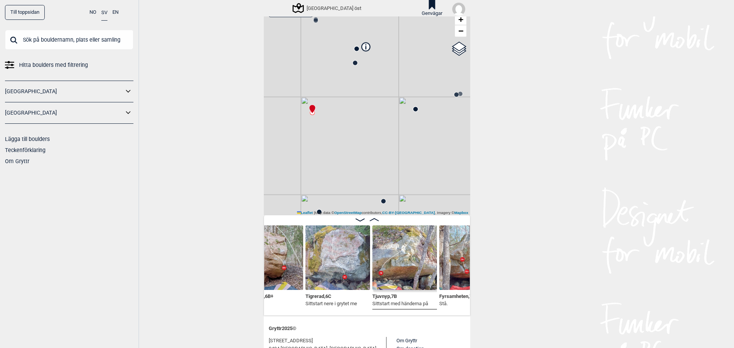
scroll to position [0, 8738]
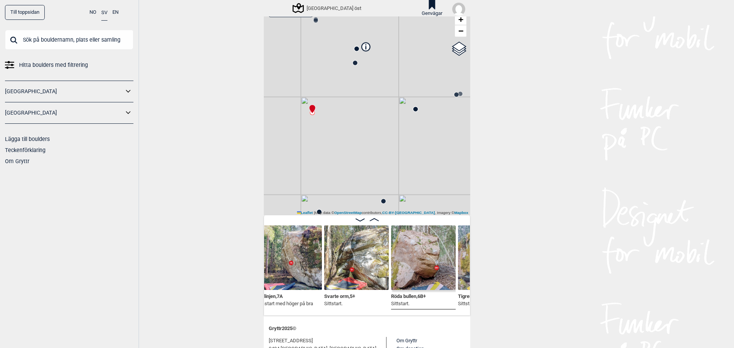
scroll to position [0, 8592]
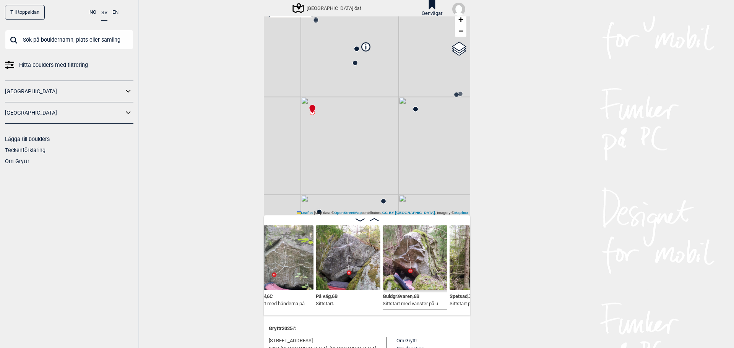
scroll to position [0, 8078]
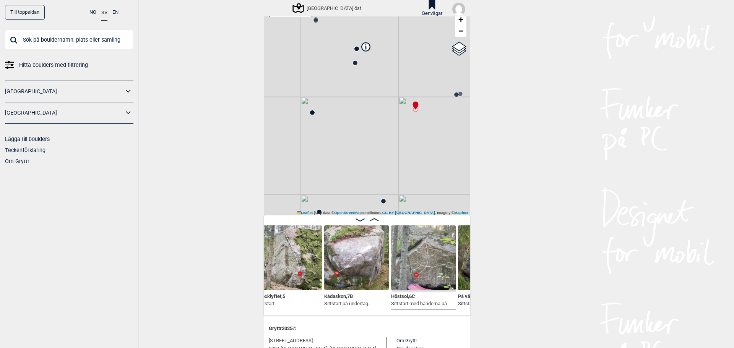
scroll to position [0, 7947]
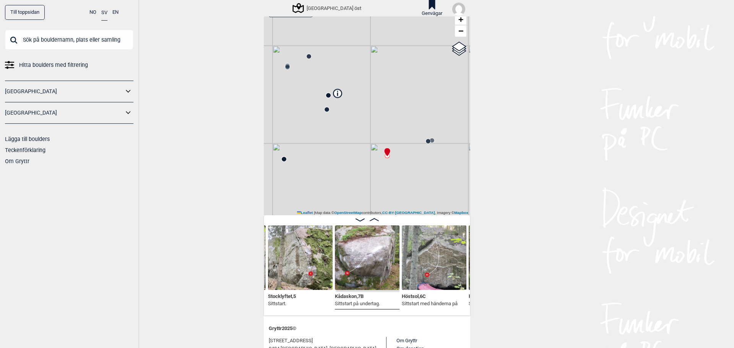
drag, startPoint x: 425, startPoint y: 119, endPoint x: 408, endPoint y: 167, distance: 51.0
click at [405, 167] on div "[GEOGRAPHIC_DATA] öst" at bounding box center [367, 107] width 206 height 215
click at [436, 145] on icon at bounding box center [437, 143] width 6 height 6
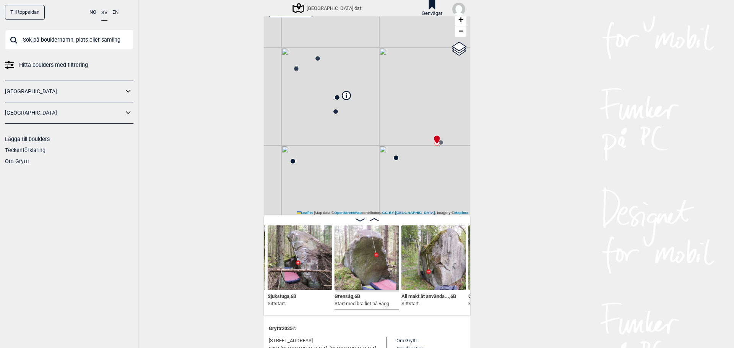
click at [444, 141] on div "[GEOGRAPHIC_DATA] öst" at bounding box center [367, 107] width 206 height 215
click at [439, 141] on circle at bounding box center [441, 142] width 5 height 5
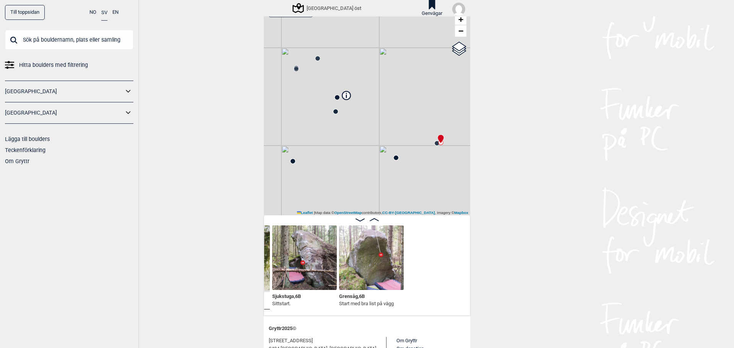
scroll to position [0, 7107]
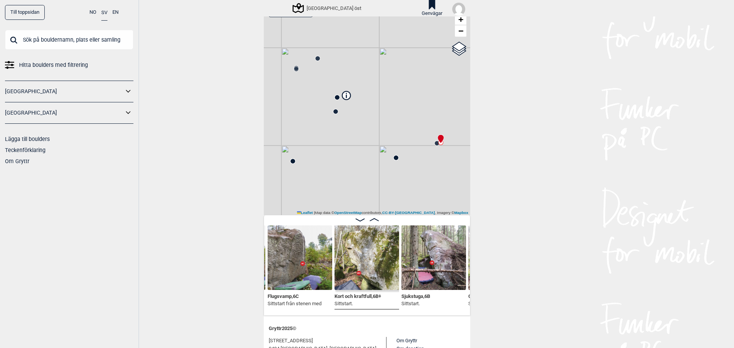
click at [277, 265] on img at bounding box center [300, 258] width 65 height 65
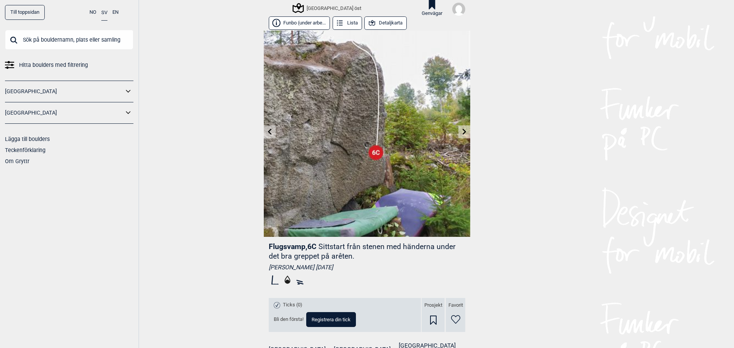
click at [387, 26] on button "Detaljkarta" at bounding box center [385, 22] width 42 height 13
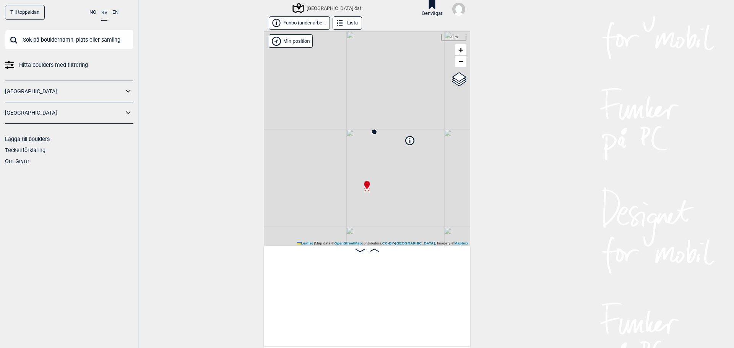
scroll to position [0, 7043]
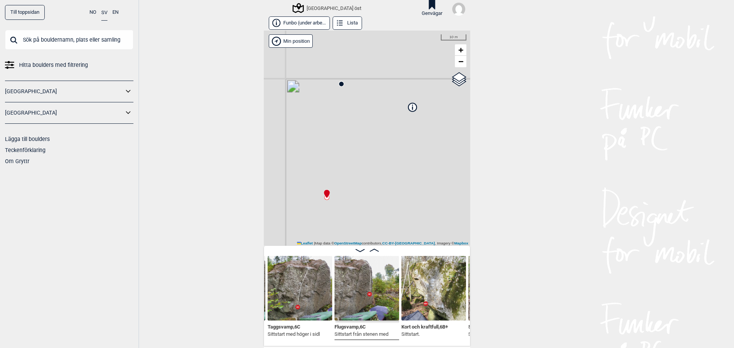
drag, startPoint x: 346, startPoint y: 140, endPoint x: 405, endPoint y: 195, distance: 80.3
click at [405, 195] on div "[GEOGRAPHIC_DATA] öst" at bounding box center [367, 138] width 206 height 215
click at [339, 89] on div "[GEOGRAPHIC_DATA] öst" at bounding box center [367, 138] width 206 height 215
click at [342, 83] on div "[GEOGRAPHIC_DATA] öst" at bounding box center [367, 138] width 206 height 215
click at [340, 84] on circle at bounding box center [341, 84] width 5 height 5
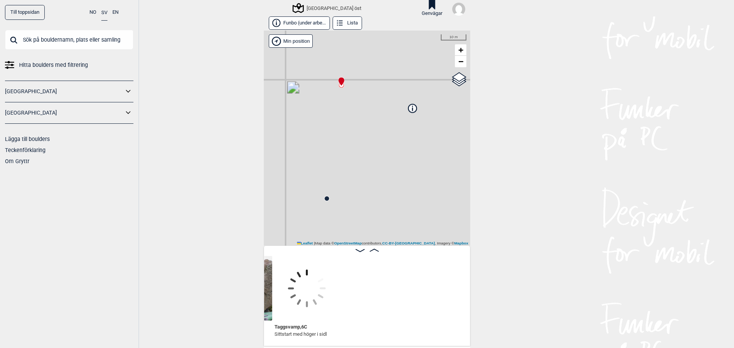
scroll to position [0, 6849]
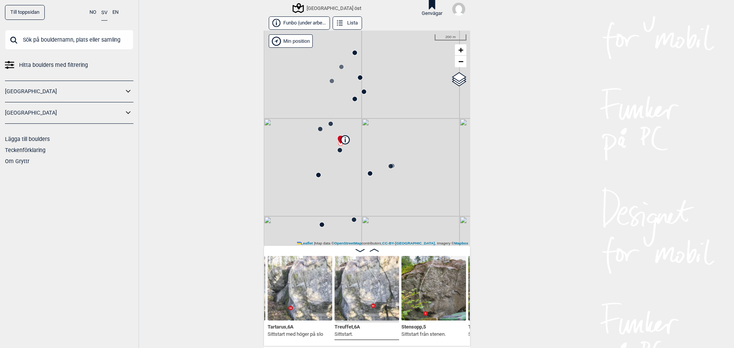
drag, startPoint x: 324, startPoint y: 183, endPoint x: 345, endPoint y: 171, distance: 23.8
click at [345, 171] on div "[GEOGRAPHIC_DATA] öst" at bounding box center [367, 138] width 206 height 215
click at [375, 171] on icon at bounding box center [377, 169] width 6 height 6
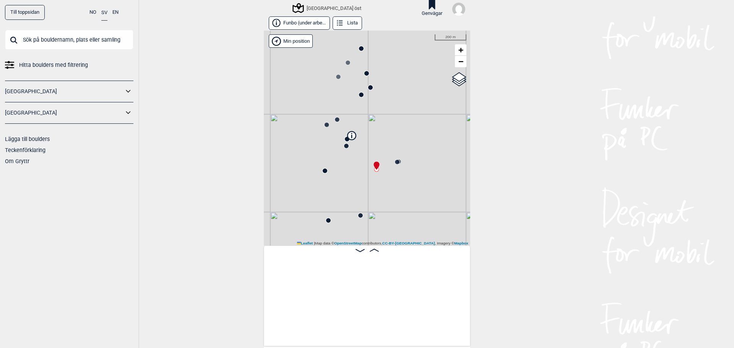
scroll to position [0, 8030]
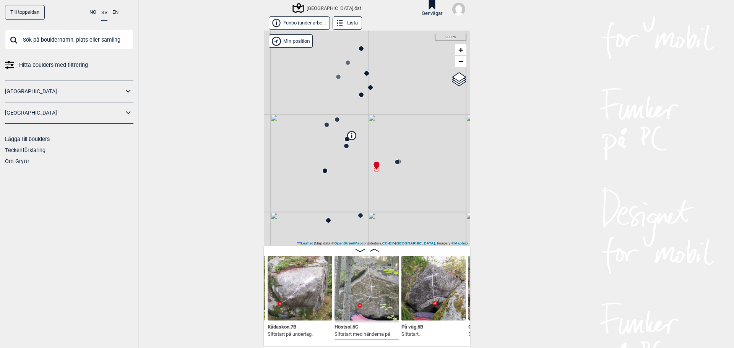
click at [343, 145] on icon at bounding box center [346, 146] width 6 height 6
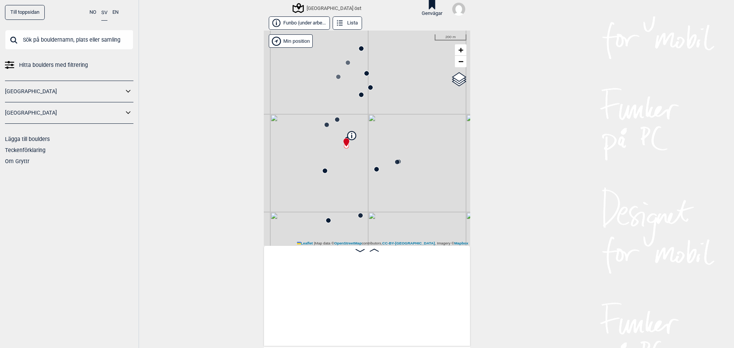
scroll to position [0, 7050]
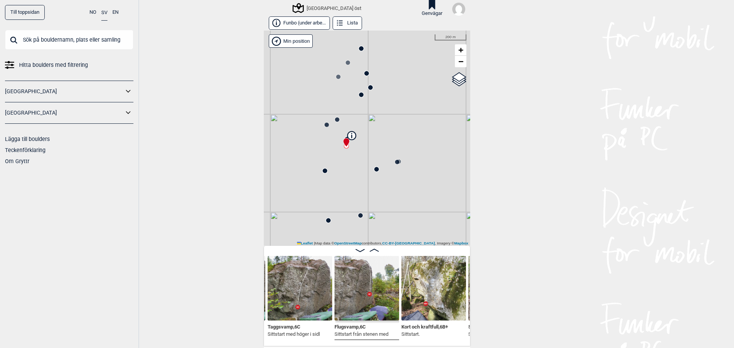
click at [375, 171] on icon at bounding box center [377, 169] width 6 height 6
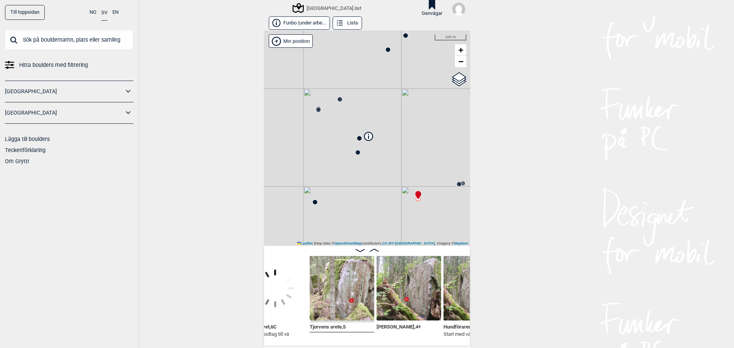
scroll to position [0, 7572]
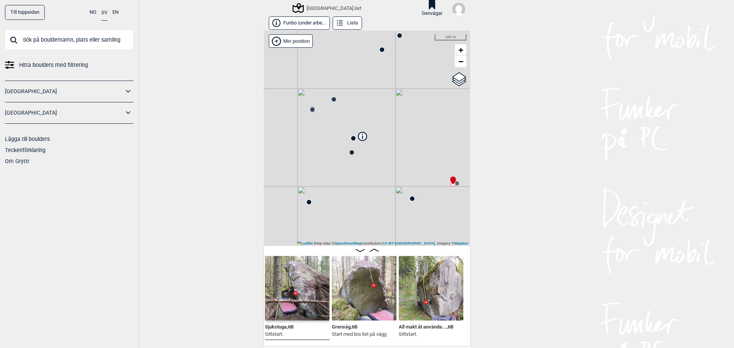
scroll to position [0, 7238]
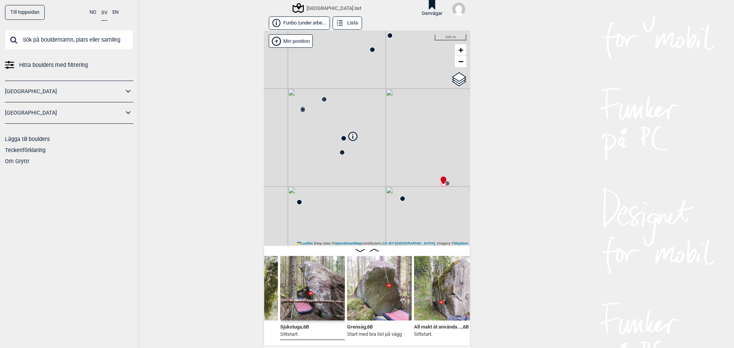
click at [343, 140] on icon at bounding box center [344, 138] width 6 height 6
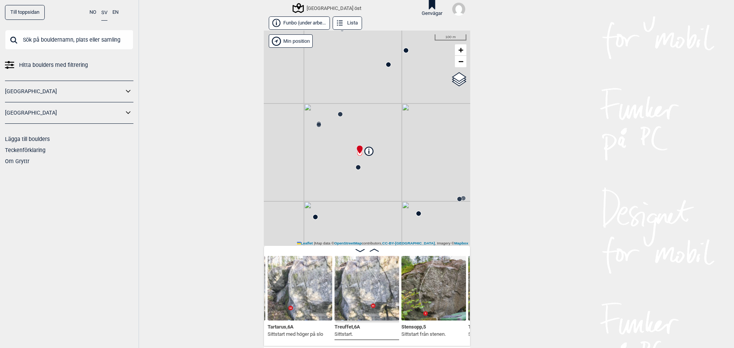
drag, startPoint x: 307, startPoint y: 117, endPoint x: 326, endPoint y: 131, distance: 24.0
click at [326, 131] on div "[GEOGRAPHIC_DATA] öst" at bounding box center [367, 138] width 206 height 215
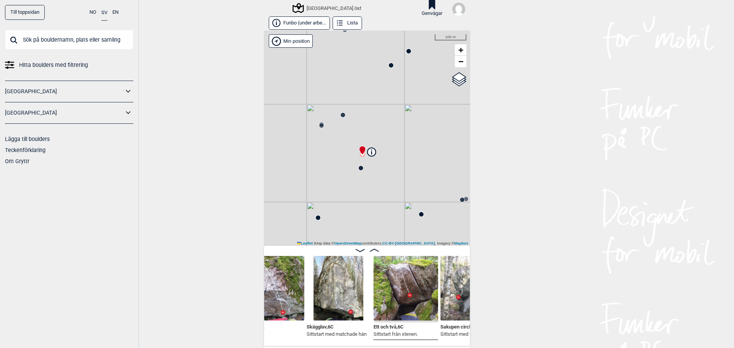
scroll to position [0, 6583]
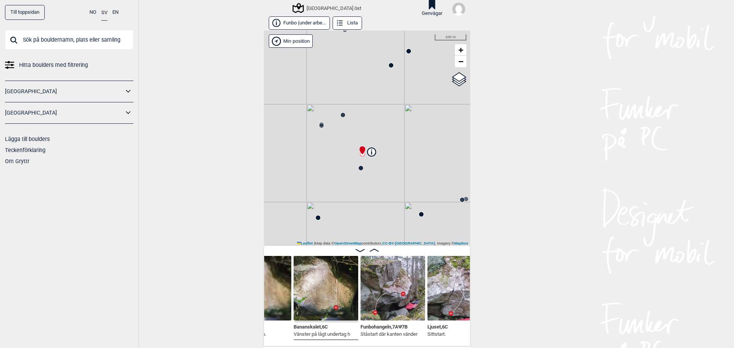
scroll to position [0, 6335]
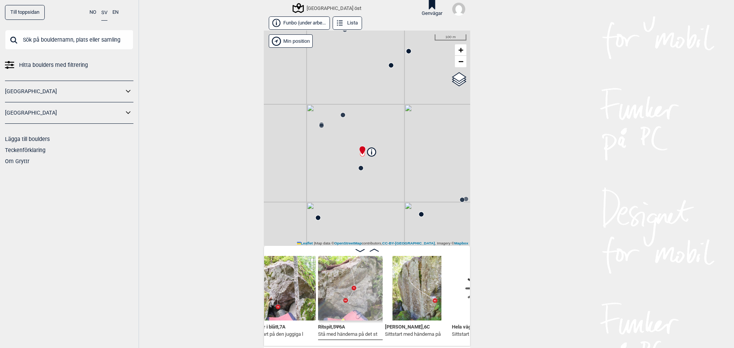
scroll to position [0, 6008]
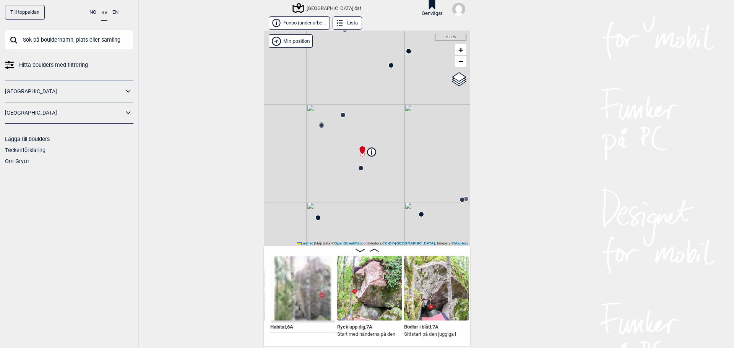
scroll to position [0, 5844]
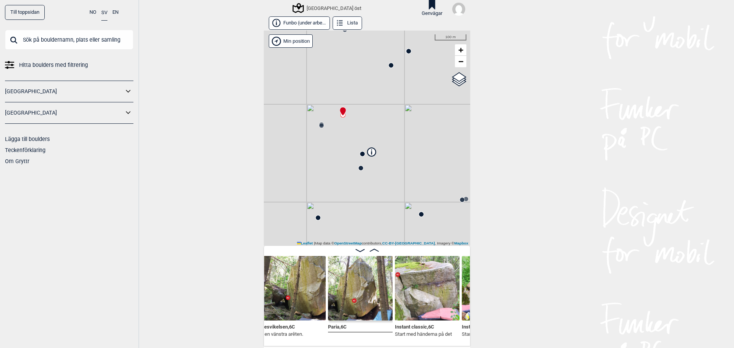
scroll to position [0, 5465]
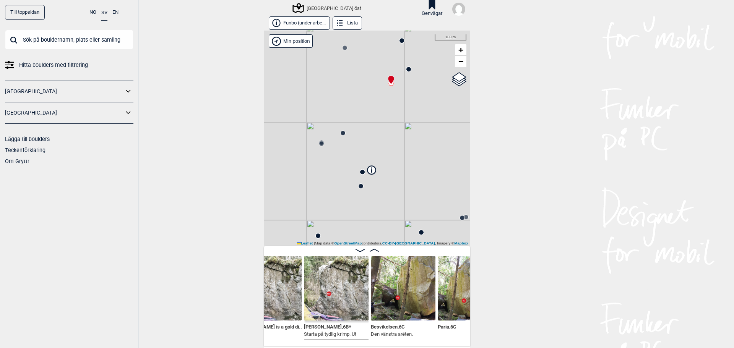
scroll to position [0, 5332]
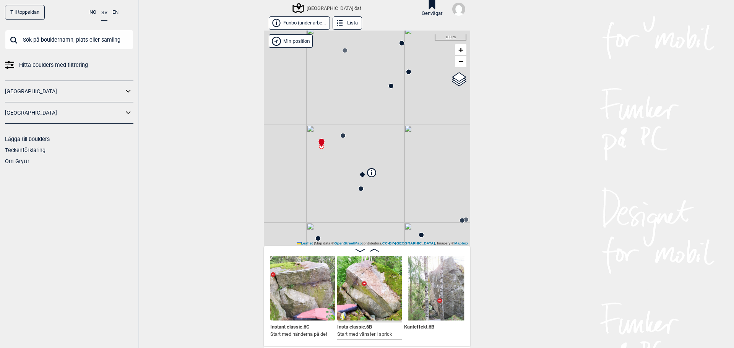
scroll to position [0, 5643]
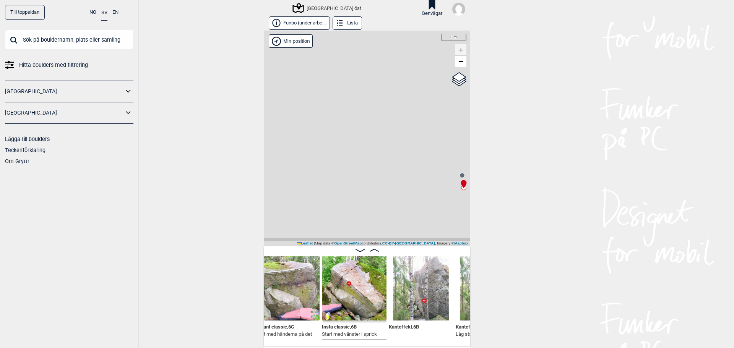
drag, startPoint x: 387, startPoint y: 207, endPoint x: 361, endPoint y: 130, distance: 81.5
click at [361, 130] on div "[GEOGRAPHIC_DATA] öst" at bounding box center [367, 138] width 206 height 215
click at [453, 161] on circle at bounding box center [455, 162] width 5 height 5
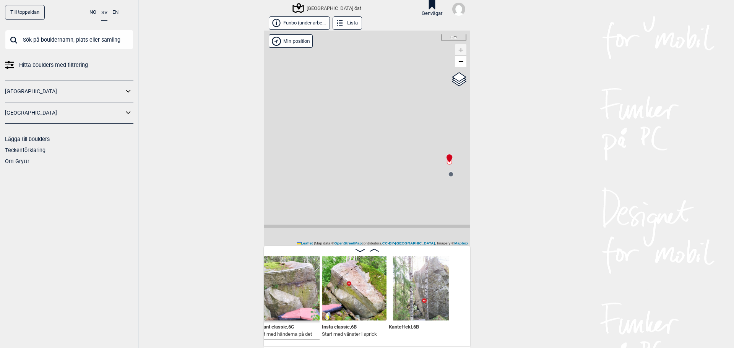
scroll to position [0, 5564]
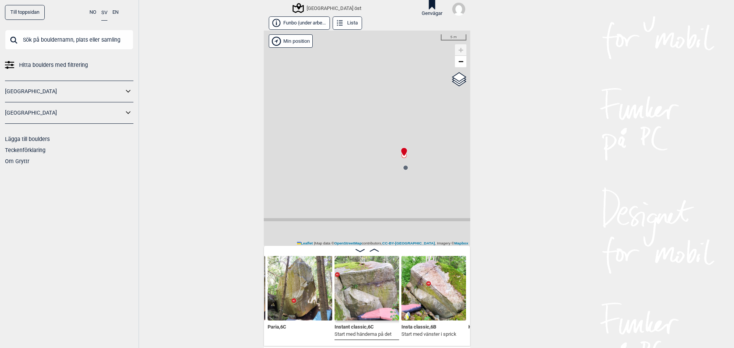
drag, startPoint x: 388, startPoint y: 166, endPoint x: 347, endPoint y: 159, distance: 42.2
click at [347, 159] on div "[GEOGRAPHIC_DATA] öst" at bounding box center [367, 138] width 206 height 215
click at [402, 166] on circle at bounding box center [403, 167] width 5 height 5
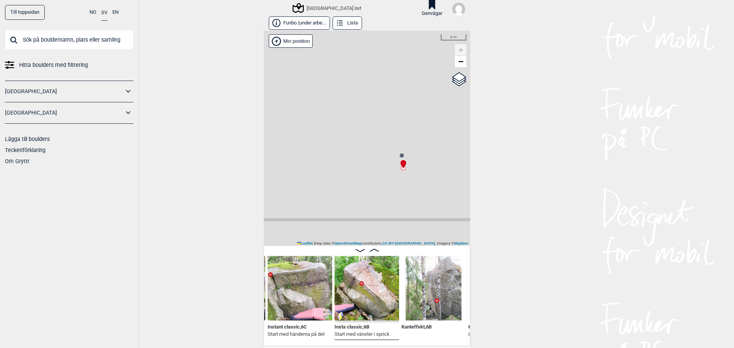
click at [399, 153] on icon at bounding box center [402, 156] width 6 height 6
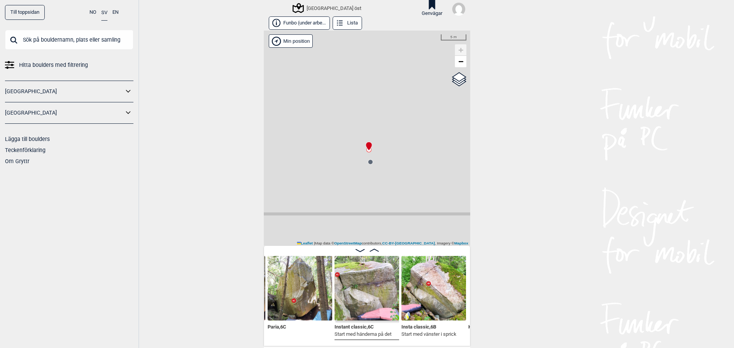
drag, startPoint x: 431, startPoint y: 141, endPoint x: 344, endPoint y: 128, distance: 87.3
click at [344, 128] on div "[GEOGRAPHIC_DATA] öst" at bounding box center [367, 138] width 206 height 215
click at [457, 82] on label "Google satellite" at bounding box center [445, 85] width 33 height 8
click at [434, 82] on input "Google satellite" at bounding box center [431, 84] width 5 height 5
radio input "true"
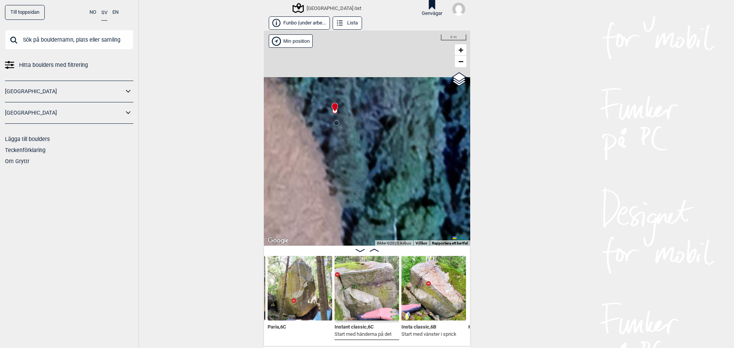
click at [366, 149] on div "[GEOGRAPHIC_DATA] öst" at bounding box center [367, 138] width 206 height 215
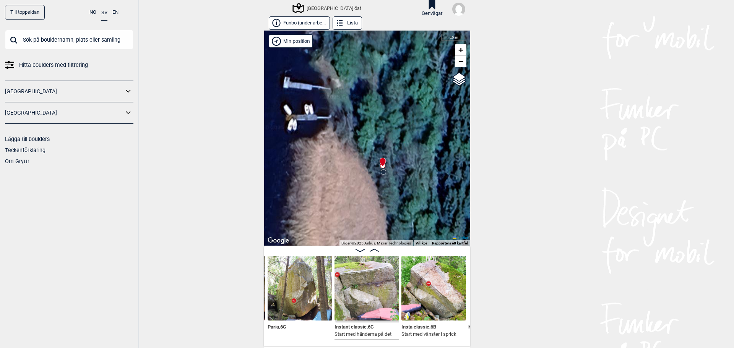
drag, startPoint x: 331, startPoint y: 148, endPoint x: 360, endPoint y: 185, distance: 46.5
click at [360, 185] on div "[GEOGRAPHIC_DATA] öst" at bounding box center [367, 138] width 206 height 215
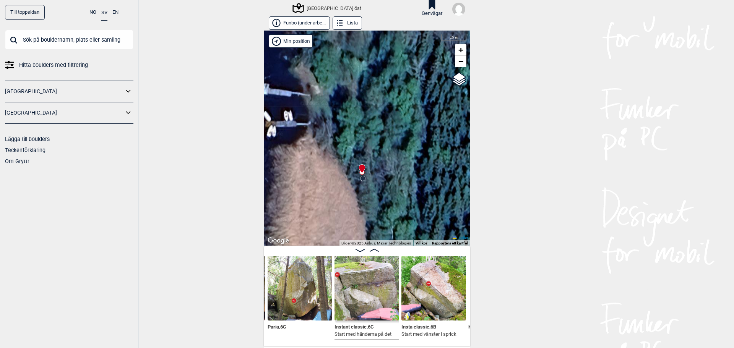
drag, startPoint x: 357, startPoint y: 181, endPoint x: 339, endPoint y: 187, distance: 19.0
click at [339, 187] on div "[GEOGRAPHIC_DATA] öst" at bounding box center [367, 138] width 206 height 215
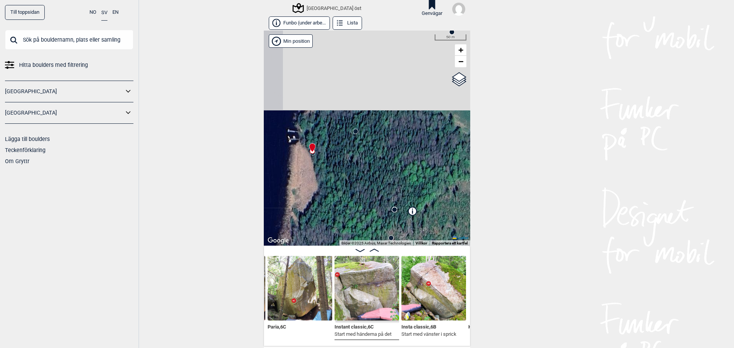
drag, startPoint x: 357, startPoint y: 69, endPoint x: 340, endPoint y: 133, distance: 66.0
click at [340, 133] on div "[GEOGRAPHIC_DATA] öst" at bounding box center [367, 138] width 206 height 215
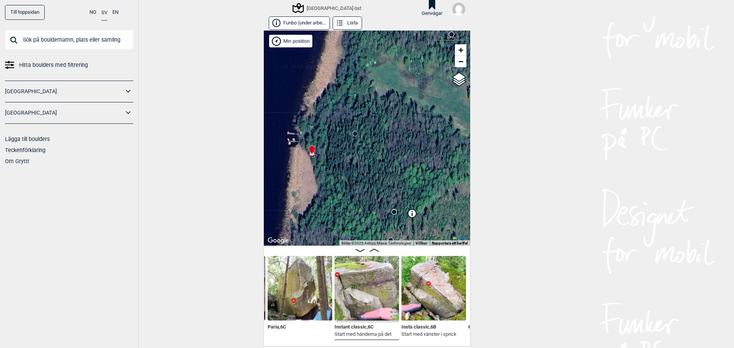
click at [353, 135] on circle at bounding box center [355, 134] width 5 height 5
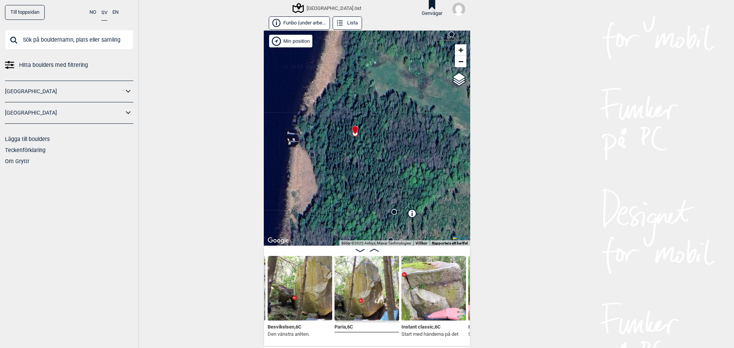
click at [310, 157] on circle at bounding box center [312, 155] width 5 height 5
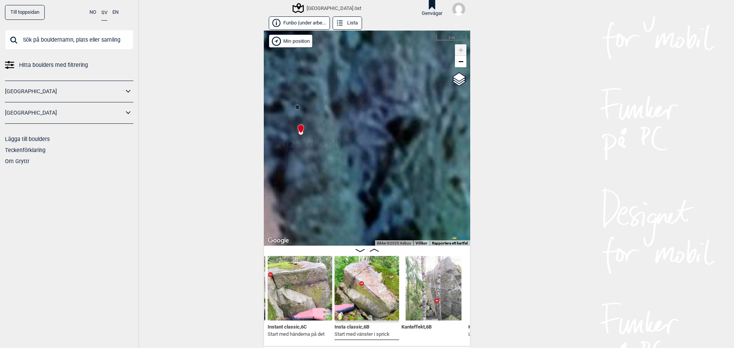
click at [296, 109] on icon at bounding box center [297, 107] width 6 height 6
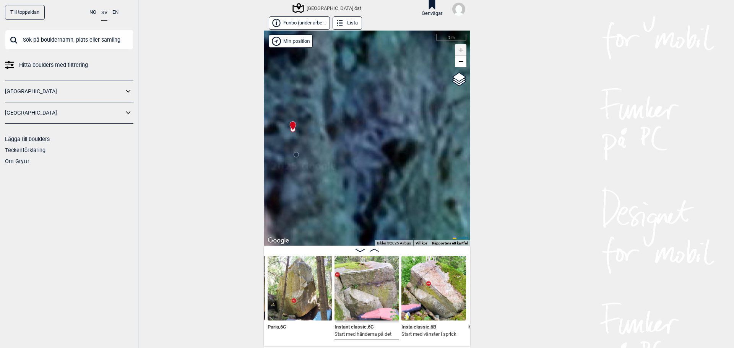
drag, startPoint x: 386, startPoint y: 94, endPoint x: 383, endPoint y: 110, distance: 16.6
click at [383, 110] on div "[GEOGRAPHIC_DATA] öst" at bounding box center [367, 138] width 206 height 215
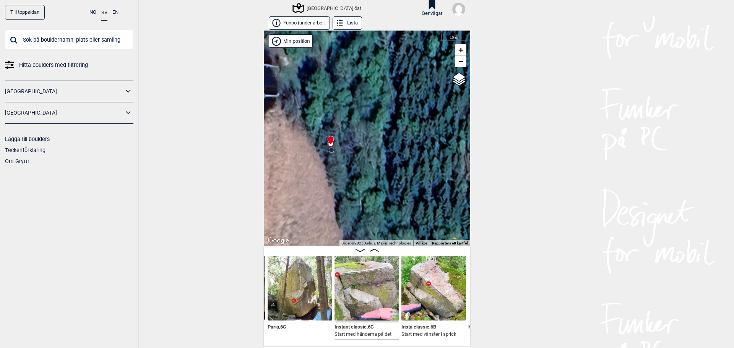
drag, startPoint x: 378, startPoint y: 91, endPoint x: 356, endPoint y: 109, distance: 28.0
click at [356, 109] on div "[GEOGRAPHIC_DATA] öst" at bounding box center [367, 138] width 206 height 215
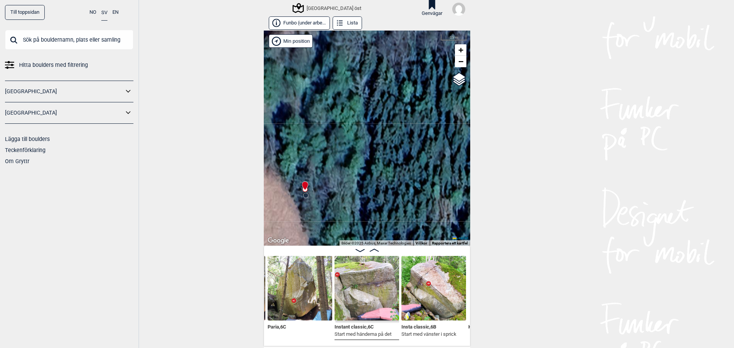
drag, startPoint x: 377, startPoint y: 81, endPoint x: 350, endPoint y: 128, distance: 54.8
click at [351, 128] on div "[GEOGRAPHIC_DATA] öst" at bounding box center [367, 138] width 206 height 215
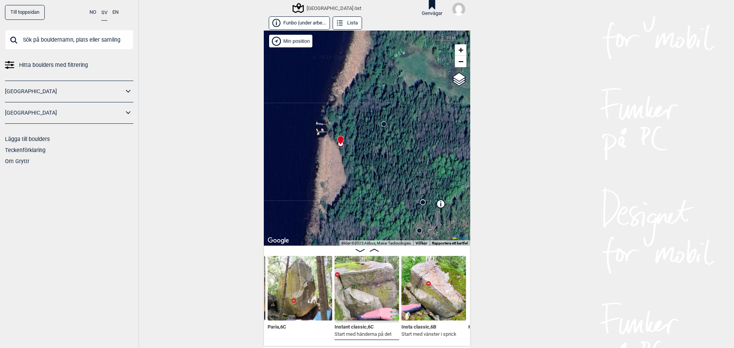
click at [382, 125] on circle at bounding box center [384, 124] width 5 height 5
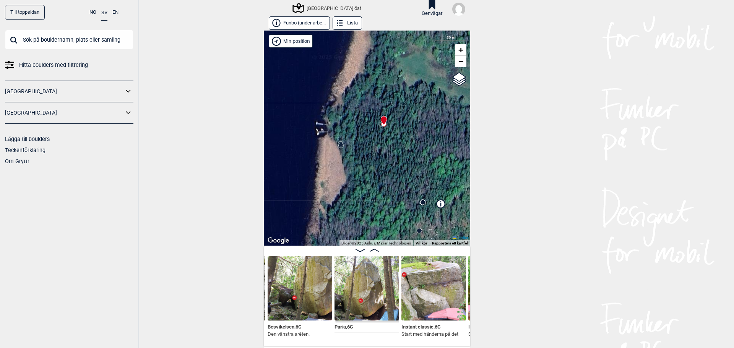
click at [338, 141] on circle at bounding box center [340, 143] width 5 height 5
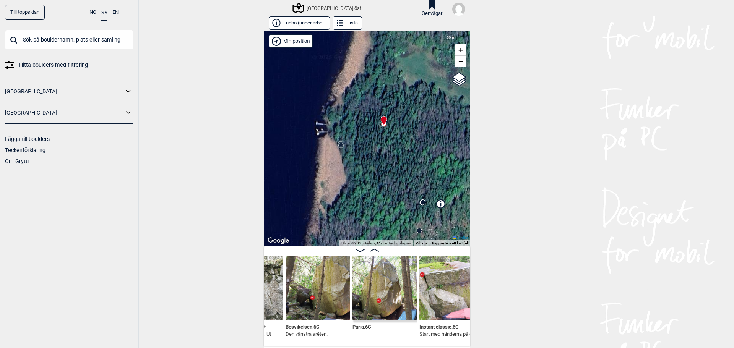
scroll to position [0, 5472]
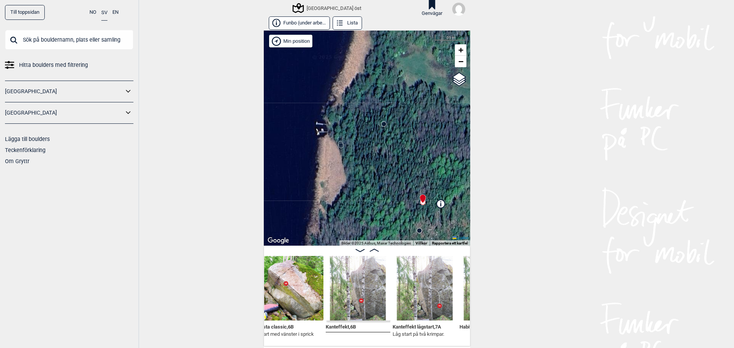
scroll to position [0, 5722]
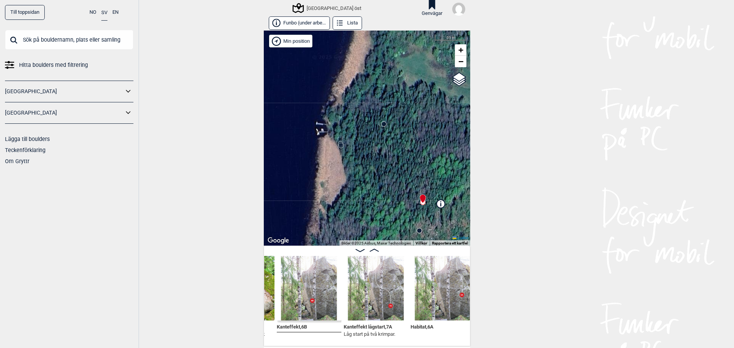
scroll to position [0, 5767]
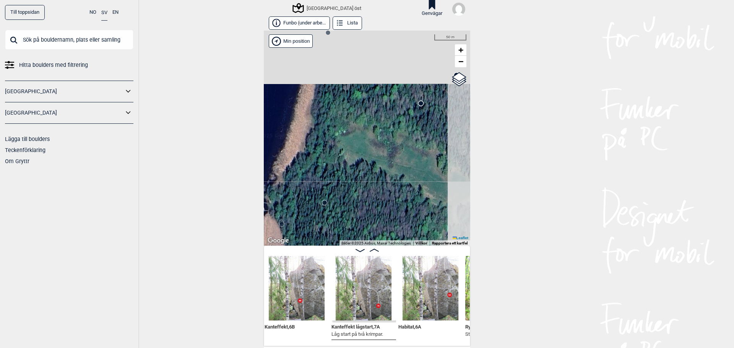
drag, startPoint x: 393, startPoint y: 80, endPoint x: 334, endPoint y: 158, distance: 98.3
click at [334, 159] on div "[GEOGRAPHIC_DATA] öst" at bounding box center [367, 138] width 206 height 215
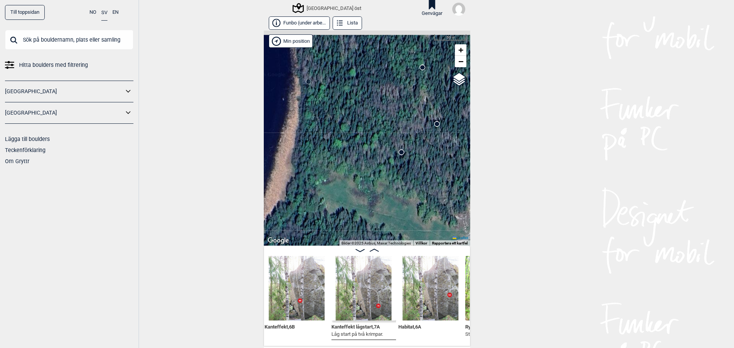
drag, startPoint x: 419, startPoint y: 106, endPoint x: 406, endPoint y: 144, distance: 40.1
click at [406, 144] on div "[GEOGRAPHIC_DATA] öst" at bounding box center [367, 138] width 206 height 215
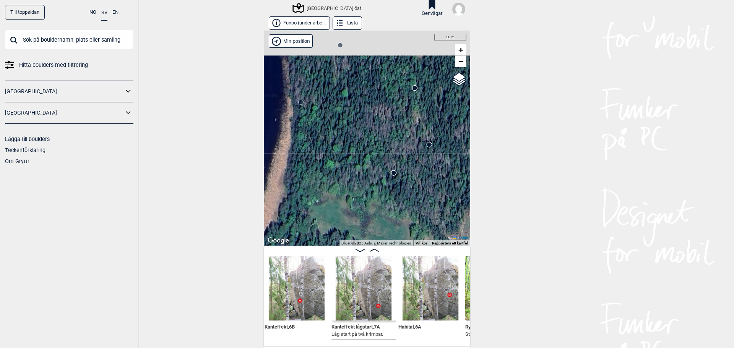
drag, startPoint x: 349, startPoint y: 83, endPoint x: 343, endPoint y: 102, distance: 19.8
click at [343, 102] on div "[GEOGRAPHIC_DATA] öst" at bounding box center [367, 138] width 206 height 215
click at [391, 171] on circle at bounding box center [393, 173] width 5 height 5
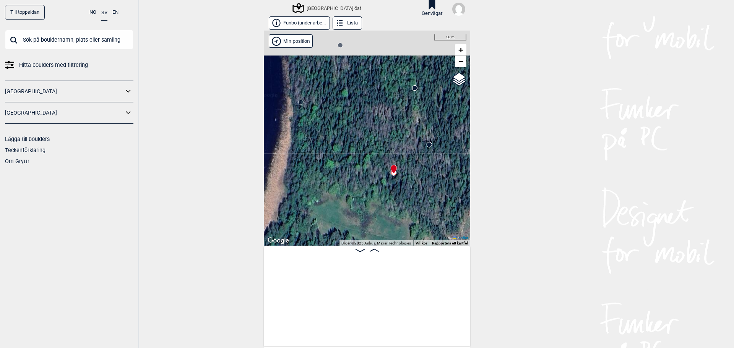
scroll to position [0, 5363]
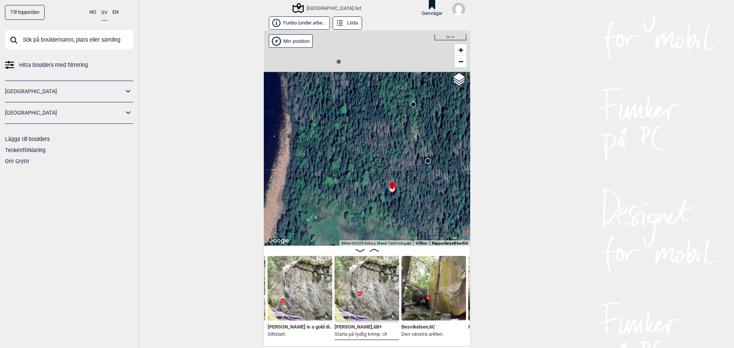
drag, startPoint x: 368, startPoint y: 117, endPoint x: 367, endPoint y: 133, distance: 16.5
click at [367, 133] on div "[GEOGRAPHIC_DATA] öst" at bounding box center [367, 138] width 206 height 215
click at [426, 161] on circle at bounding box center [428, 161] width 5 height 5
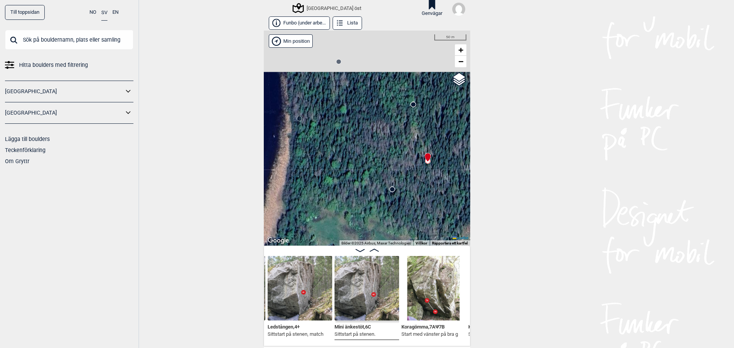
click at [412, 105] on circle at bounding box center [413, 104] width 5 height 5
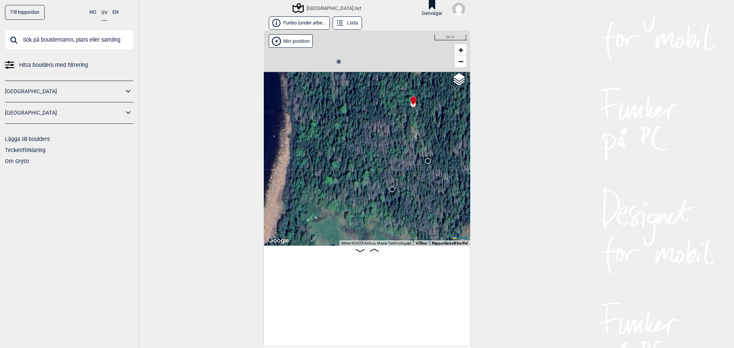
scroll to position [0, 4071]
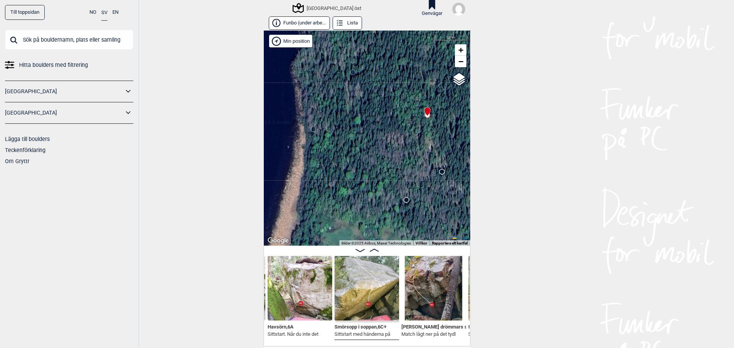
drag, startPoint x: 346, startPoint y: 113, endPoint x: 360, endPoint y: 124, distance: 17.7
click at [360, 124] on div "[GEOGRAPHIC_DATA] öst" at bounding box center [367, 138] width 206 height 215
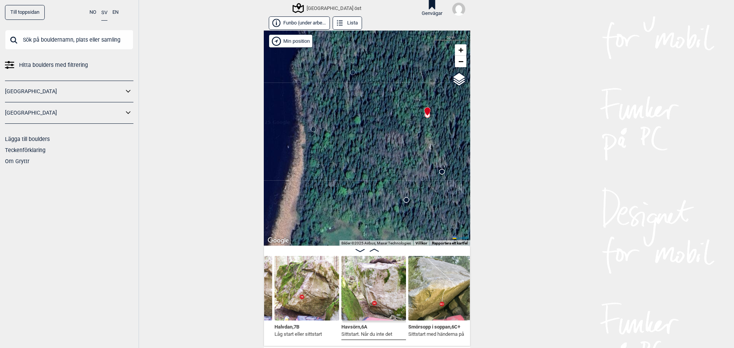
scroll to position [0, 3981]
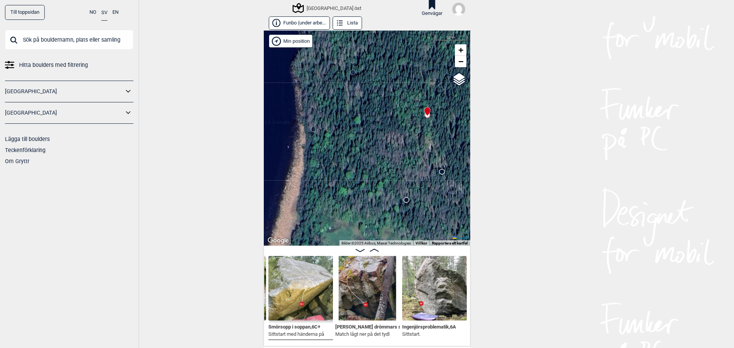
scroll to position [0, 4175]
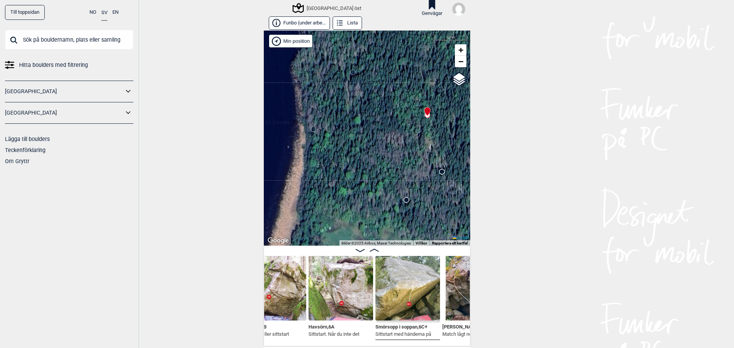
scroll to position [0, 4017]
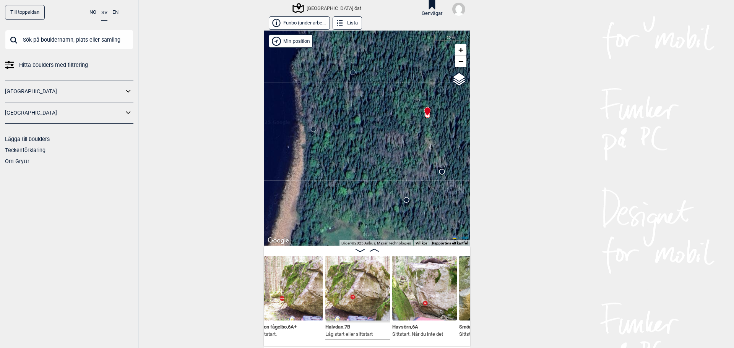
scroll to position [0, 3912]
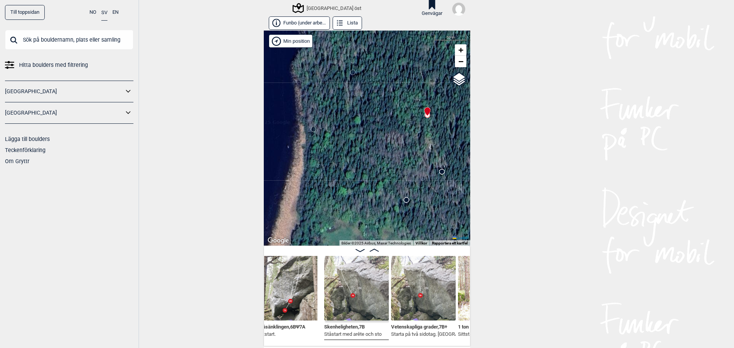
scroll to position [0, 3749]
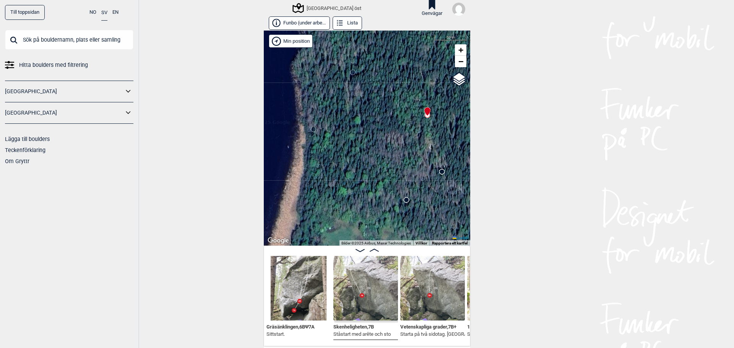
click at [350, 75] on icon at bounding box center [353, 72] width 6 height 6
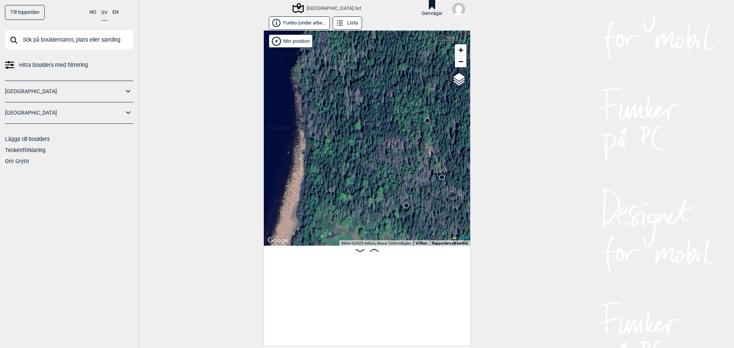
scroll to position [0, 3231]
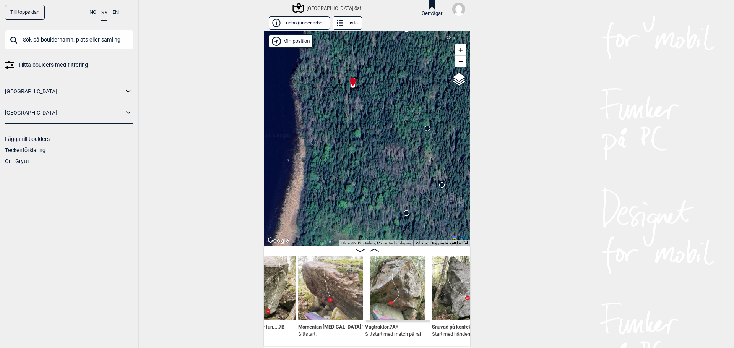
scroll to position [0, 3146]
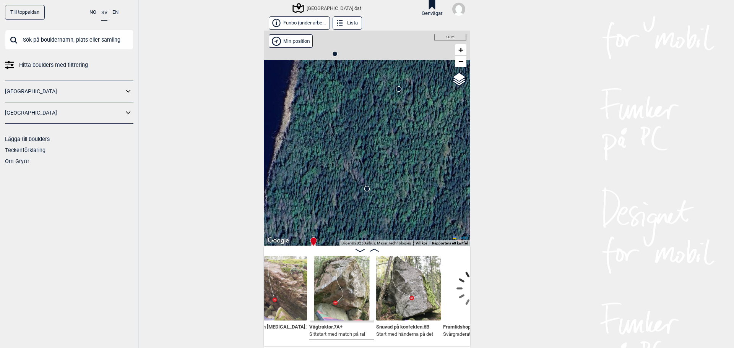
scroll to position [0, 3284]
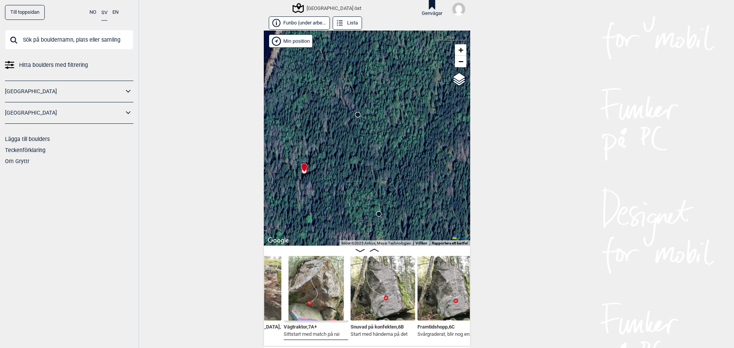
drag, startPoint x: 427, startPoint y: 232, endPoint x: 417, endPoint y: 143, distance: 89.7
click at [417, 143] on div "[GEOGRAPHIC_DATA] öst" at bounding box center [367, 138] width 206 height 215
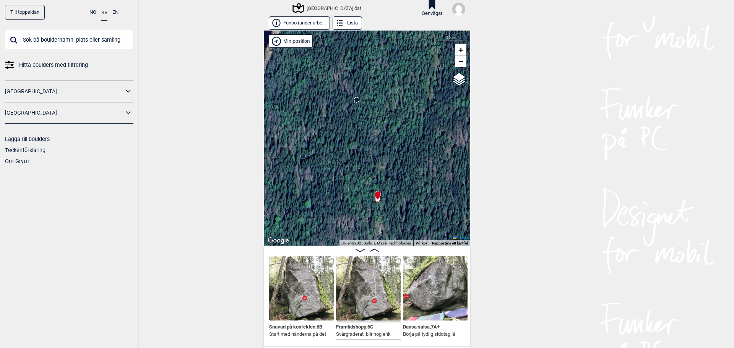
scroll to position [0, 3396]
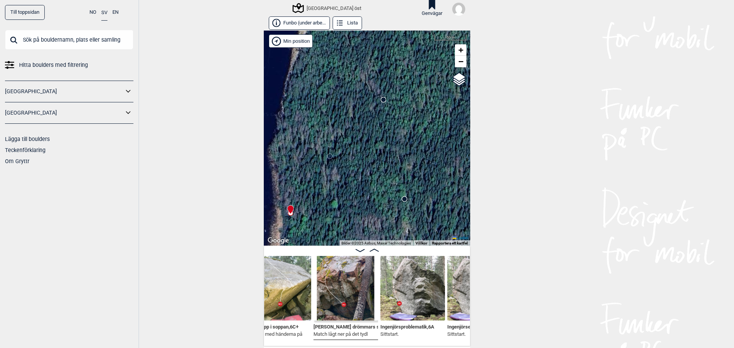
scroll to position [0, 4196]
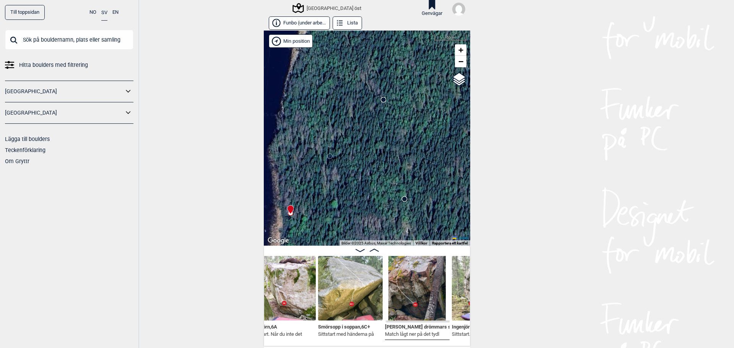
scroll to position [0, 4073]
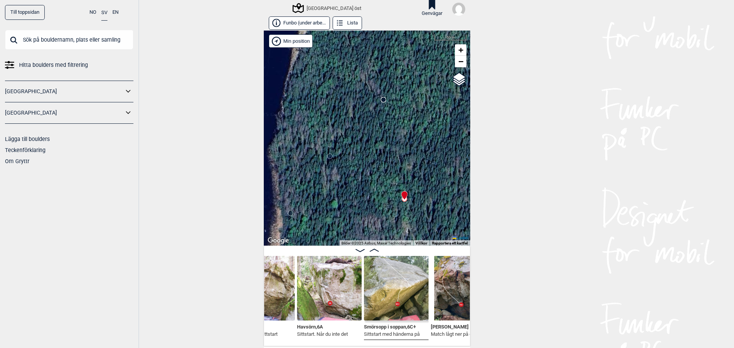
click at [380, 102] on icon at bounding box center [383, 100] width 6 height 6
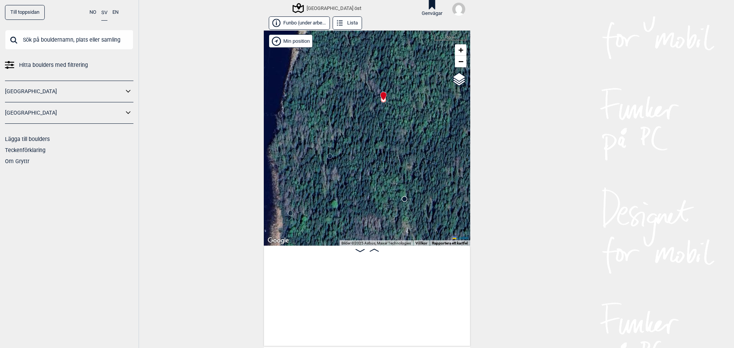
scroll to position [0, 3166]
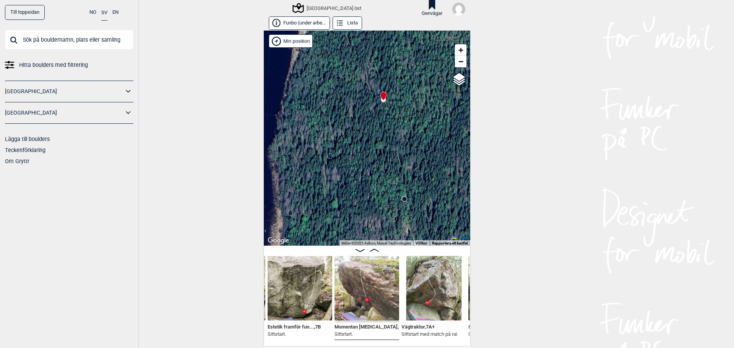
click at [328, 159] on icon at bounding box center [330, 156] width 6 height 6
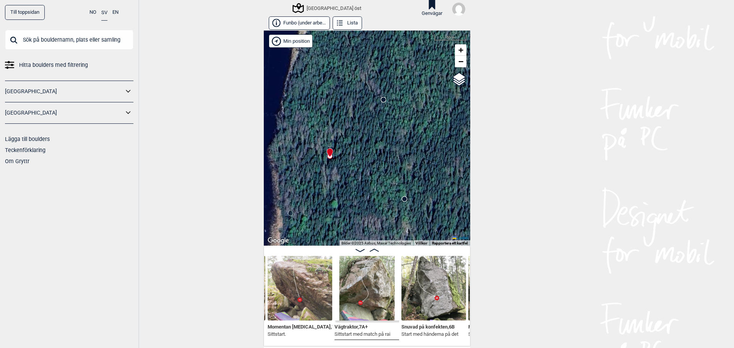
click at [380, 98] on icon at bounding box center [383, 100] width 6 height 6
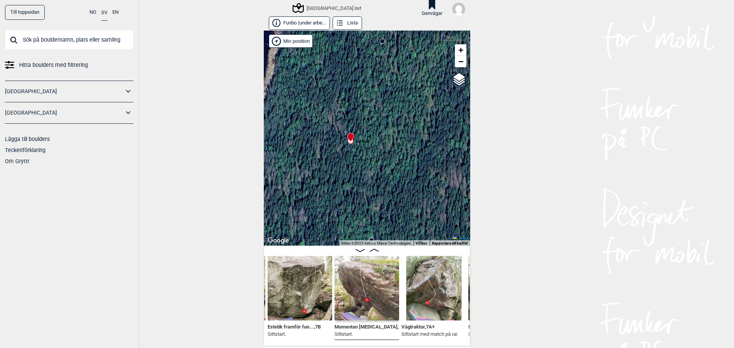
drag, startPoint x: 405, startPoint y: 79, endPoint x: 372, endPoint y: 120, distance: 52.8
click at [372, 120] on div "[GEOGRAPHIC_DATA] öst" at bounding box center [367, 138] width 206 height 215
click at [295, 198] on circle at bounding box center [297, 197] width 5 height 5
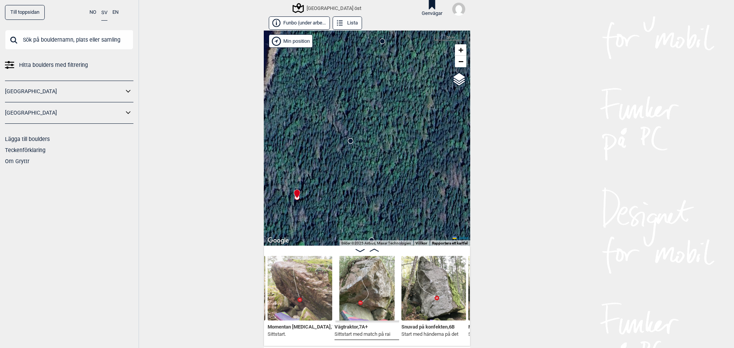
click at [348, 143] on icon at bounding box center [351, 141] width 6 height 6
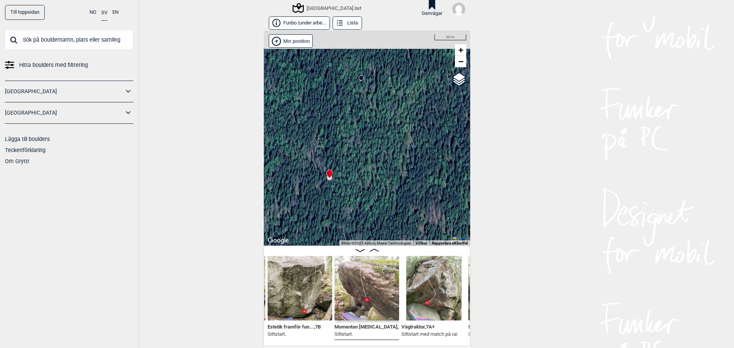
drag, startPoint x: 364, startPoint y: 136, endPoint x: 354, endPoint y: 154, distance: 20.0
click at [354, 154] on div "[GEOGRAPHIC_DATA] öst" at bounding box center [367, 138] width 206 height 215
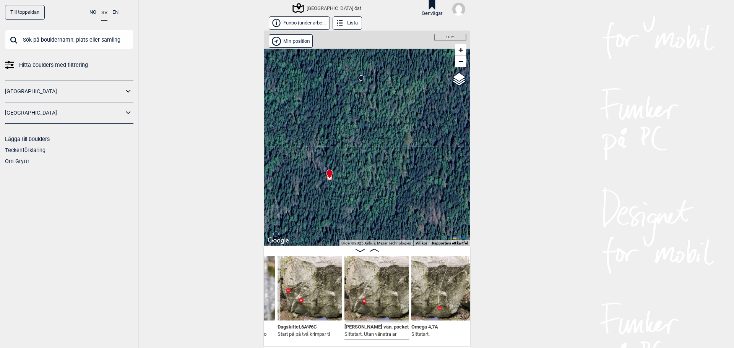
scroll to position [0, 2959]
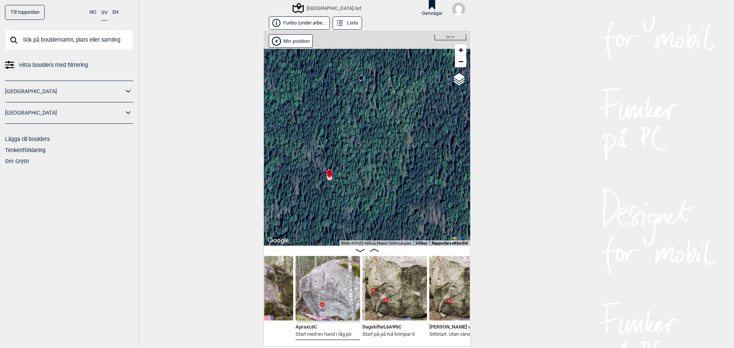
scroll to position [0, 2859]
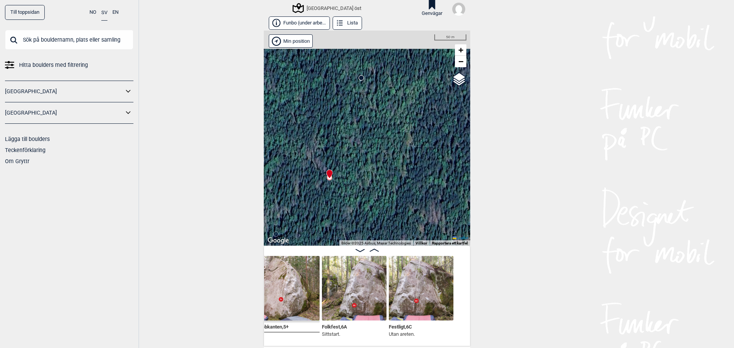
scroll to position [0, 2652]
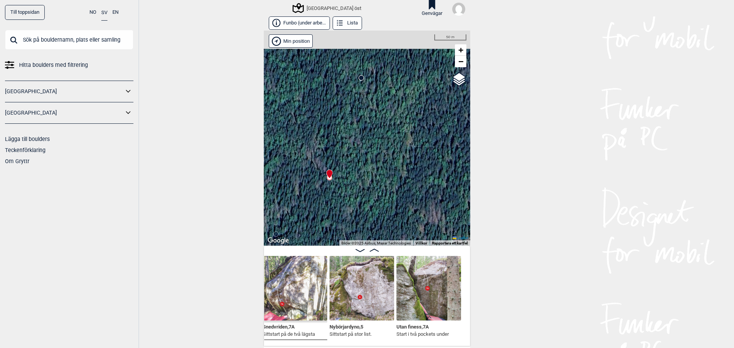
scroll to position [0, 2422]
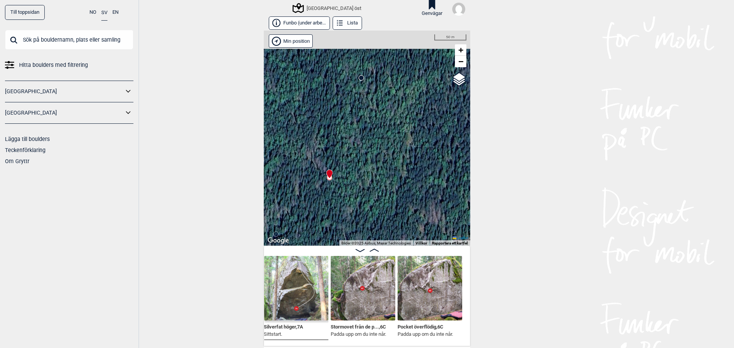
scroll to position [0, 2033]
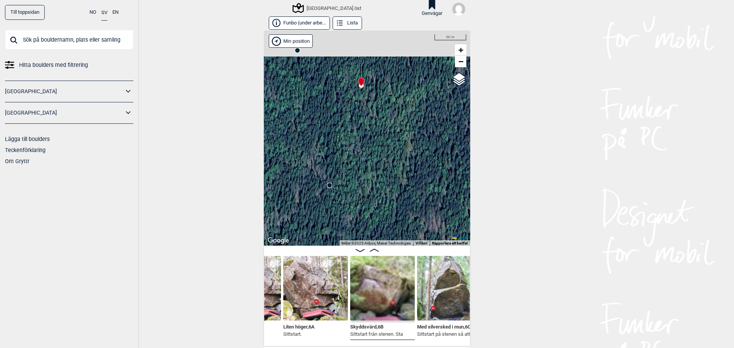
scroll to position [0, 1792]
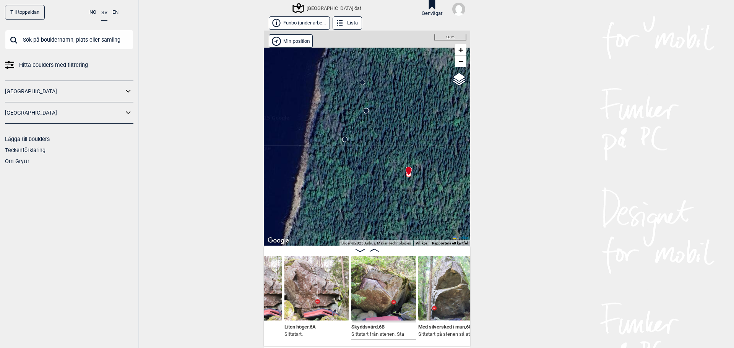
drag, startPoint x: 299, startPoint y: 175, endPoint x: 347, endPoint y: 264, distance: 101.2
click at [347, 264] on div "Funbo (under arbe... Lista Uppsala öst" at bounding box center [367, 181] width 206 height 330
click at [354, 23] on button "Lista" at bounding box center [347, 22] width 29 height 13
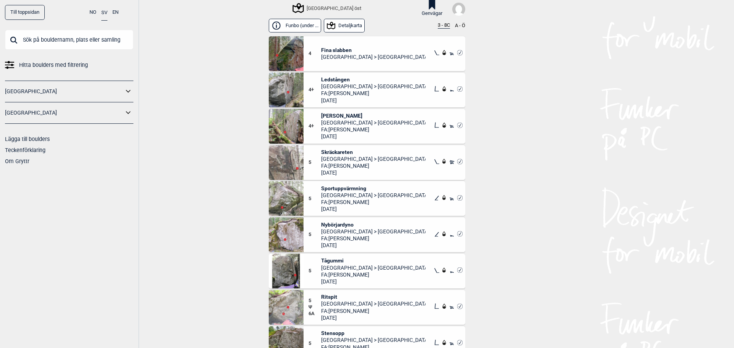
click at [459, 24] on button "A - Ö" at bounding box center [460, 26] width 10 height 6
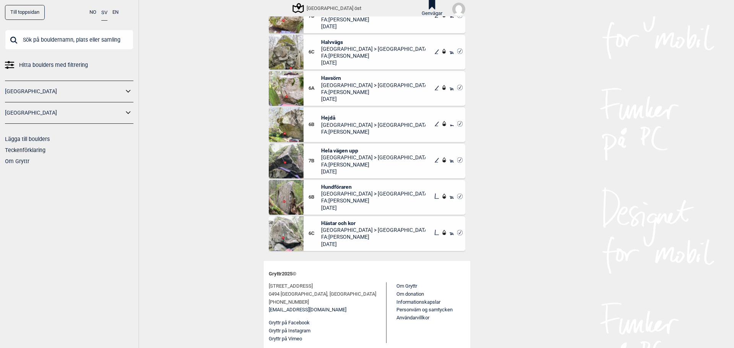
scroll to position [1550, 0]
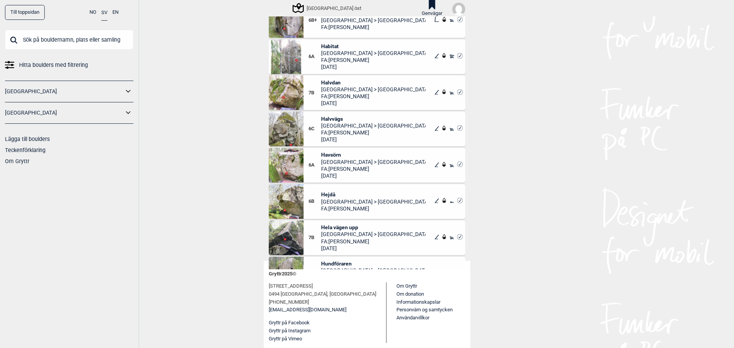
click at [290, 130] on img at bounding box center [286, 129] width 35 height 35
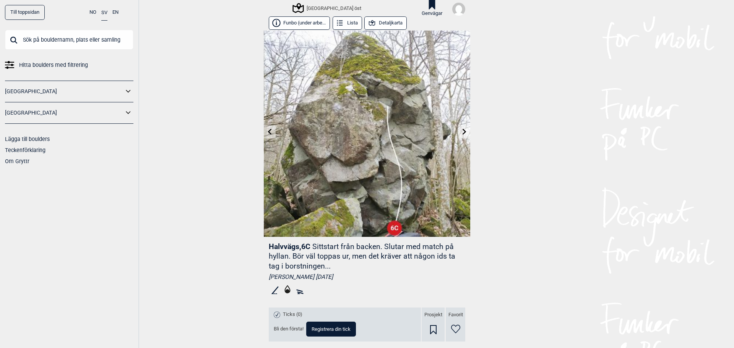
click at [380, 23] on button "Detaljkarta" at bounding box center [385, 22] width 42 height 13
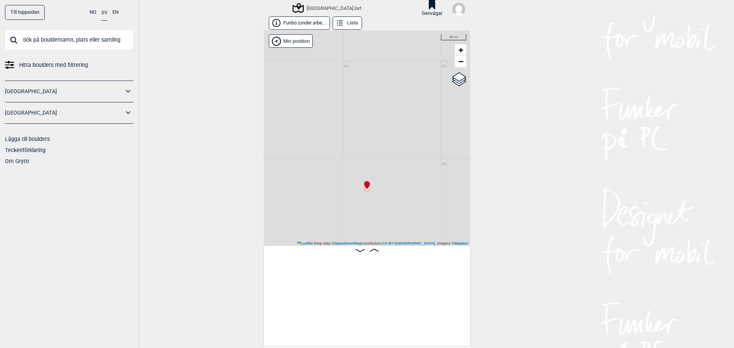
scroll to position [0, 9563]
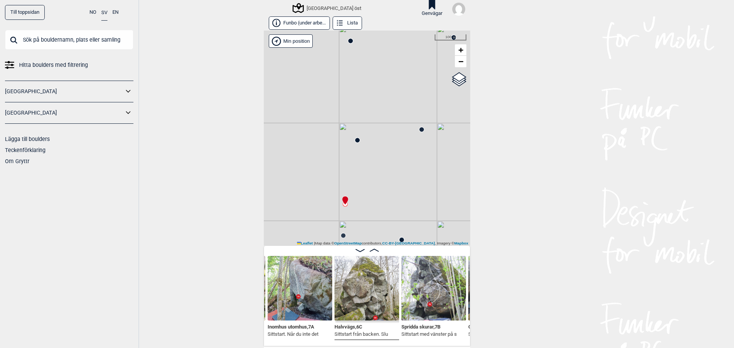
drag, startPoint x: 327, startPoint y: 202, endPoint x: 335, endPoint y: 178, distance: 25.4
click at [335, 178] on div "[GEOGRAPHIC_DATA] öst" at bounding box center [367, 138] width 206 height 215
drag, startPoint x: 360, startPoint y: 182, endPoint x: 303, endPoint y: 131, distance: 76.6
click at [303, 131] on div "[GEOGRAPHIC_DATA] öst" at bounding box center [367, 138] width 206 height 215
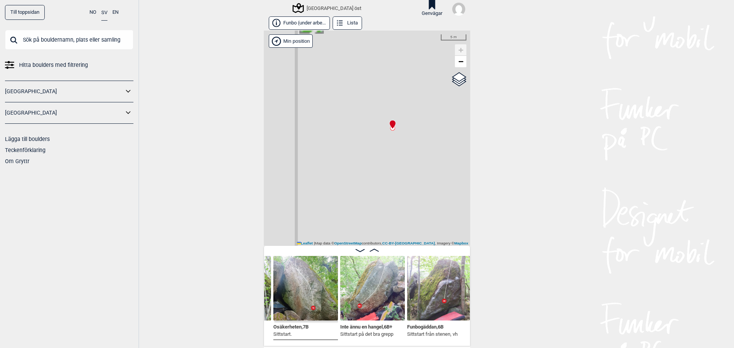
scroll to position [0, 9762]
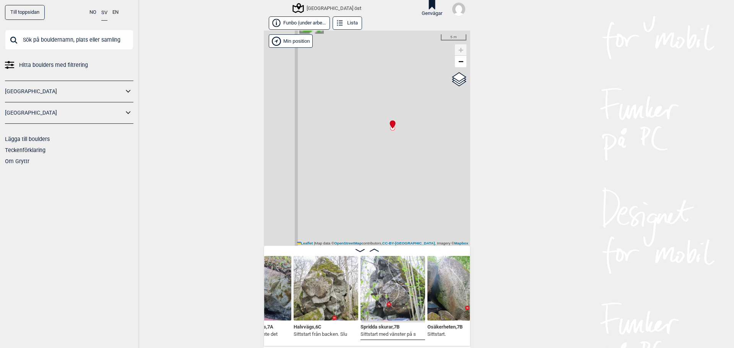
scroll to position [0, 9593]
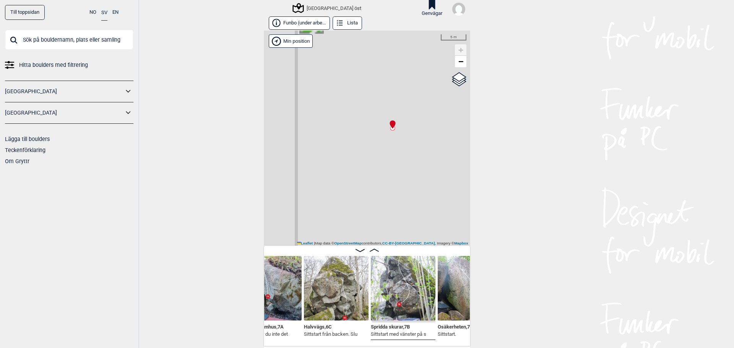
click at [264, 341] on div "Inomhus utomhus , 7A Sittstart. Når du inte det Halvvägs , 6C Sittstart från ba…" at bounding box center [367, 296] width 206 height 101
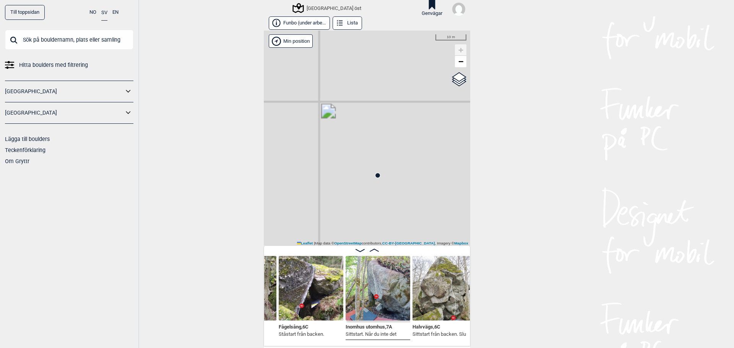
scroll to position [0, 9473]
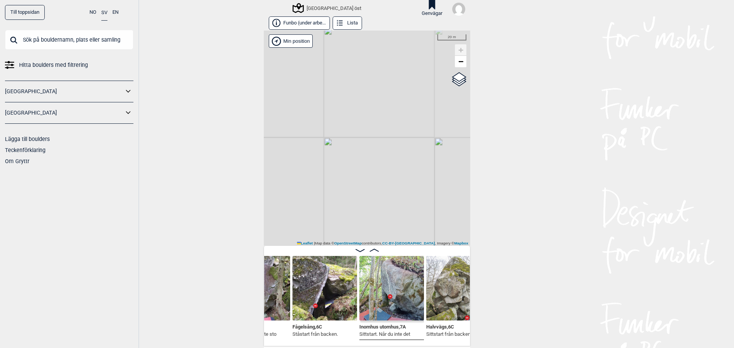
click at [193, 284] on div "Till toppsidan NO SV EN Hitta boulders med filtrering [GEOGRAPHIC_DATA] [GEOGRA…" at bounding box center [367, 174] width 734 height 348
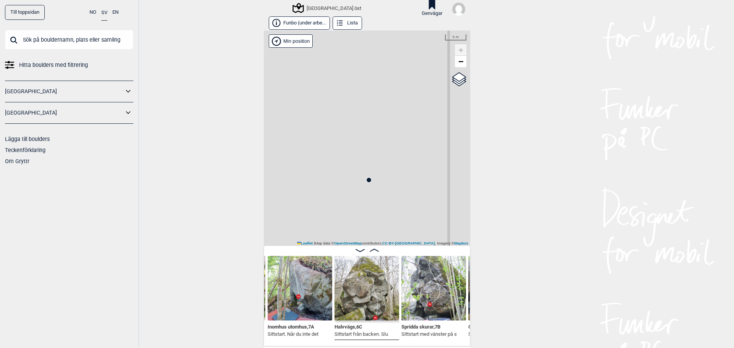
scroll to position [0, 9596]
